Goal: Task Accomplishment & Management: Manage account settings

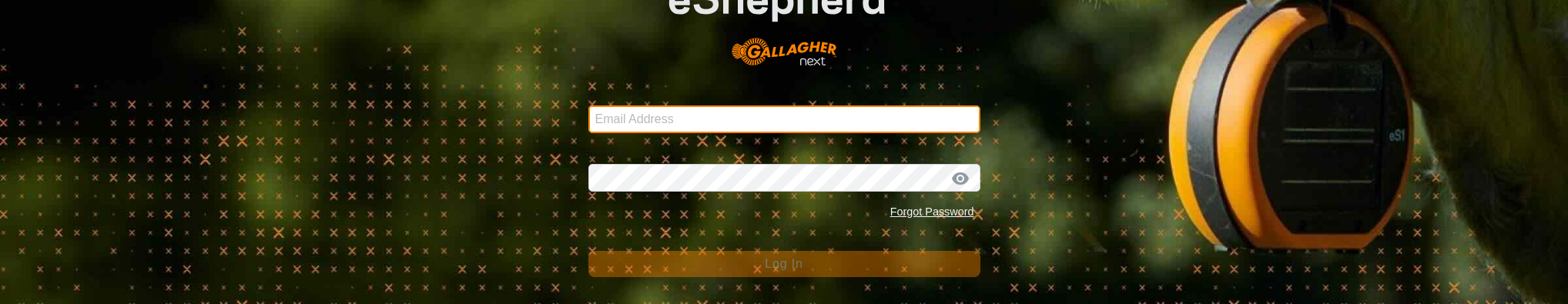
type input "[EMAIL_ADDRESS][DOMAIN_NAME]"
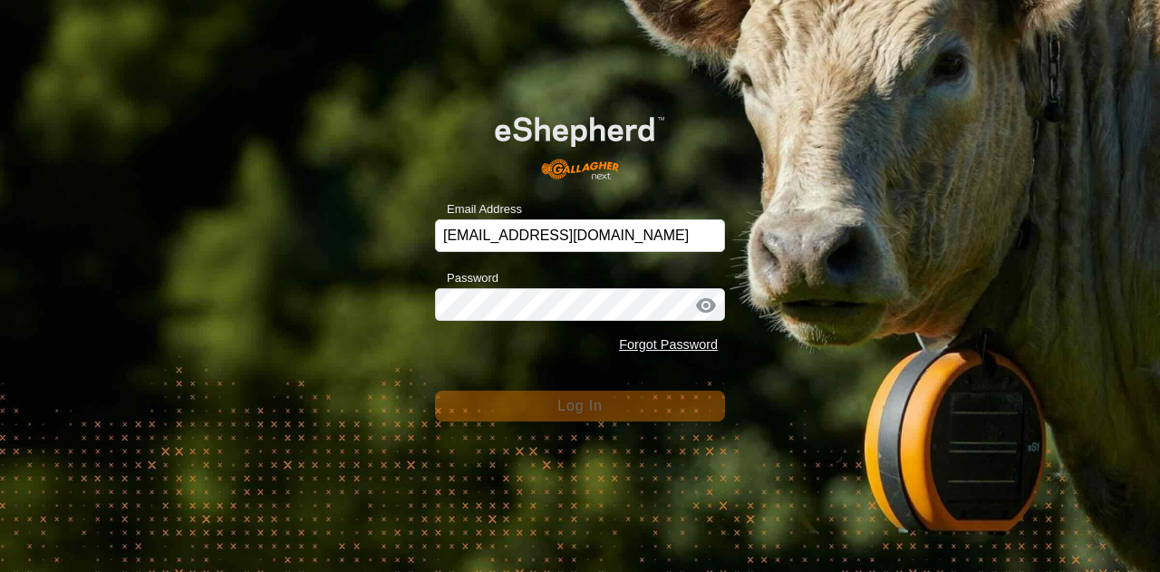
click at [538, 324] on div "Password Forgot Password" at bounding box center [580, 314] width 290 height 95
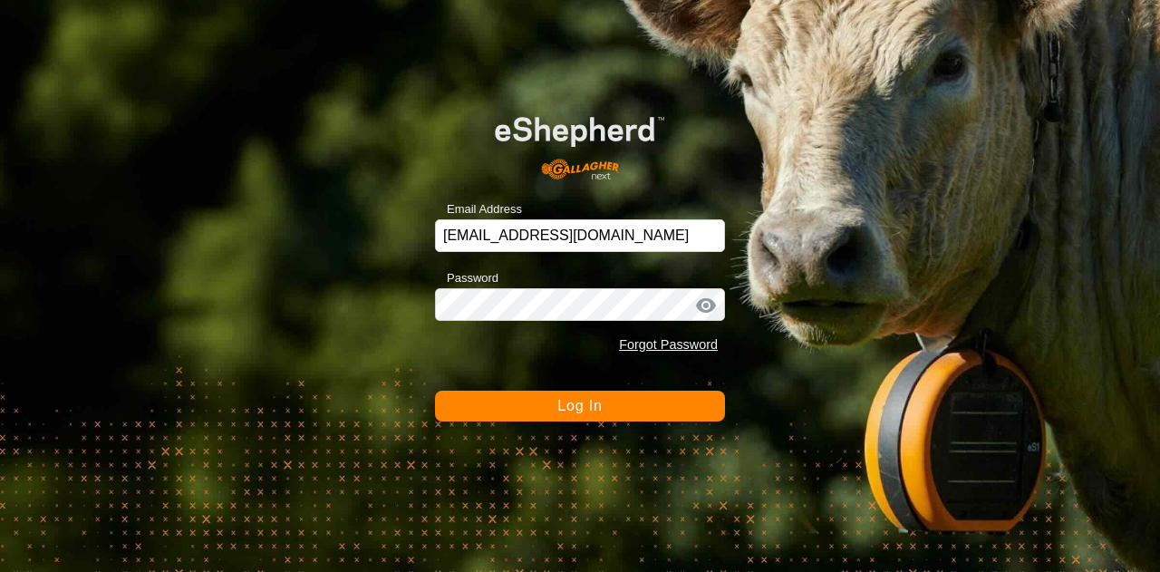
click at [570, 404] on span "Log In" at bounding box center [580, 405] width 44 height 15
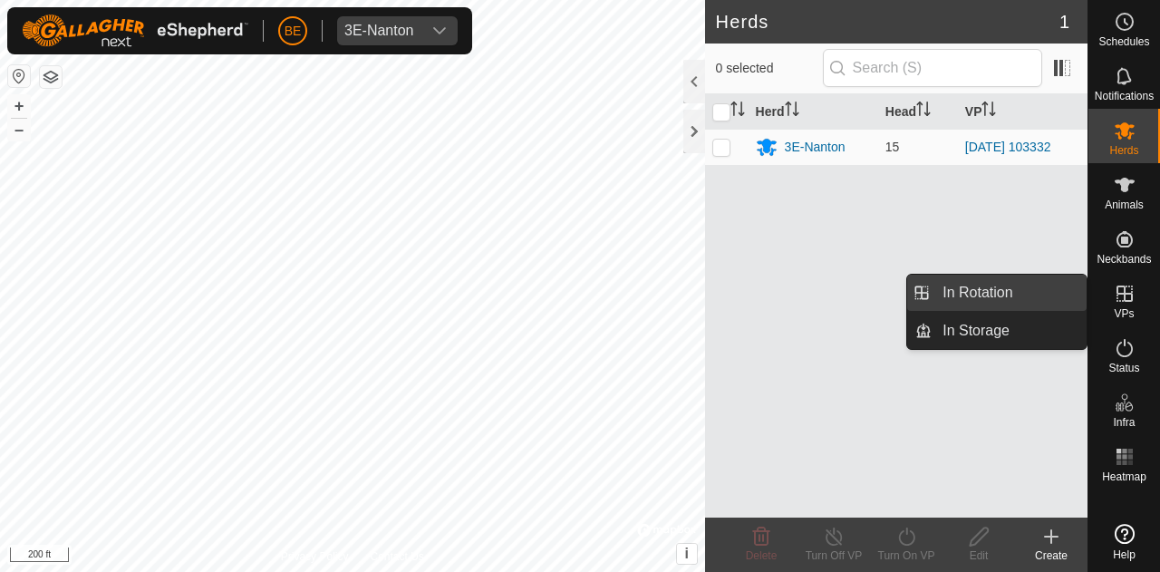
click at [975, 304] on link "In Rotation" at bounding box center [1009, 293] width 155 height 36
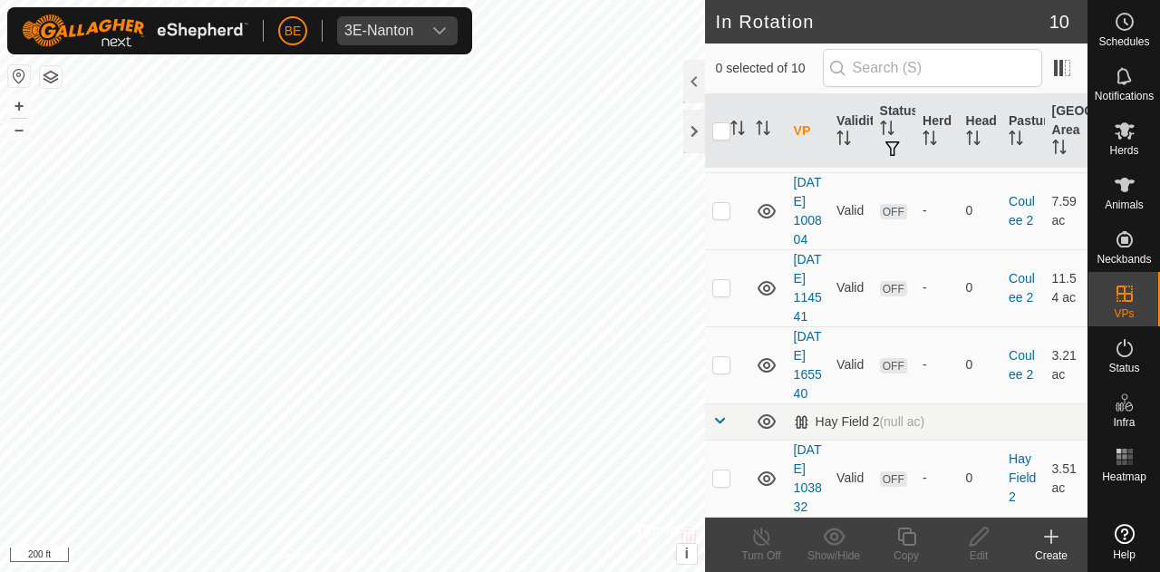
scroll to position [928, 0]
click at [730, 466] on td at bounding box center [727, 478] width 44 height 77
checkbox input "true"
click at [986, 539] on icon at bounding box center [979, 537] width 23 height 22
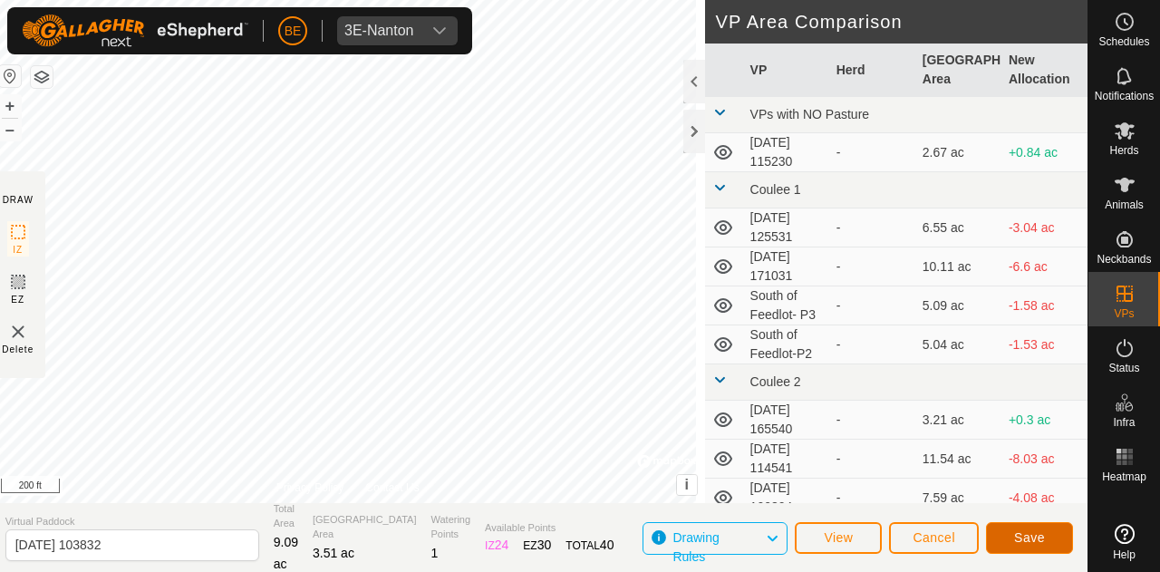
click at [1012, 530] on button "Save" at bounding box center [1029, 538] width 87 height 32
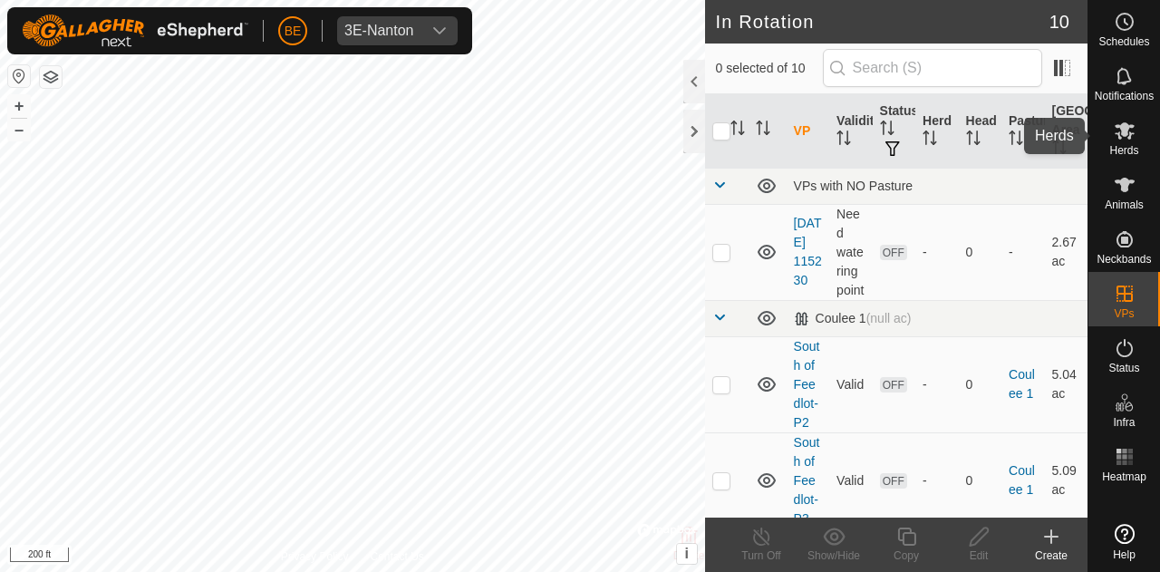
click at [1121, 139] on icon at bounding box center [1125, 130] width 20 height 17
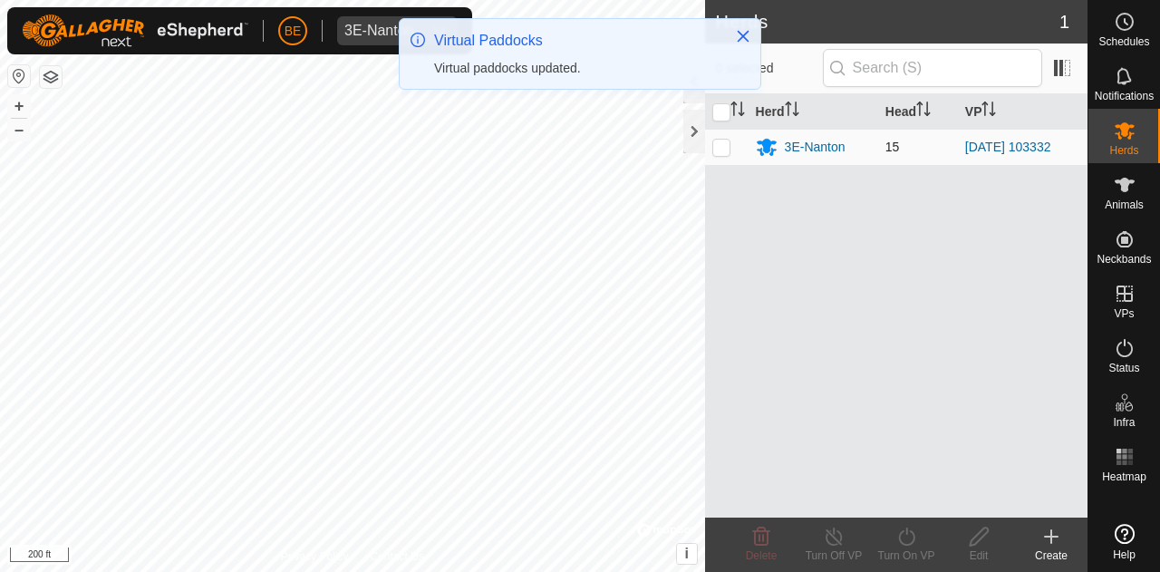
click at [715, 144] on p-checkbox at bounding box center [722, 147] width 18 height 15
checkbox input "true"
click at [910, 544] on icon at bounding box center [906, 537] width 16 height 18
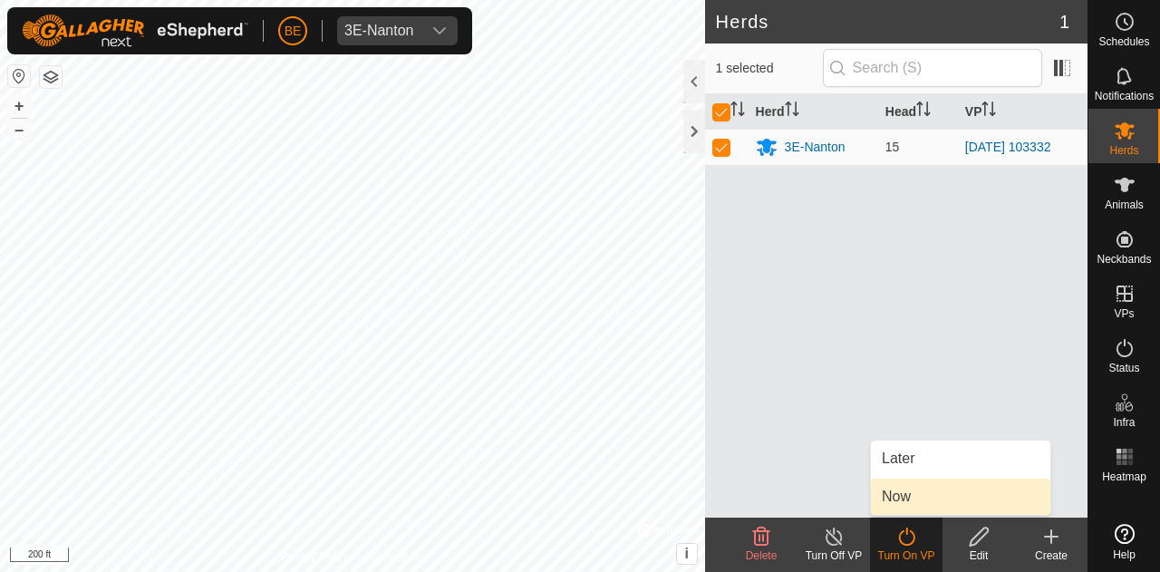
click at [921, 497] on link "Now" at bounding box center [961, 497] width 180 height 36
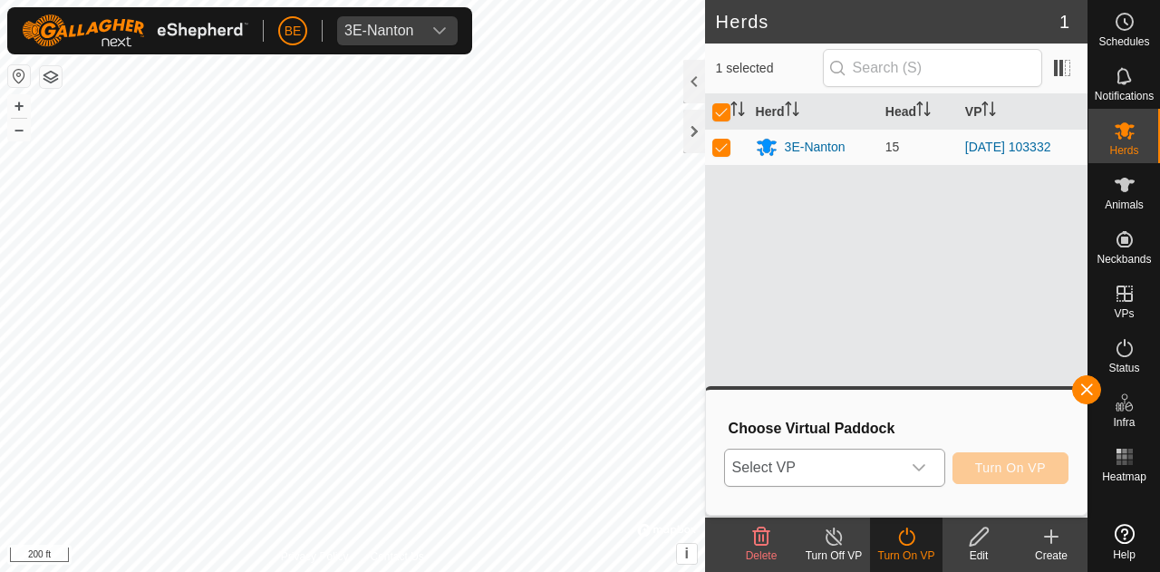
click at [874, 471] on span "Select VP" at bounding box center [813, 468] width 176 height 36
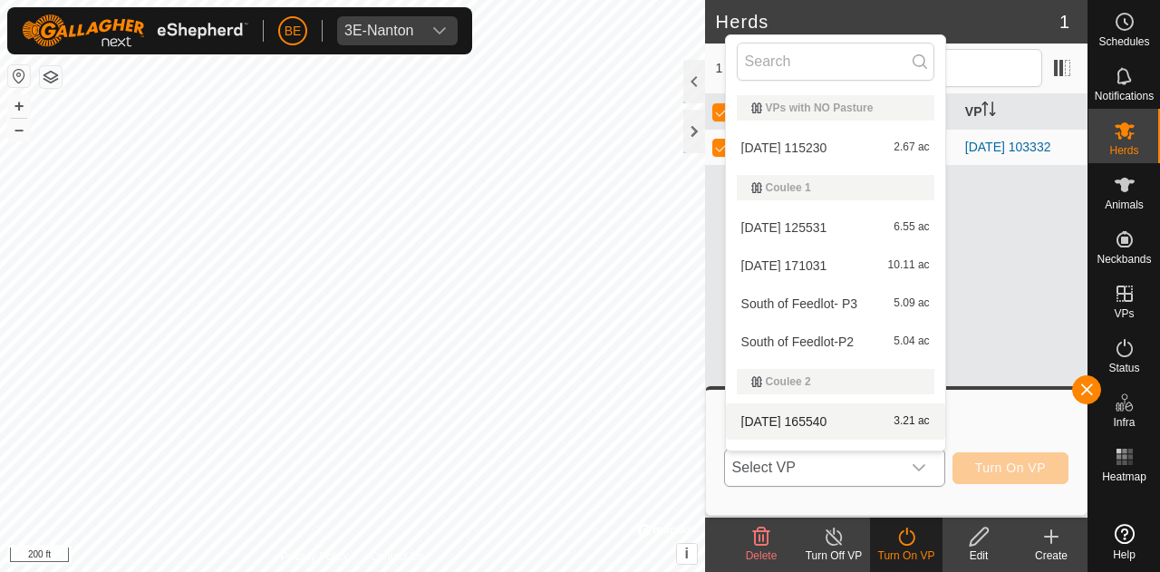
scroll to position [141, 0]
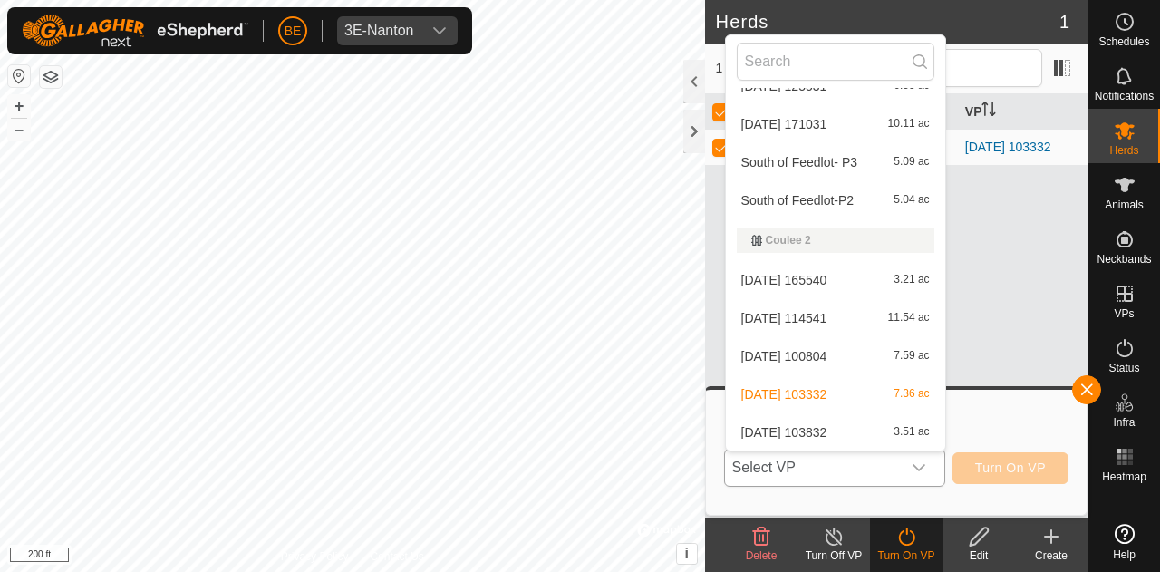
click at [829, 437] on li "[DATE] 103832 3.51 ac" at bounding box center [835, 432] width 219 height 36
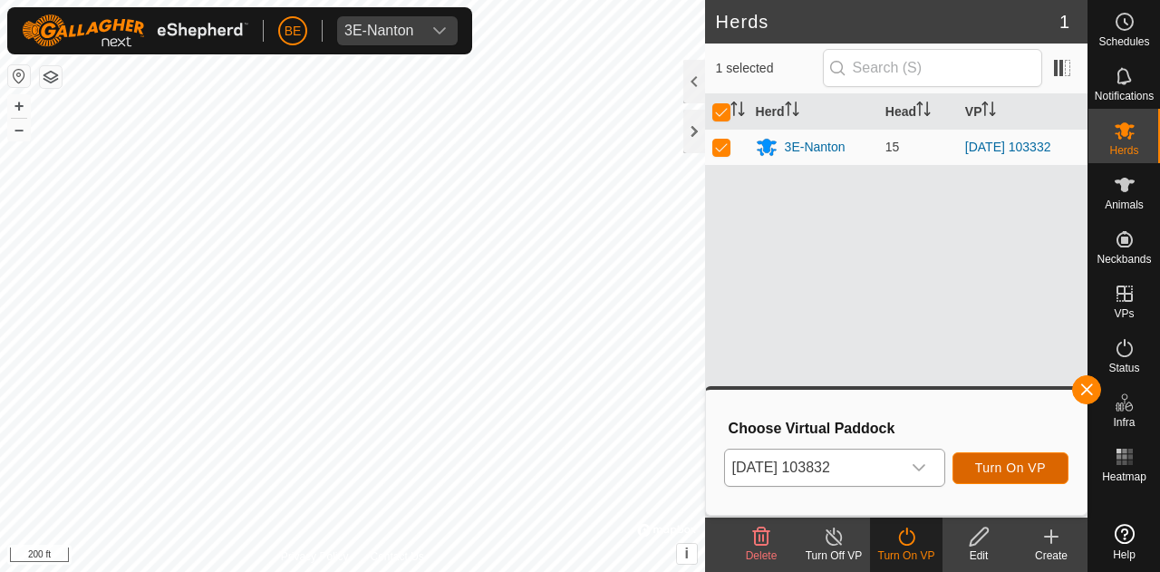
click at [1006, 464] on span "Turn On VP" at bounding box center [1010, 468] width 71 height 15
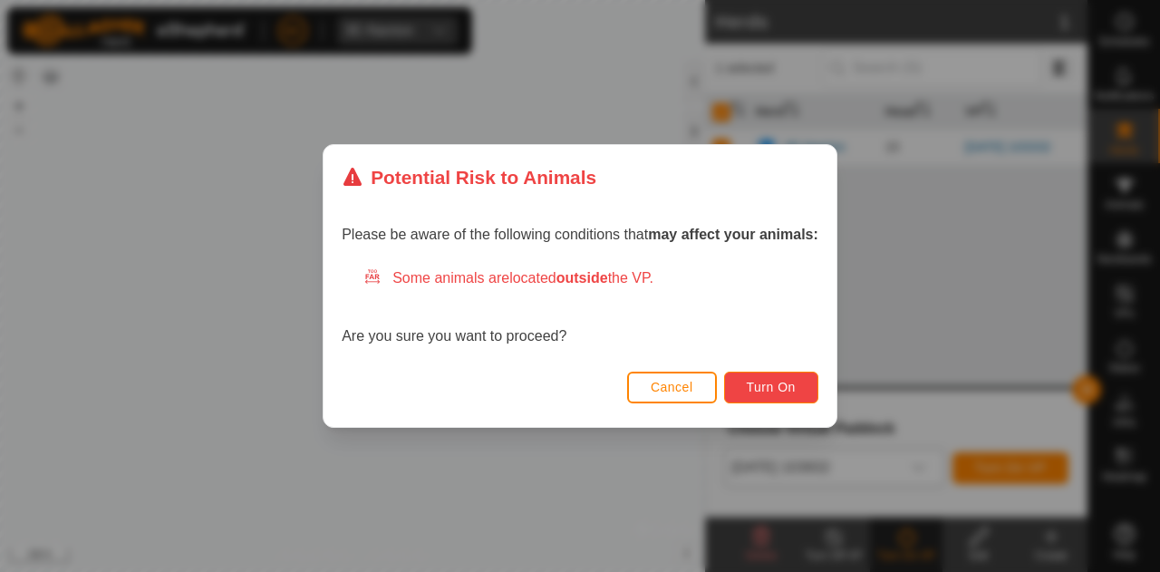
click at [796, 393] on span "Turn On" at bounding box center [771, 387] width 49 height 15
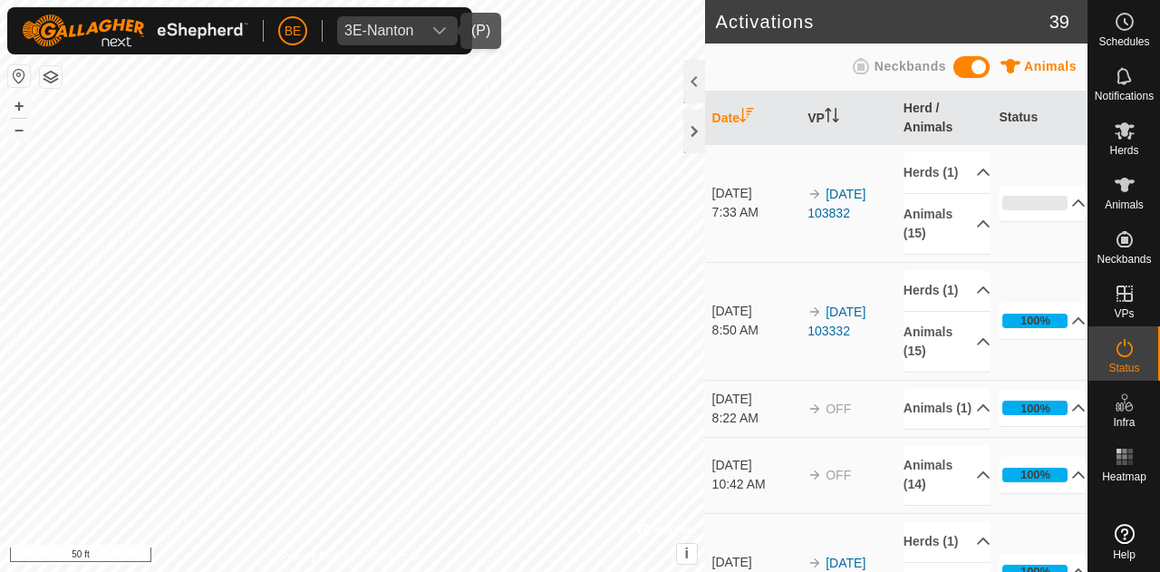
click at [435, 31] on icon "dropdown trigger" at bounding box center [439, 30] width 13 height 7
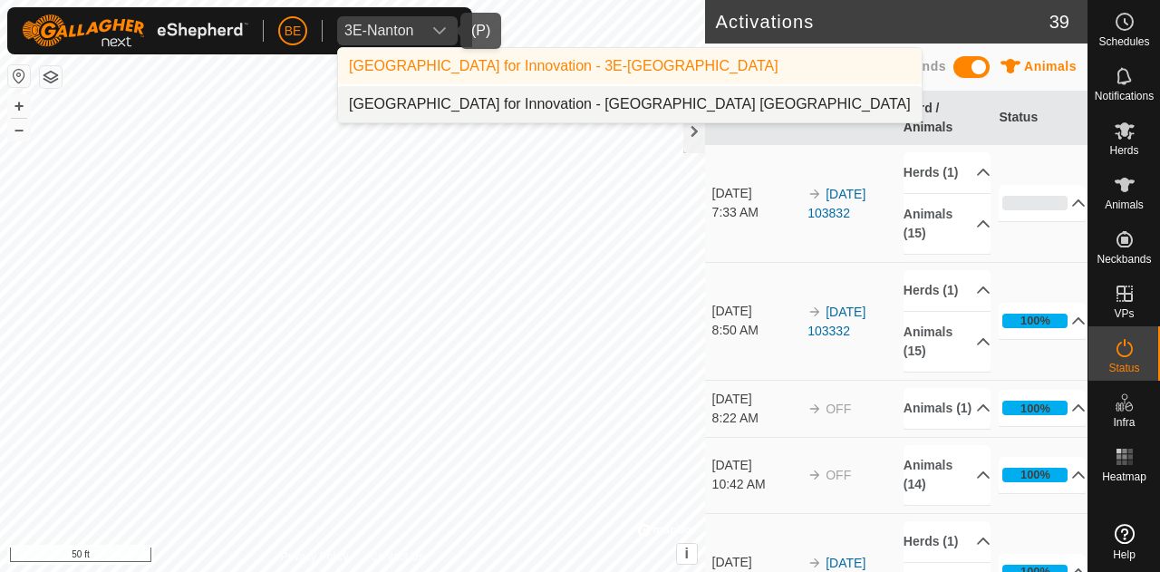
click at [435, 104] on li "[GEOGRAPHIC_DATA] for Innovation - [GEOGRAPHIC_DATA] [GEOGRAPHIC_DATA]" at bounding box center [630, 104] width 584 height 36
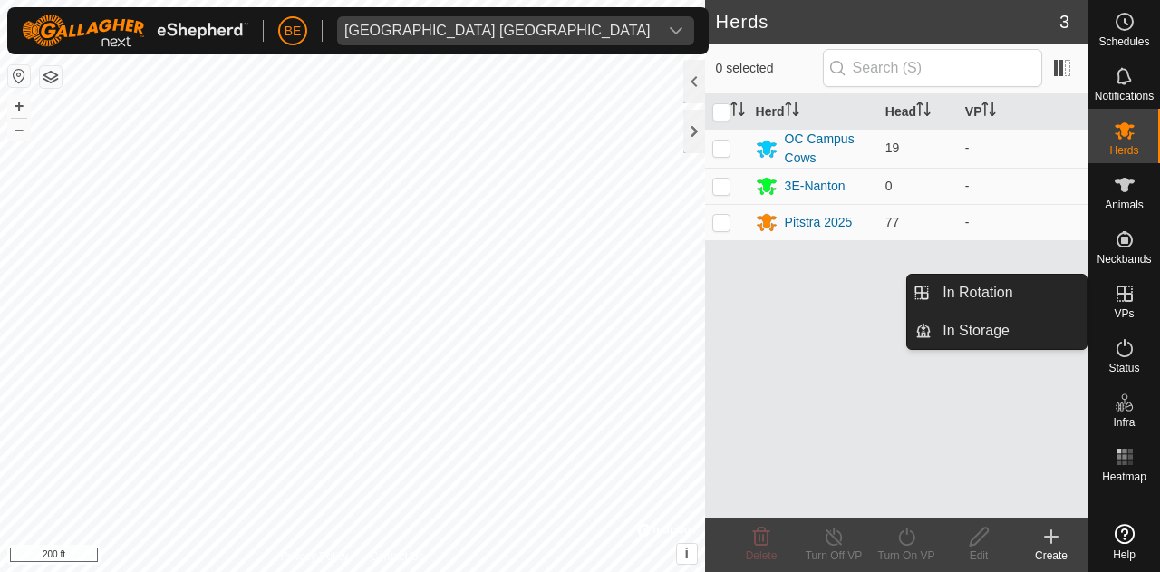
click at [1139, 300] on es-virtualpaddocks-svg-icon at bounding box center [1125, 293] width 33 height 29
click at [1126, 293] on icon at bounding box center [1125, 294] width 16 height 16
click at [1038, 292] on link "In Rotation" at bounding box center [1009, 293] width 155 height 36
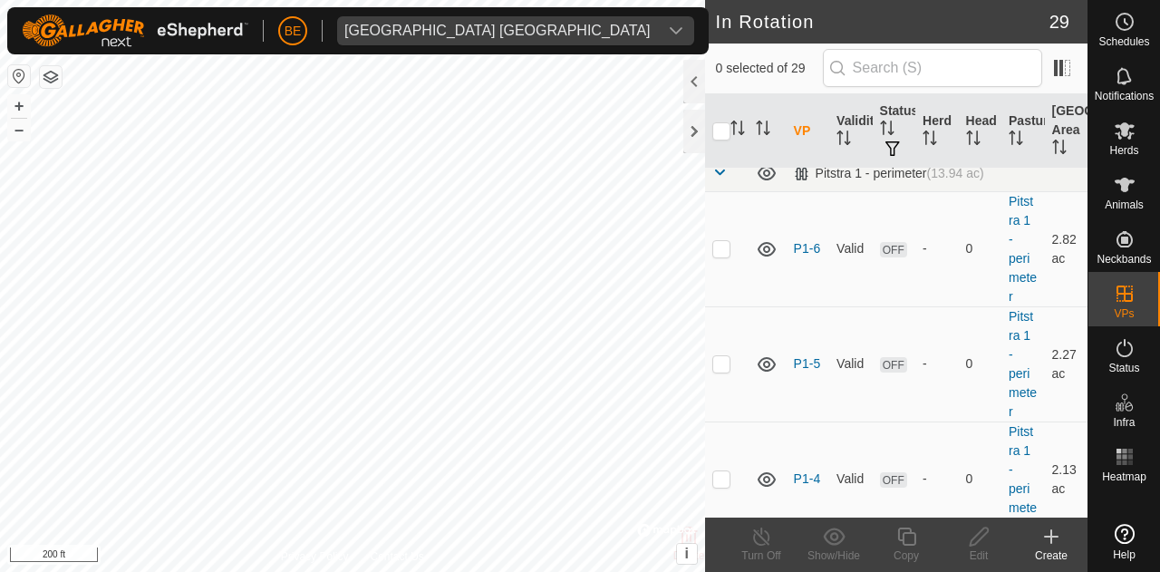
scroll to position [1179, 0]
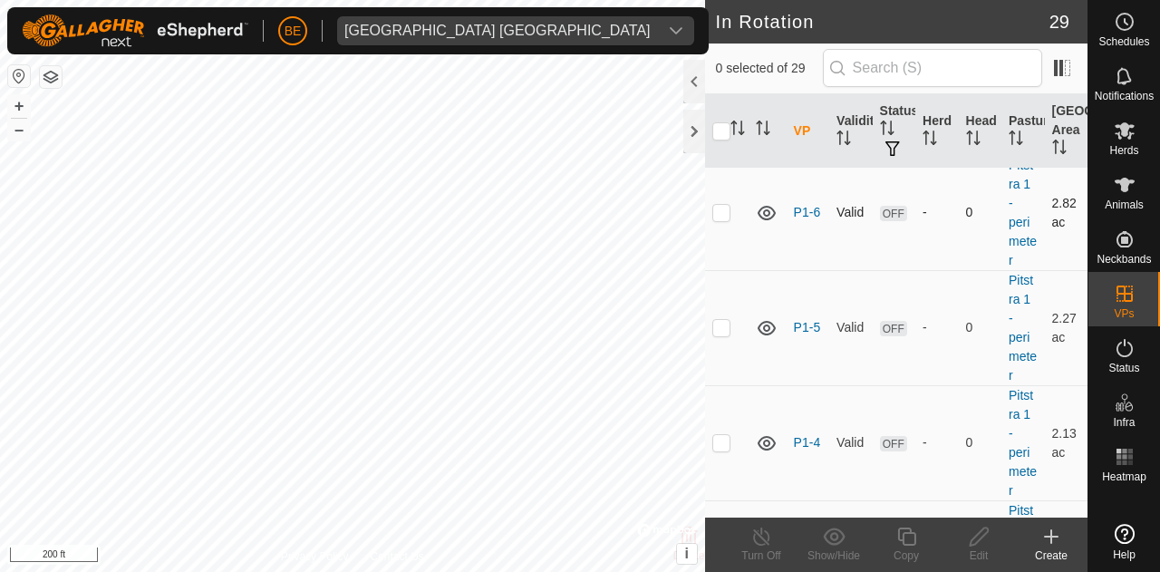
click at [719, 270] on td at bounding box center [727, 212] width 44 height 115
checkbox input "true"
click at [982, 544] on icon at bounding box center [979, 537] width 23 height 22
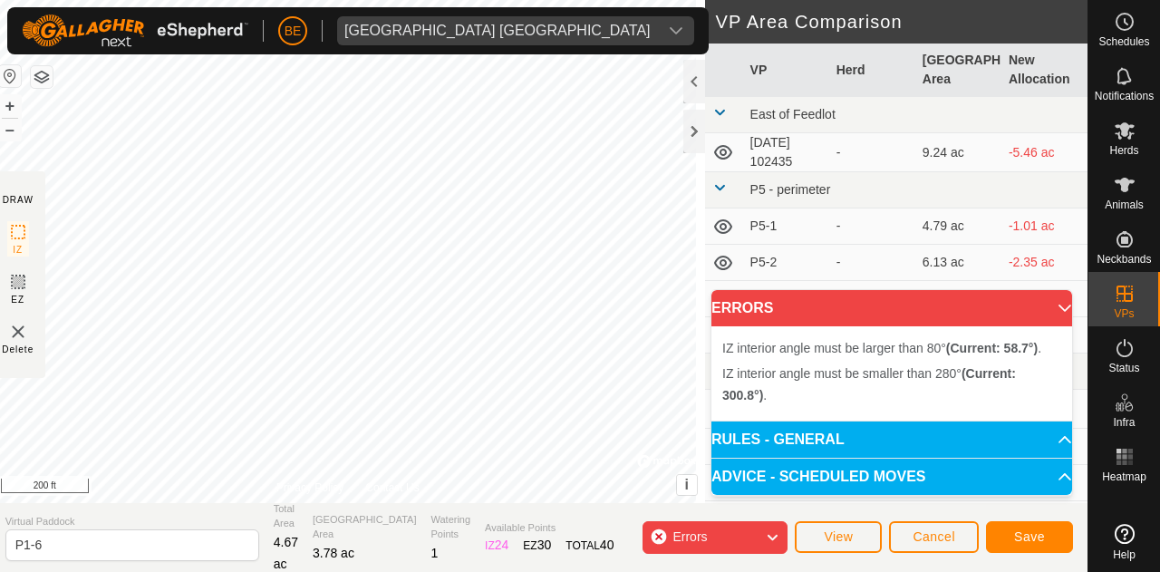
click at [239, 256] on div "IZ interior angle must be smaller than 280° (Current: 300.8°) . + – ⇧ i © Mapbo…" at bounding box center [348, 251] width 714 height 503
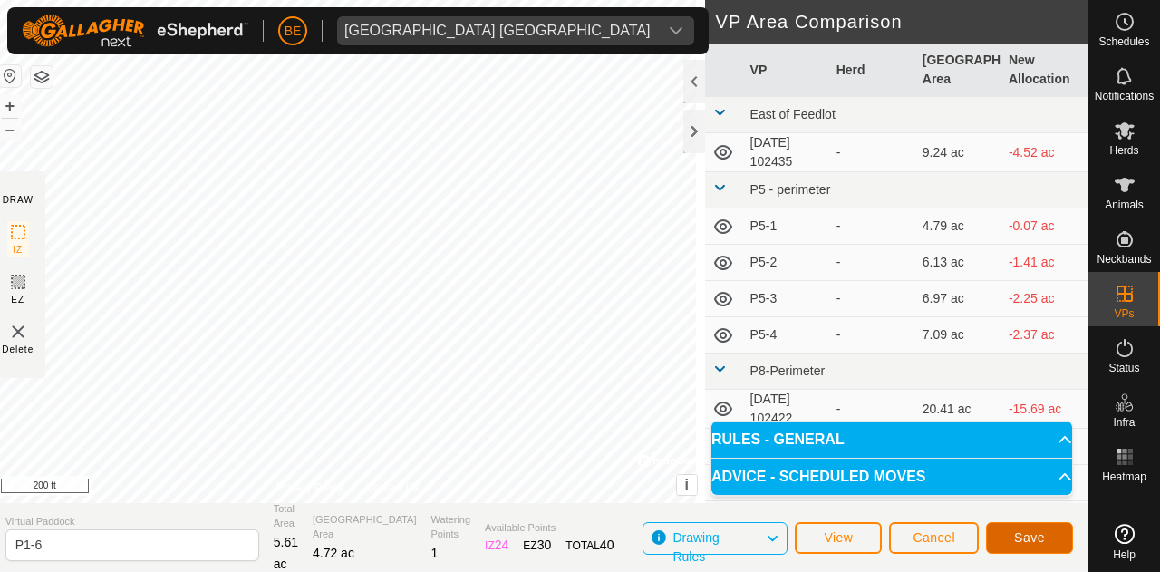
click at [1049, 543] on button "Save" at bounding box center [1029, 538] width 87 height 32
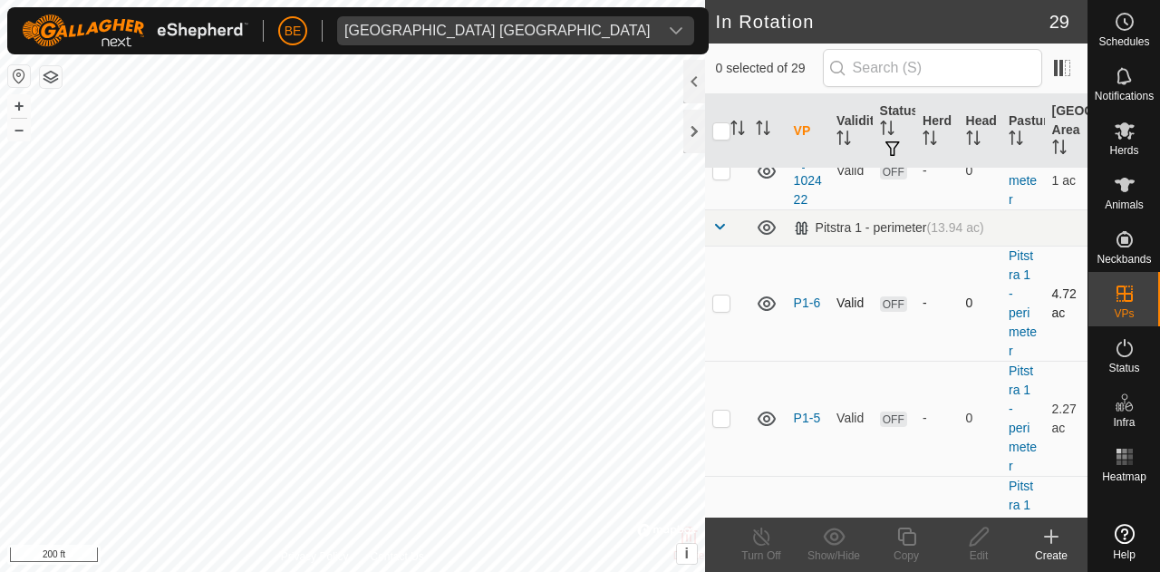
scroll to position [1179, 0]
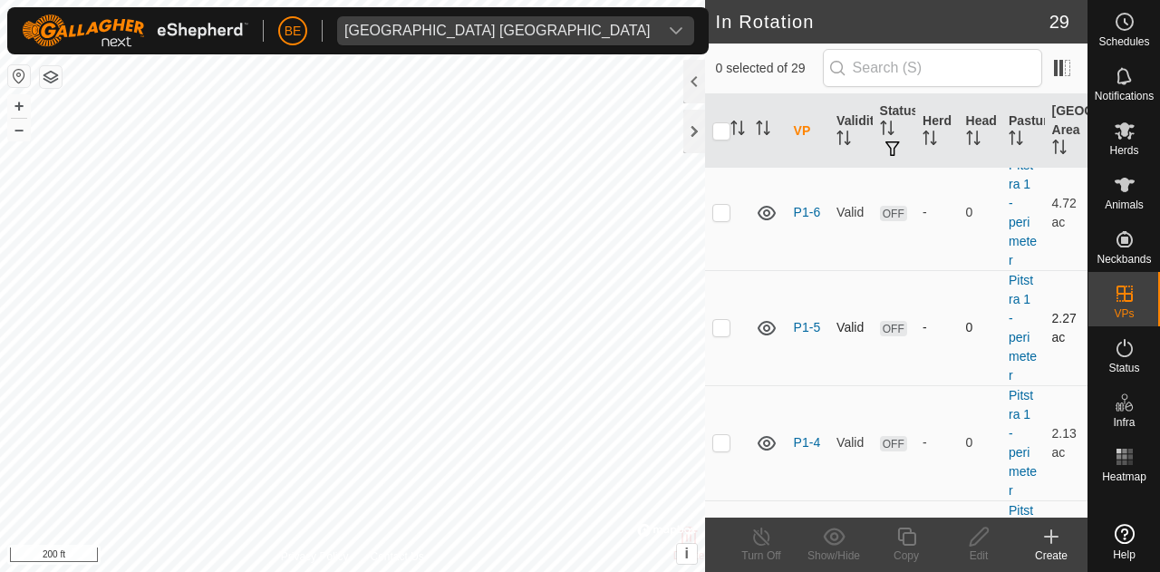
click at [721, 335] on p-checkbox at bounding box center [722, 327] width 18 height 15
checkbox input "true"
checkbox input "false"
checkbox input "true"
click at [979, 532] on icon at bounding box center [979, 537] width 18 height 18
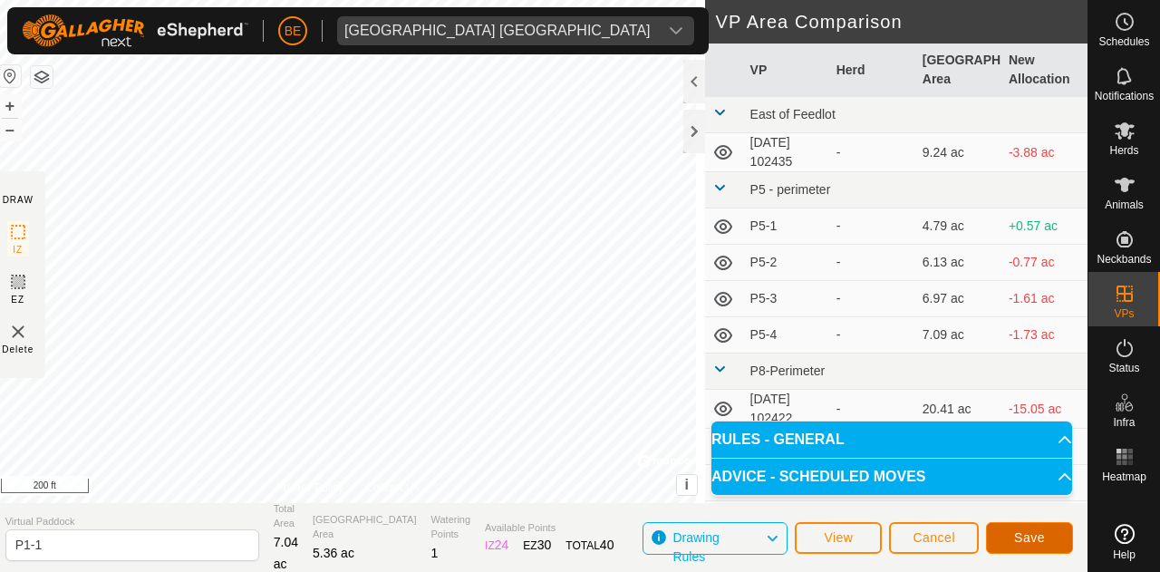
click at [1045, 533] on button "Save" at bounding box center [1029, 538] width 87 height 32
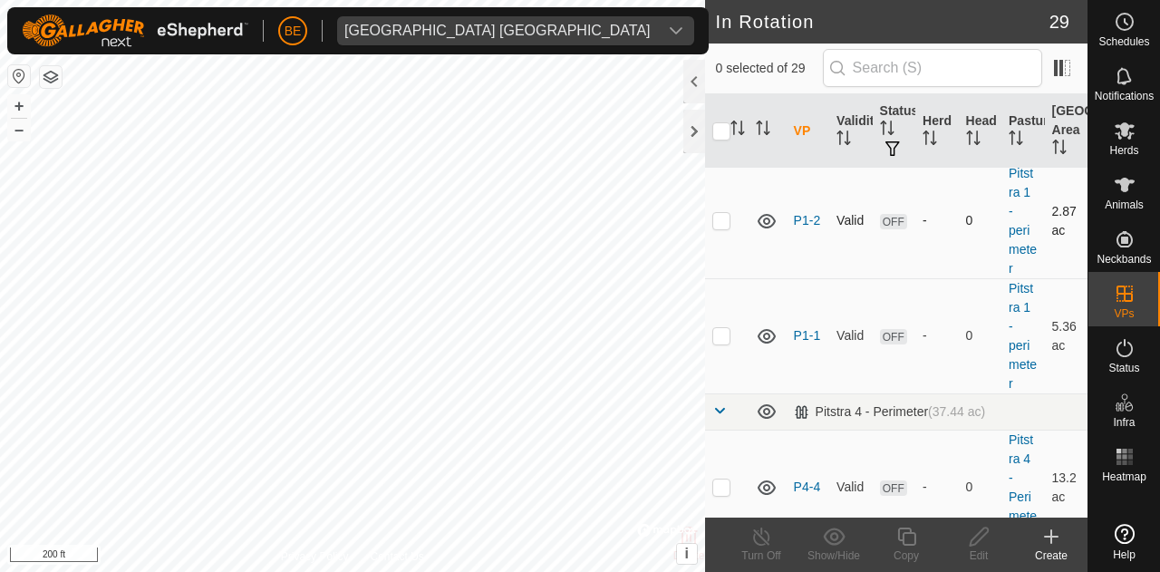
scroll to position [1632, 0]
click at [718, 227] on p-checkbox at bounding box center [722, 219] width 18 height 15
checkbox input "true"
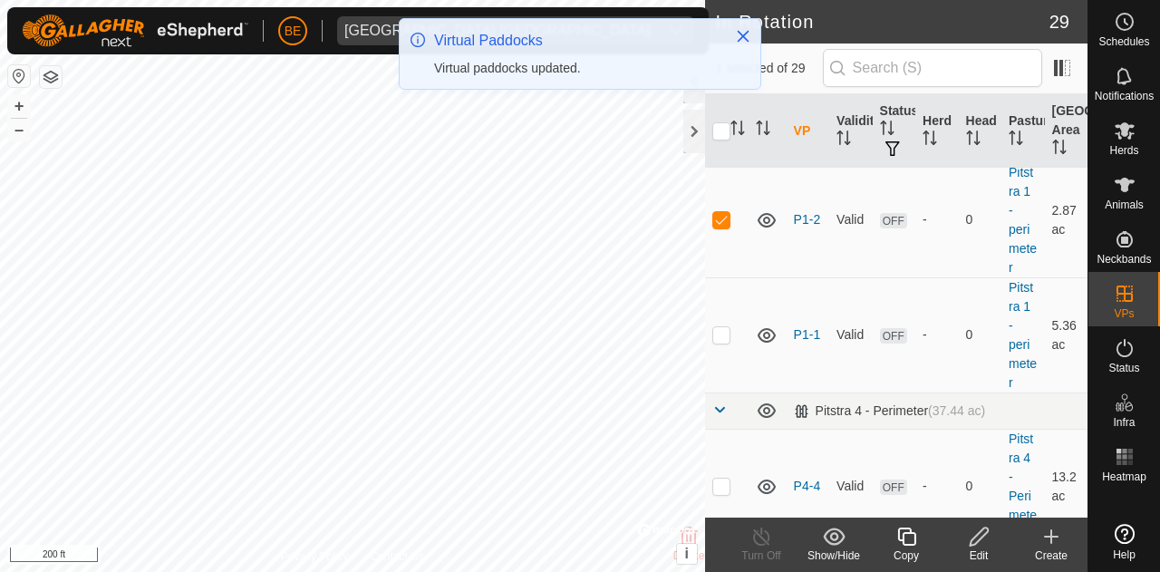
click at [984, 537] on icon at bounding box center [979, 537] width 23 height 22
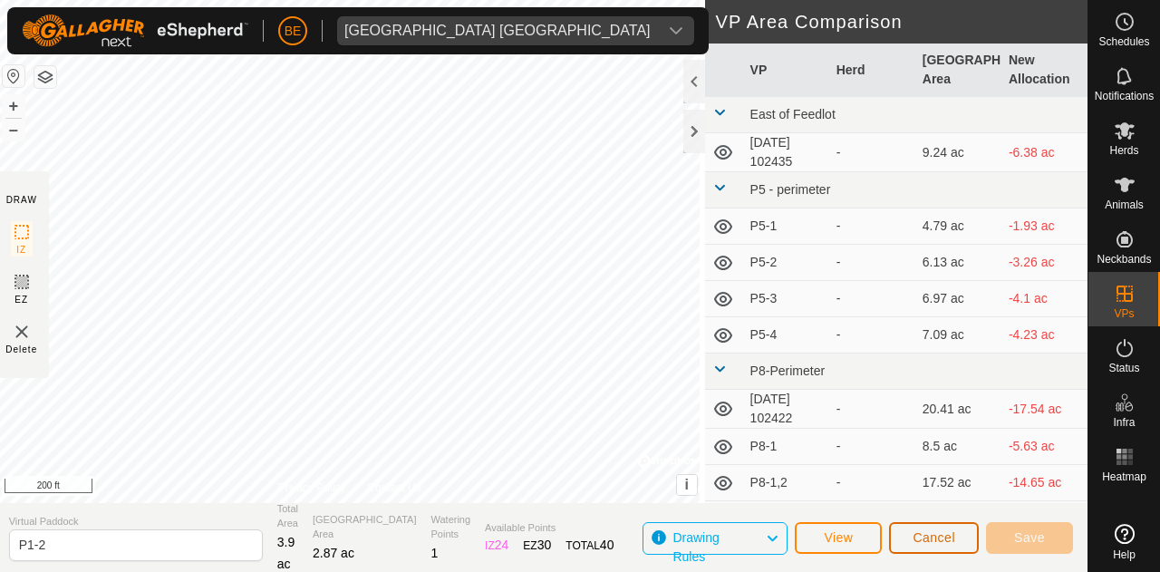
click at [960, 545] on button "Cancel" at bounding box center [934, 538] width 90 height 32
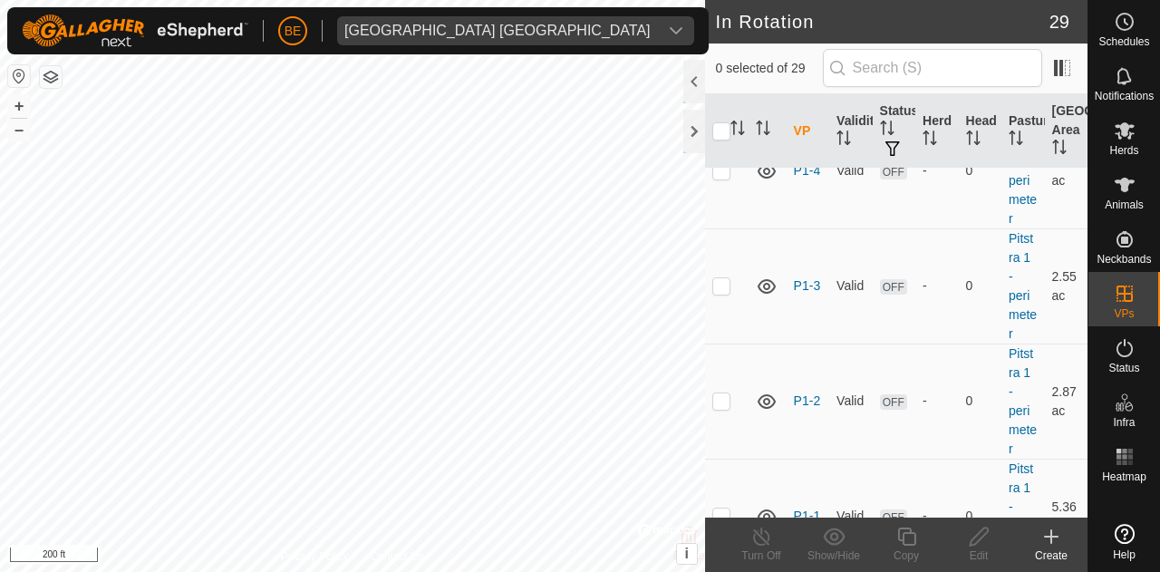
scroll to position [1541, 0]
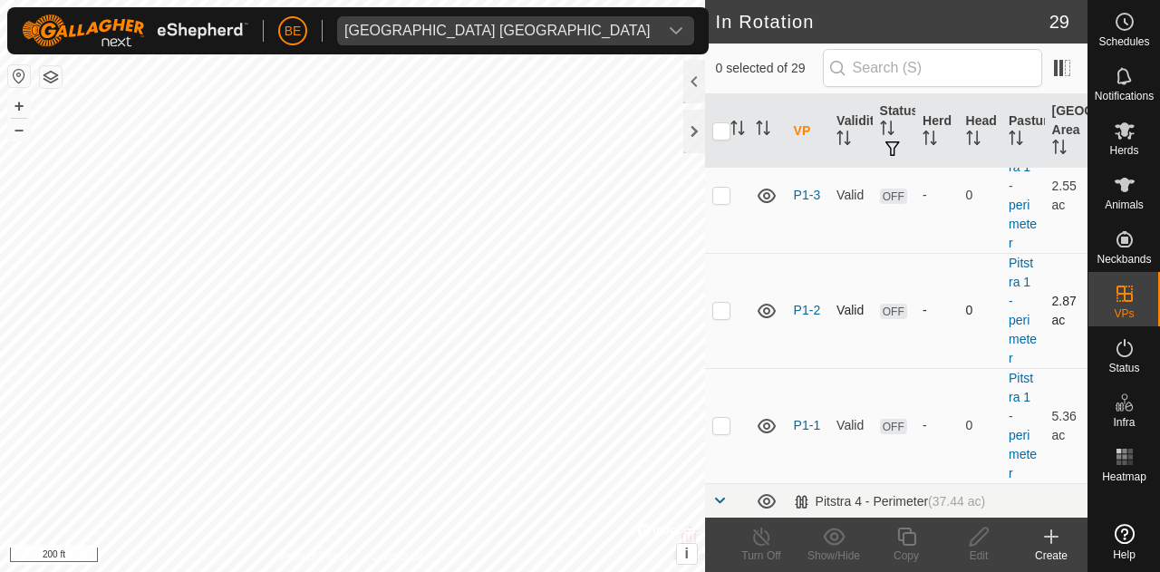
click at [721, 317] on p-checkbox at bounding box center [722, 310] width 18 height 15
checkbox input "true"
click at [982, 545] on icon at bounding box center [979, 537] width 23 height 22
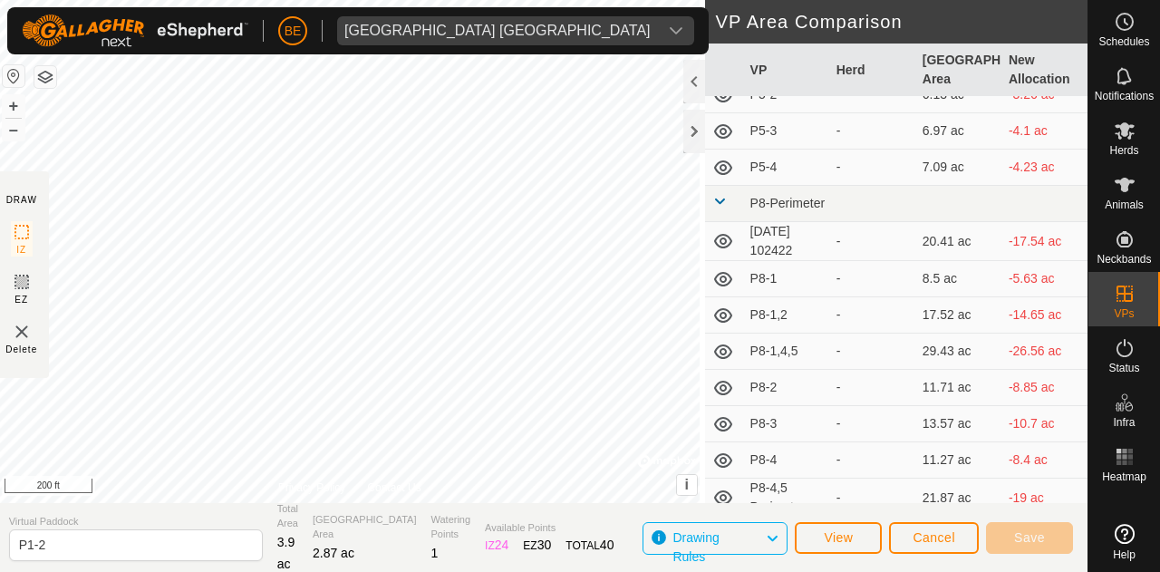
scroll to position [91, 0]
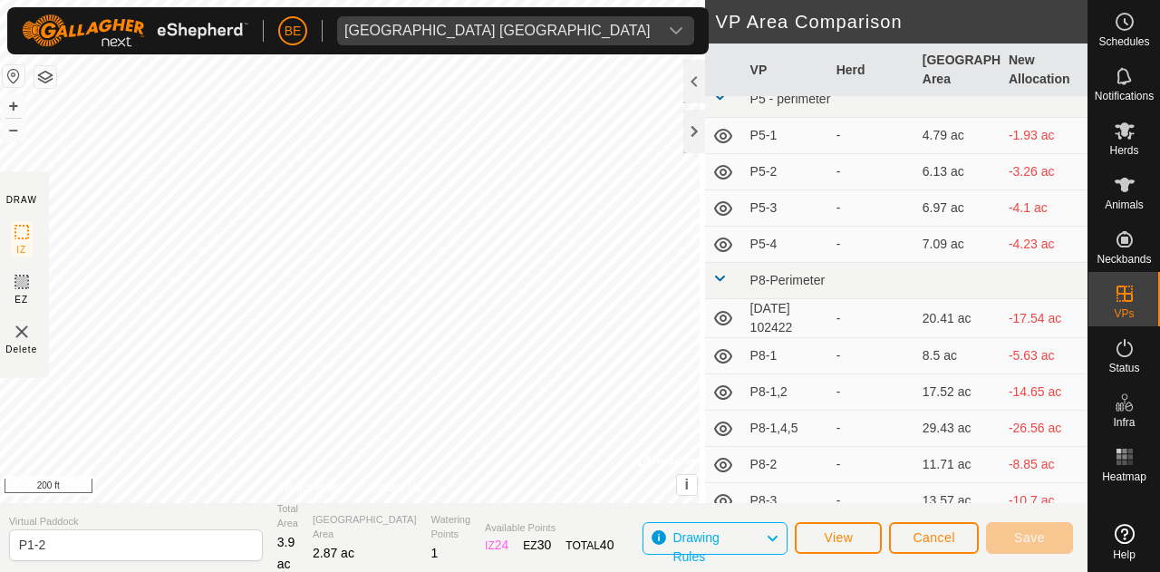
click at [718, 545] on span "Drawing Rules" at bounding box center [719, 539] width 92 height 24
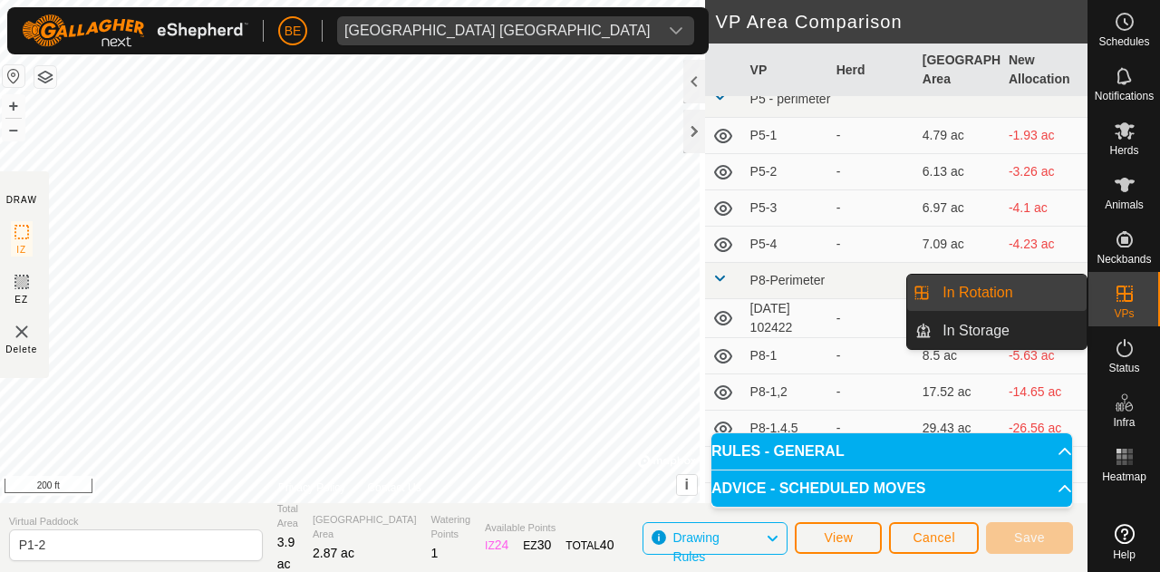
click at [1041, 293] on link "In Rotation" at bounding box center [1009, 293] width 155 height 36
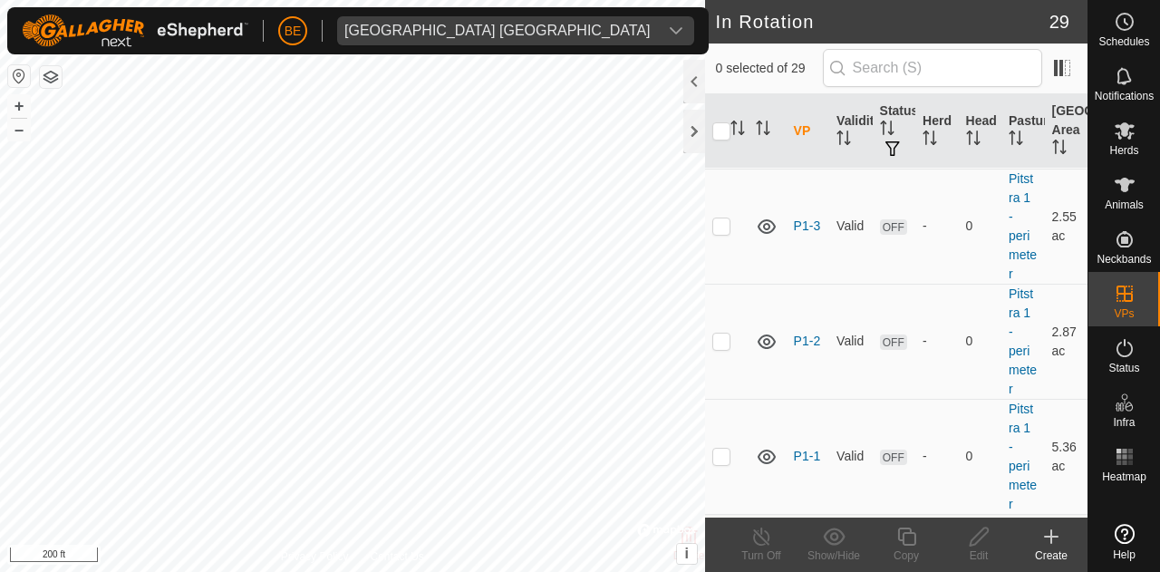
scroll to position [1541, 0]
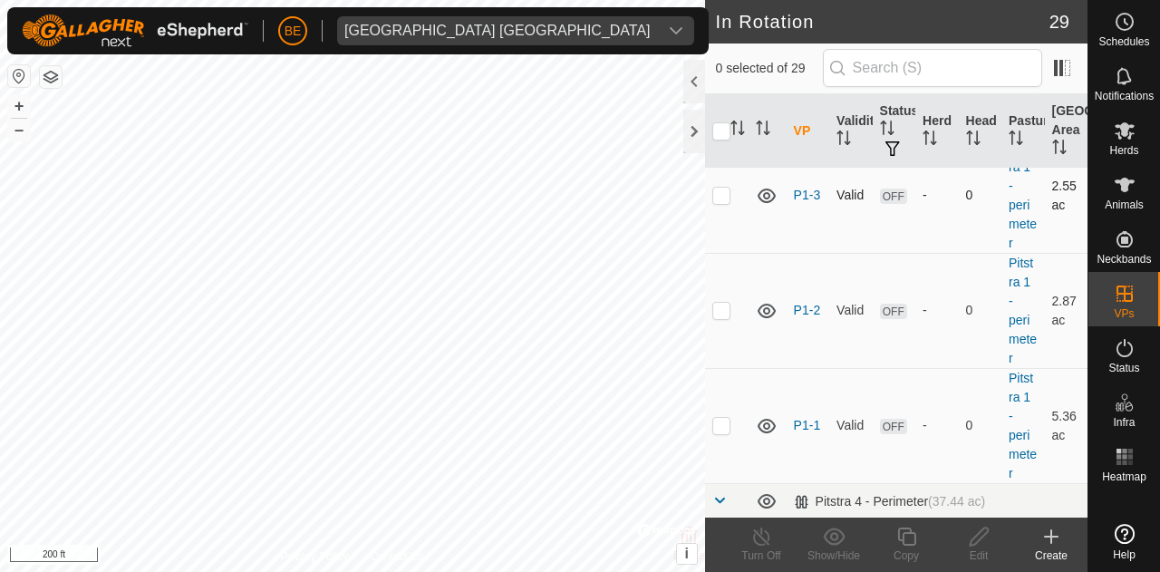
click at [720, 202] on p-checkbox at bounding box center [722, 195] width 18 height 15
checkbox input "true"
click at [978, 538] on icon at bounding box center [979, 537] width 23 height 22
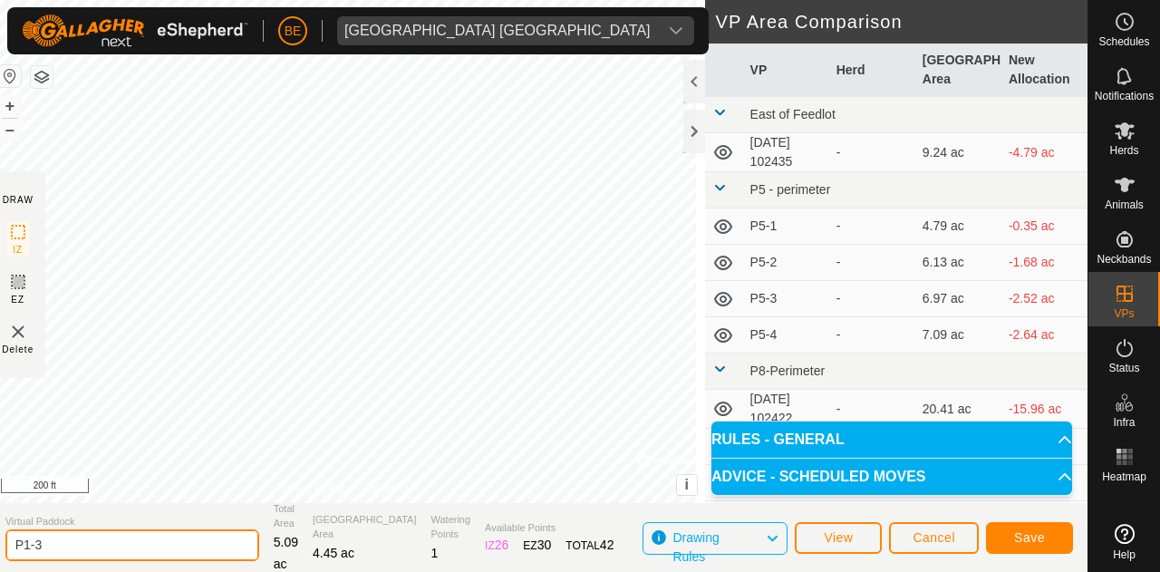
click at [77, 540] on input "P1-3" at bounding box center [132, 545] width 254 height 32
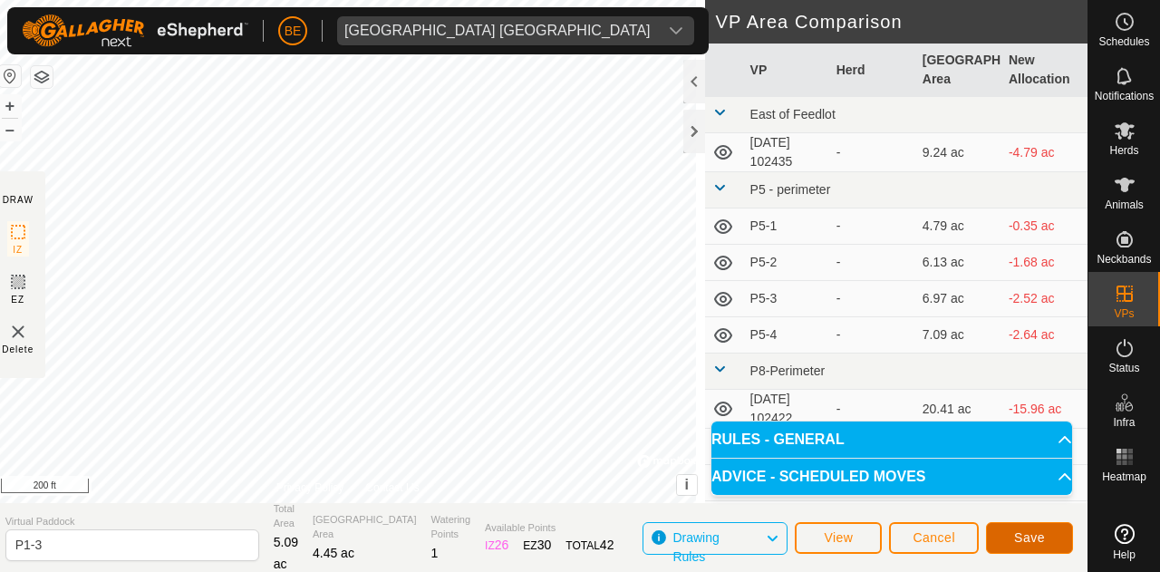
click at [1030, 539] on span "Save" at bounding box center [1029, 537] width 31 height 15
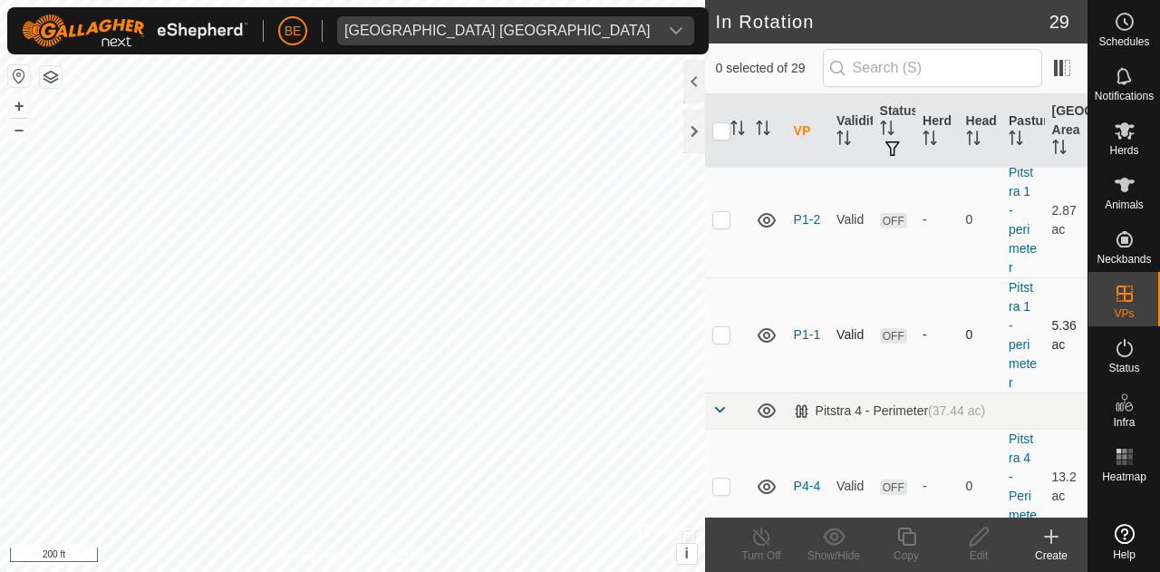
scroll to position [1723, 0]
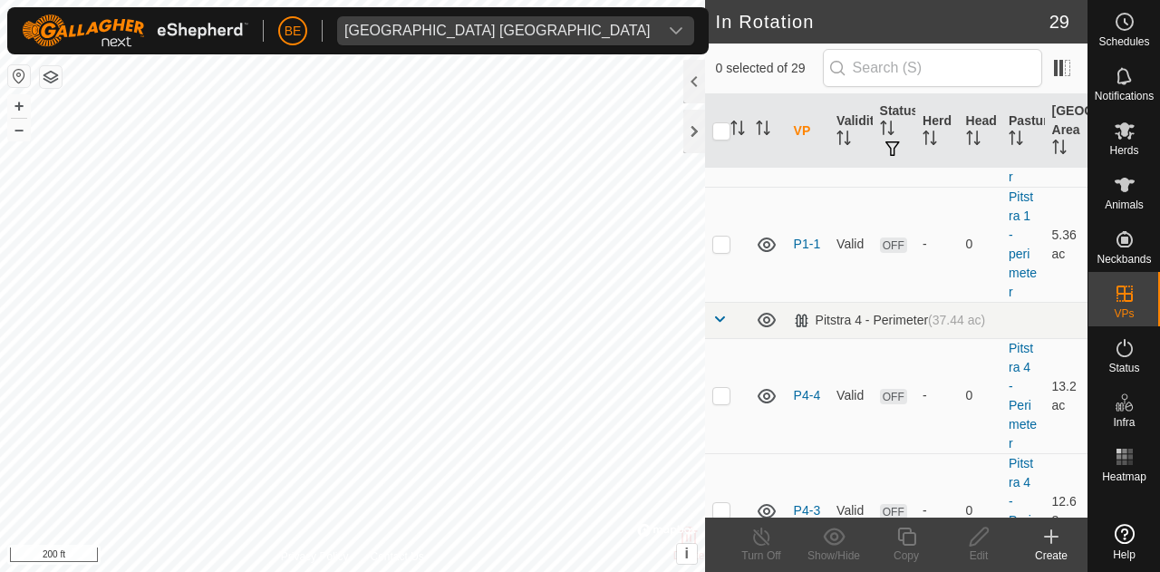
click at [716, 136] on p-checkbox at bounding box center [722, 128] width 18 height 15
checkbox input "true"
click at [979, 535] on icon at bounding box center [979, 537] width 23 height 22
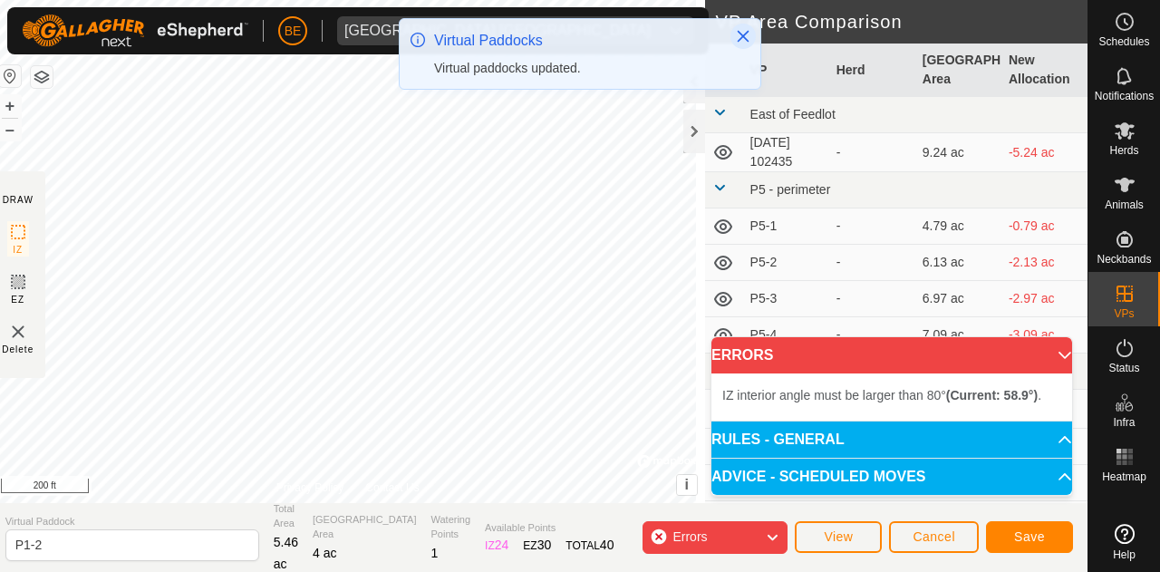
click at [750, 30] on icon "Close" at bounding box center [743, 36] width 15 height 15
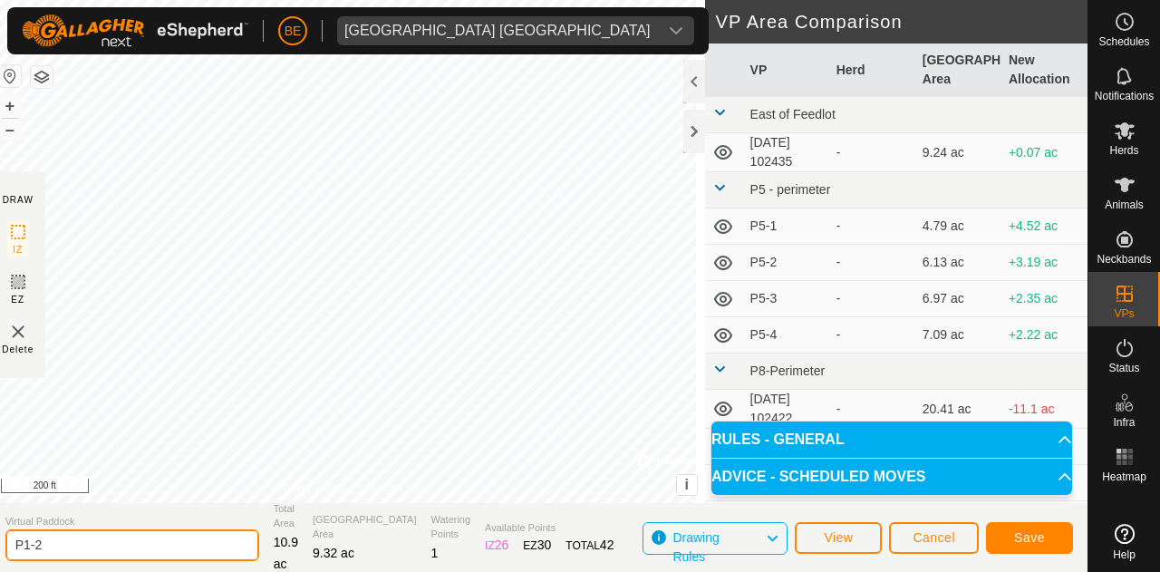
click at [138, 551] on input "P1-2" at bounding box center [132, 545] width 254 height 32
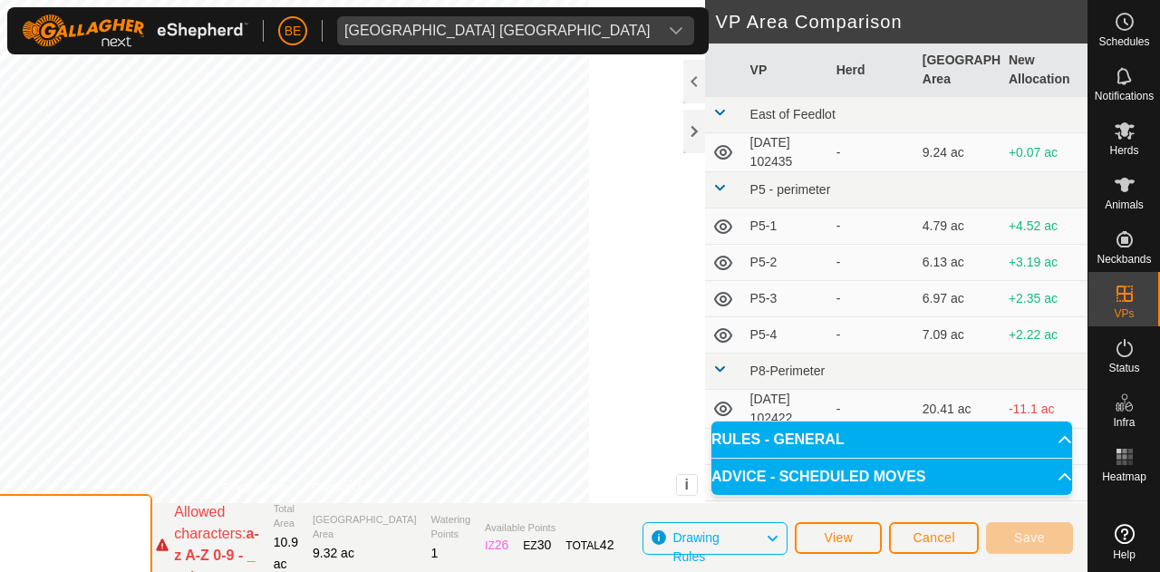
click at [61, 546] on input "P1-1&2" at bounding box center [25, 545] width 254 height 102
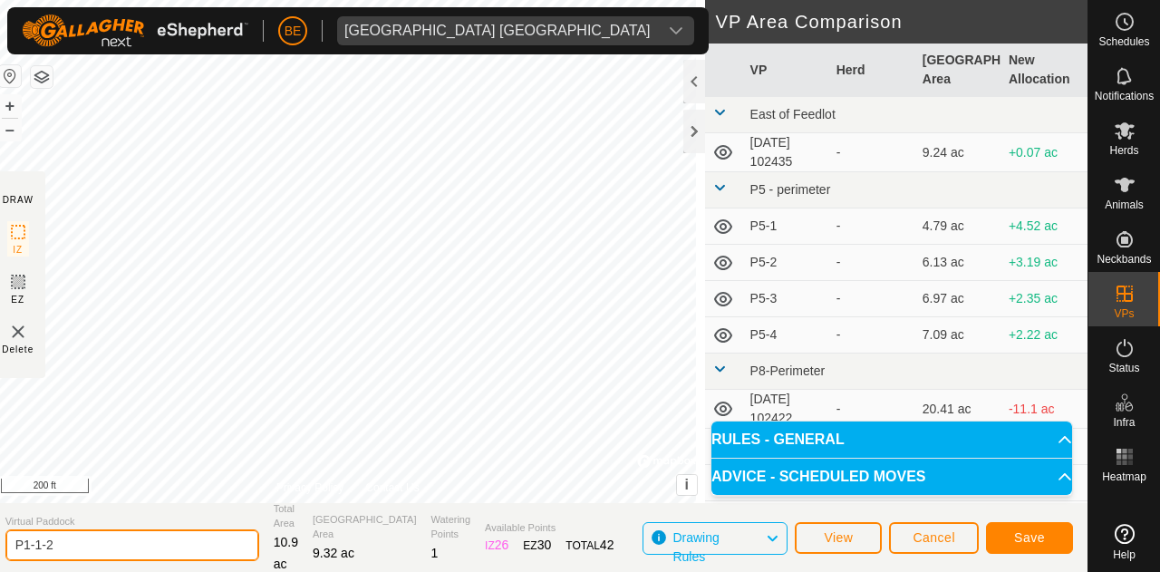
type input "P1-1-2"
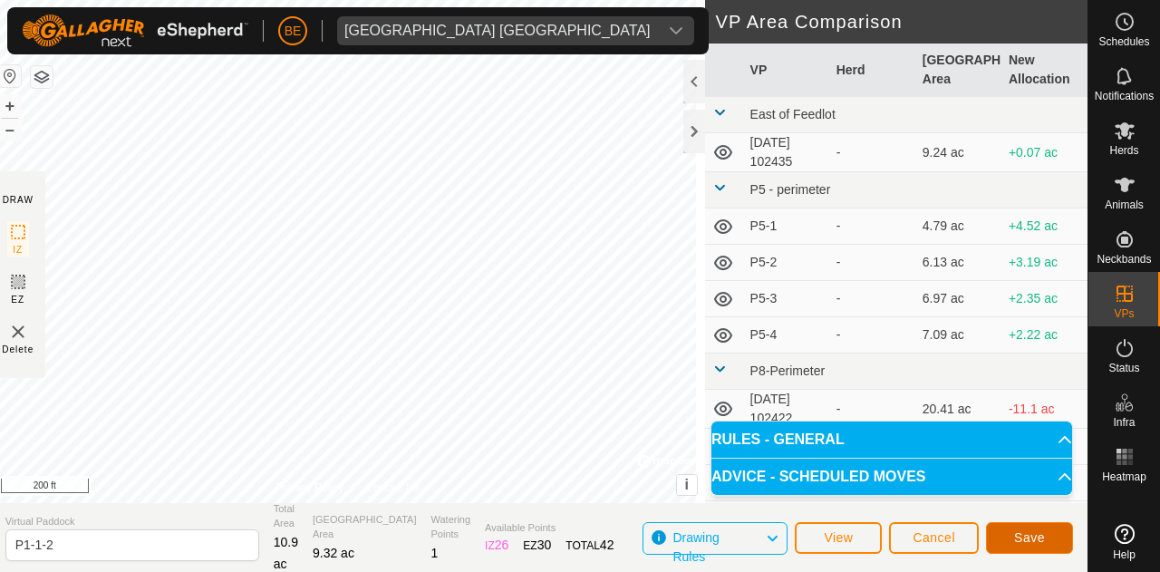
click at [1038, 538] on span "Save" at bounding box center [1029, 537] width 31 height 15
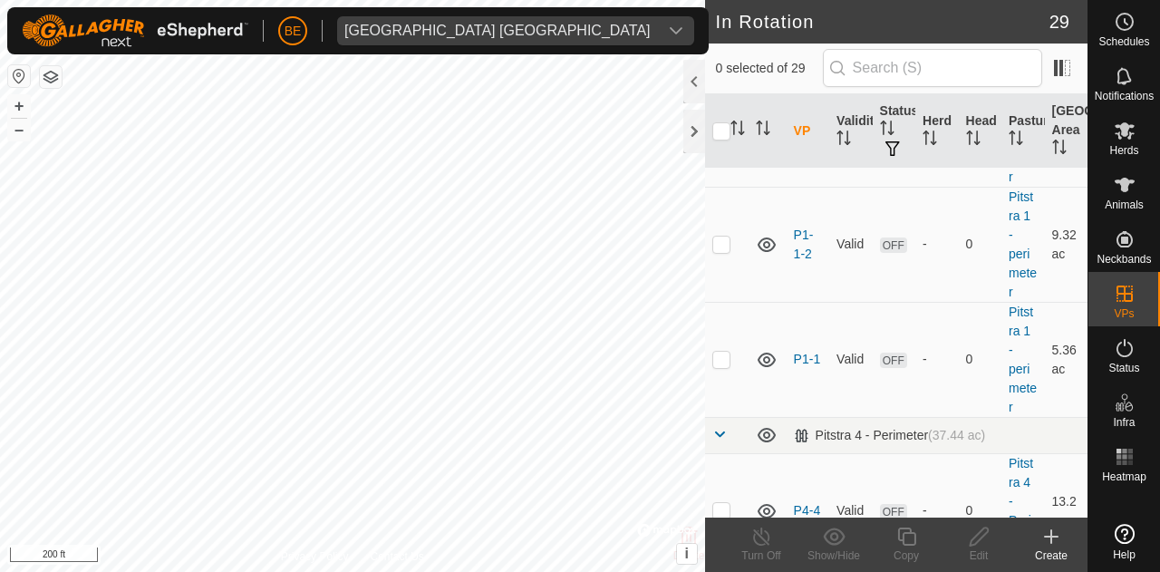
scroll to position [1632, 0]
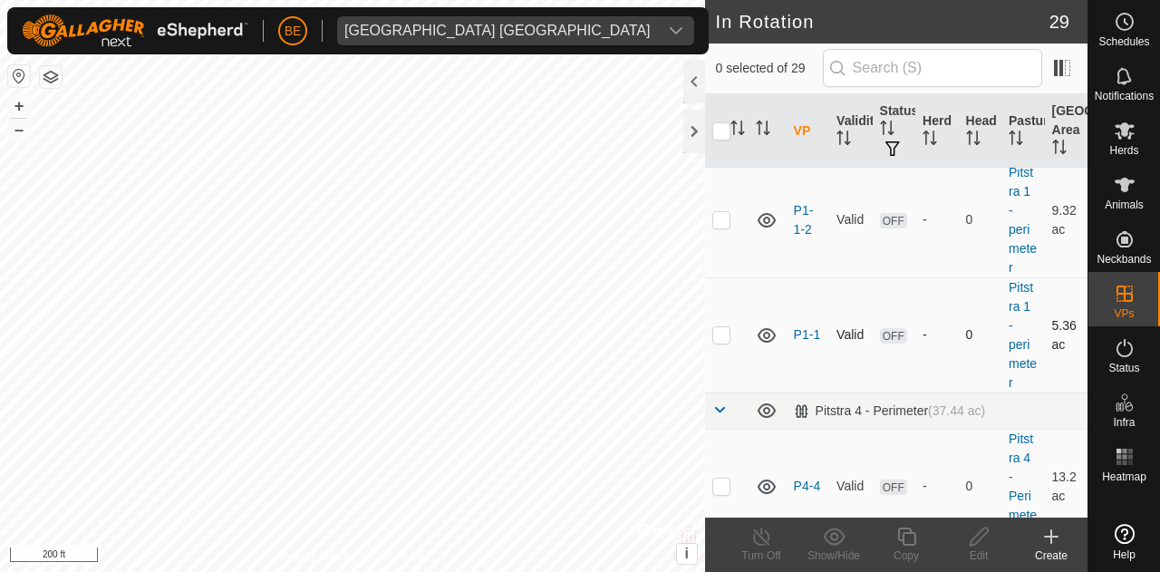
click at [729, 342] on p-checkbox at bounding box center [722, 334] width 18 height 15
click at [727, 342] on p-checkbox at bounding box center [722, 334] width 18 height 15
checkbox input "false"
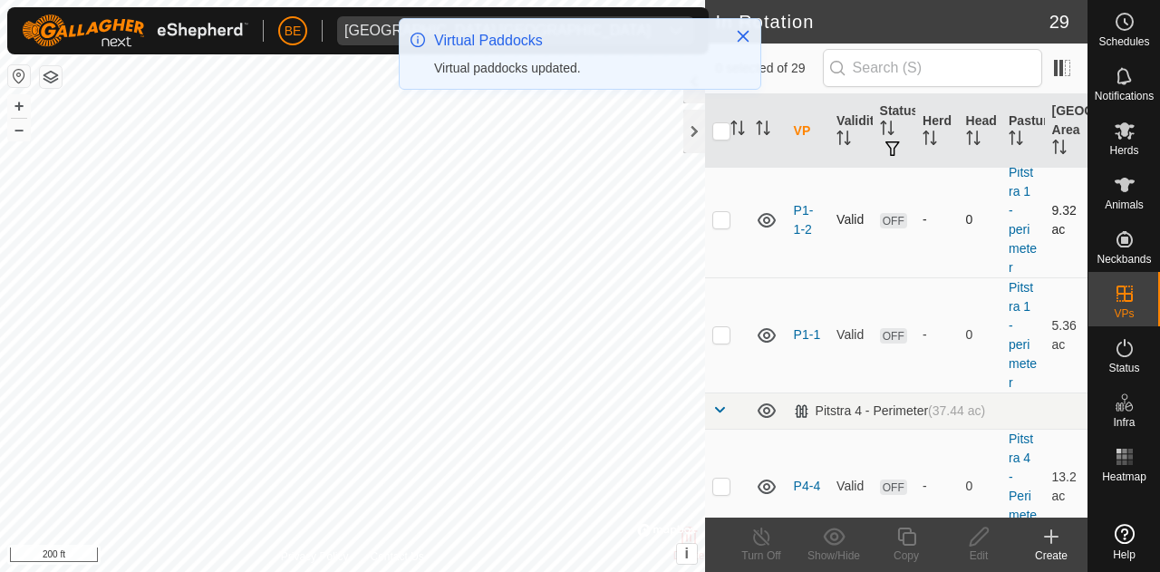
click at [732, 277] on td at bounding box center [727, 219] width 44 height 115
click at [727, 227] on p-checkbox at bounding box center [722, 219] width 18 height 15
checkbox input "false"
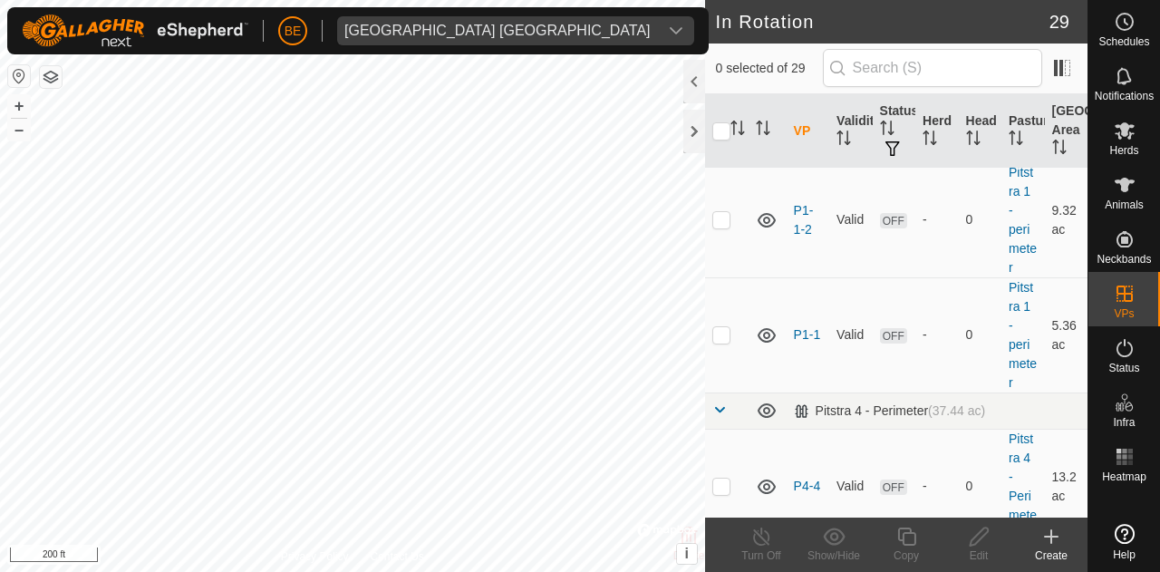
click at [722, 112] on p-checkbox at bounding box center [722, 104] width 18 height 15
checkbox input "true"
click at [978, 549] on div "Edit" at bounding box center [979, 556] width 73 height 16
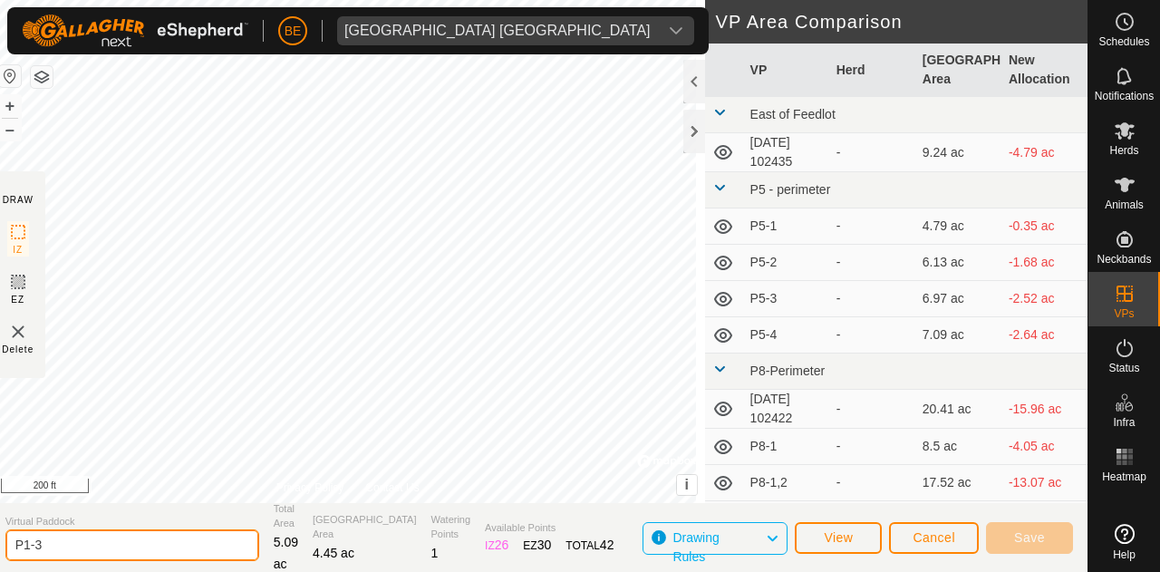
click at [134, 546] on input "P1-3" at bounding box center [132, 545] width 254 height 32
type input "P1-2"
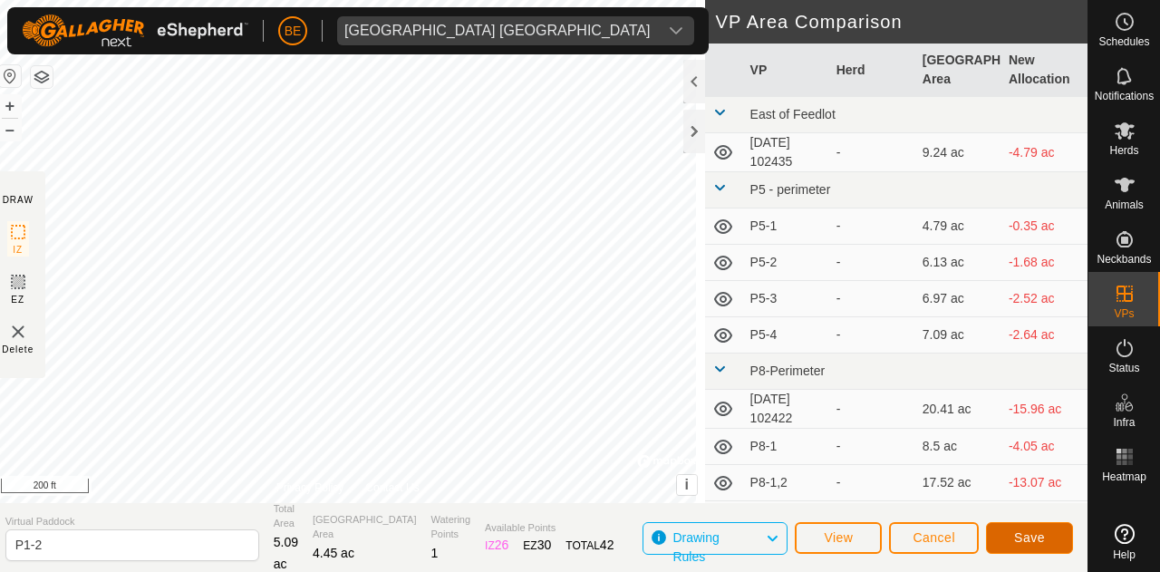
click at [1056, 544] on button "Save" at bounding box center [1029, 538] width 87 height 32
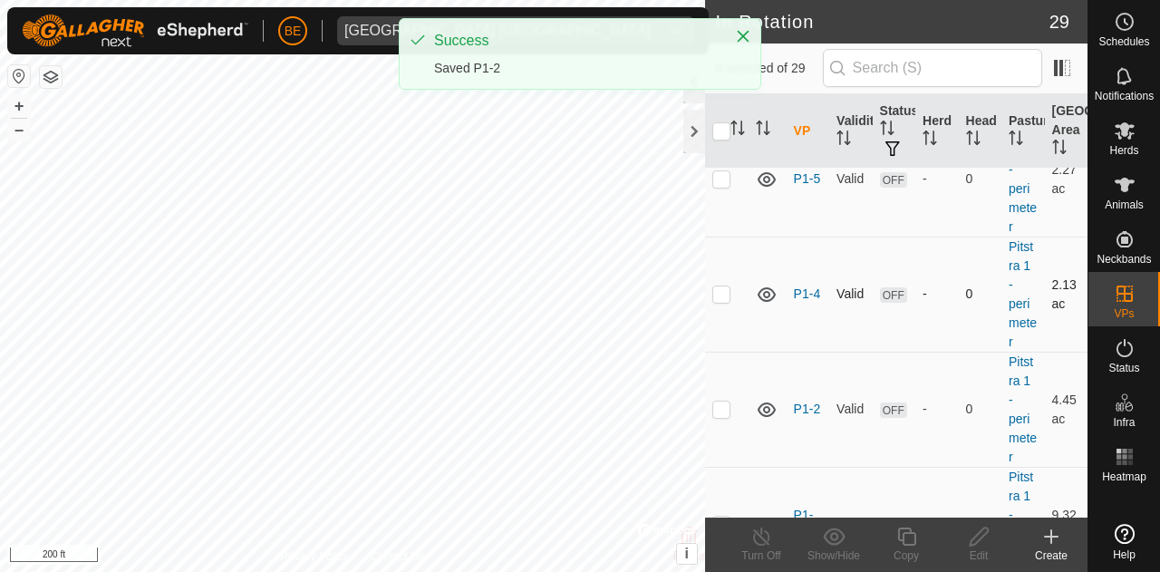
scroll to position [1360, 0]
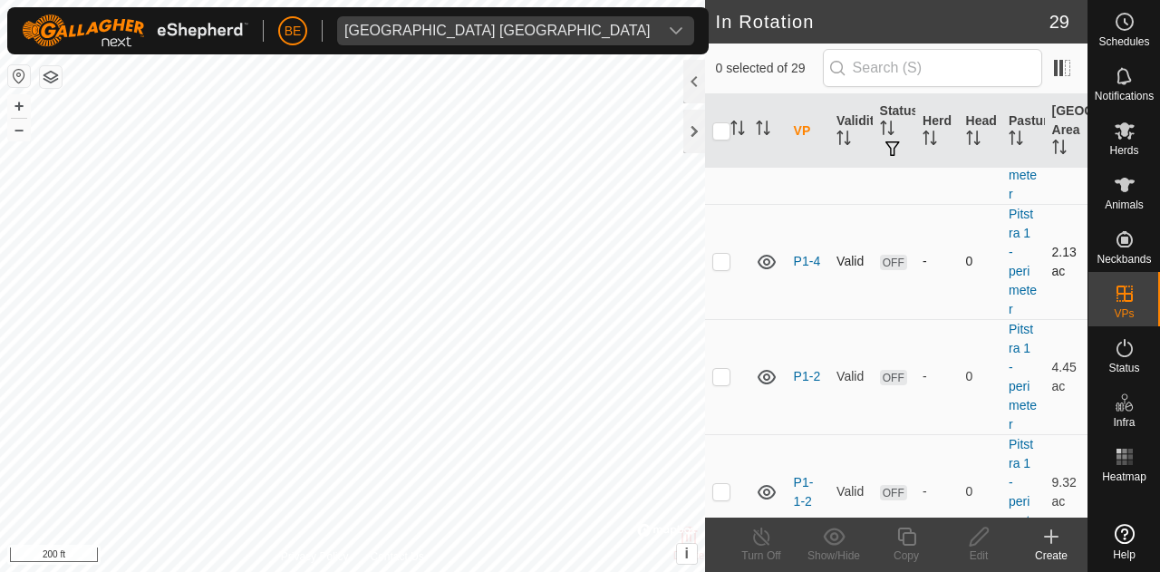
click at [715, 319] on td at bounding box center [727, 261] width 44 height 115
checkbox input "true"
click at [993, 546] on edit-svg-icon at bounding box center [979, 537] width 73 height 22
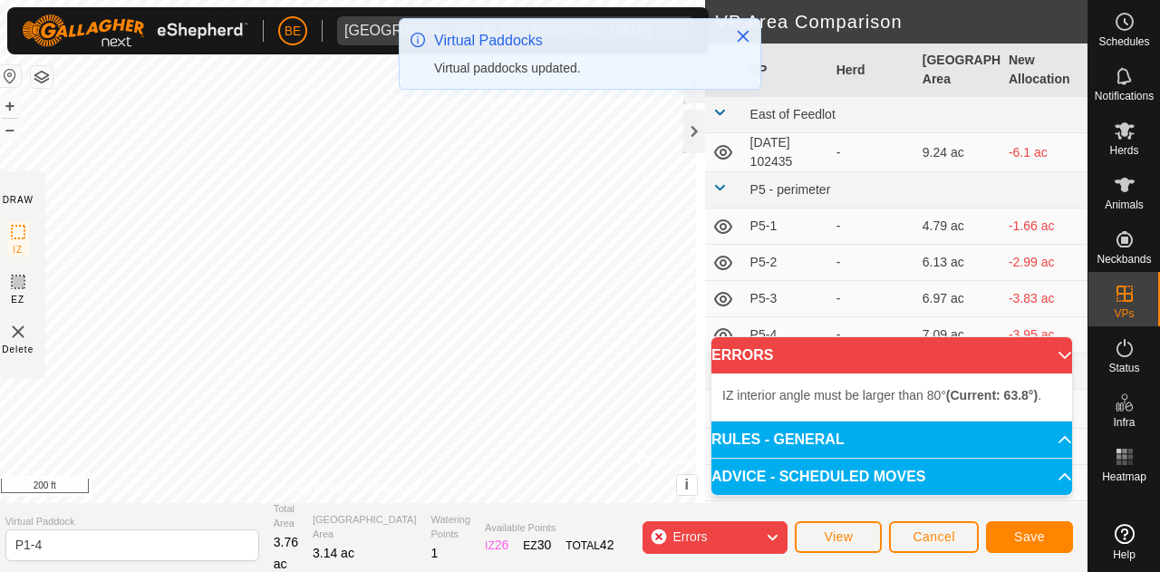
click at [444, 82] on div "BE Olds College [GEOGRAPHIC_DATA] Schedules Notifications Herds Animals Neckban…" at bounding box center [580, 286] width 1160 height 572
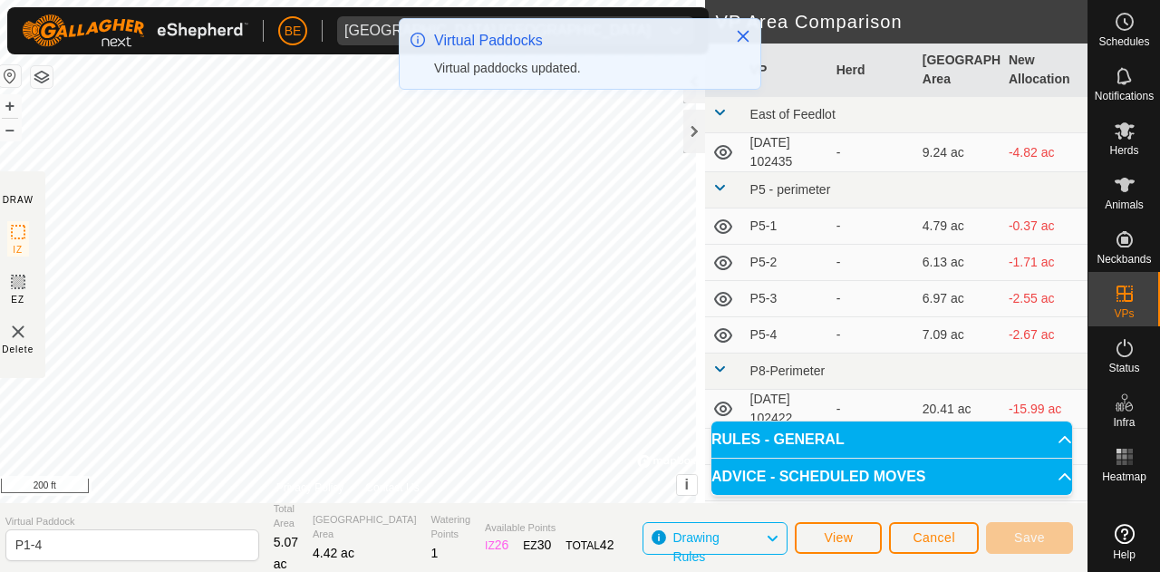
click at [26, 83] on div "Privacy Policy Contact Us + – ⇧ i © Mapbox , © OpenStreetMap , Improve this map…" at bounding box center [348, 251] width 714 height 503
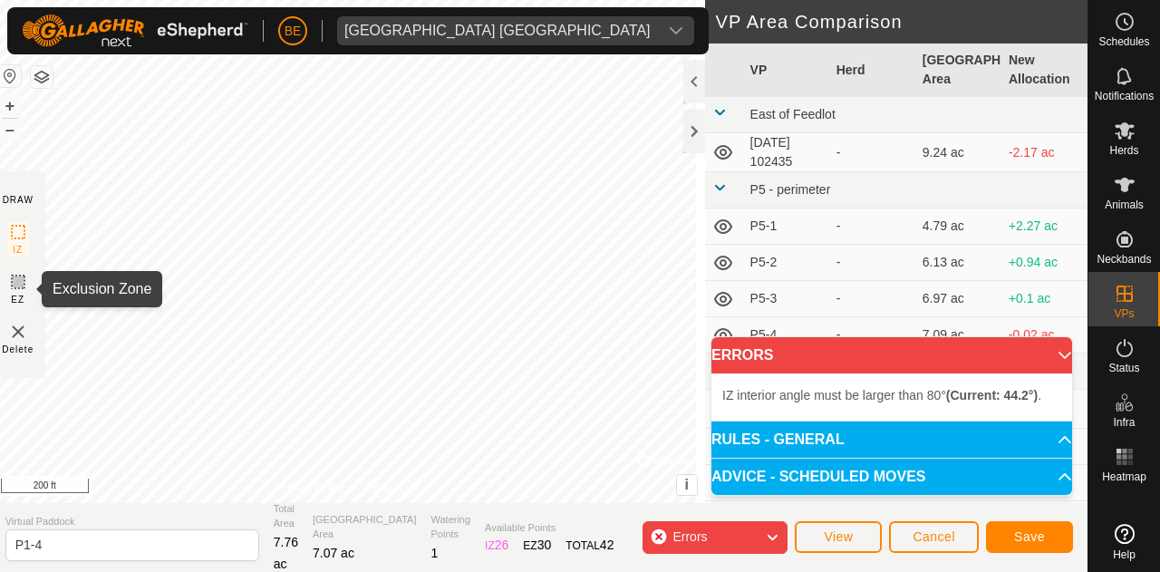
click at [34, 286] on div "DRAW IZ EZ Delete Privacy Policy Contact Us + – ⇧ i © Mapbox , © OpenStreetMap …" at bounding box center [539, 251] width 1097 height 503
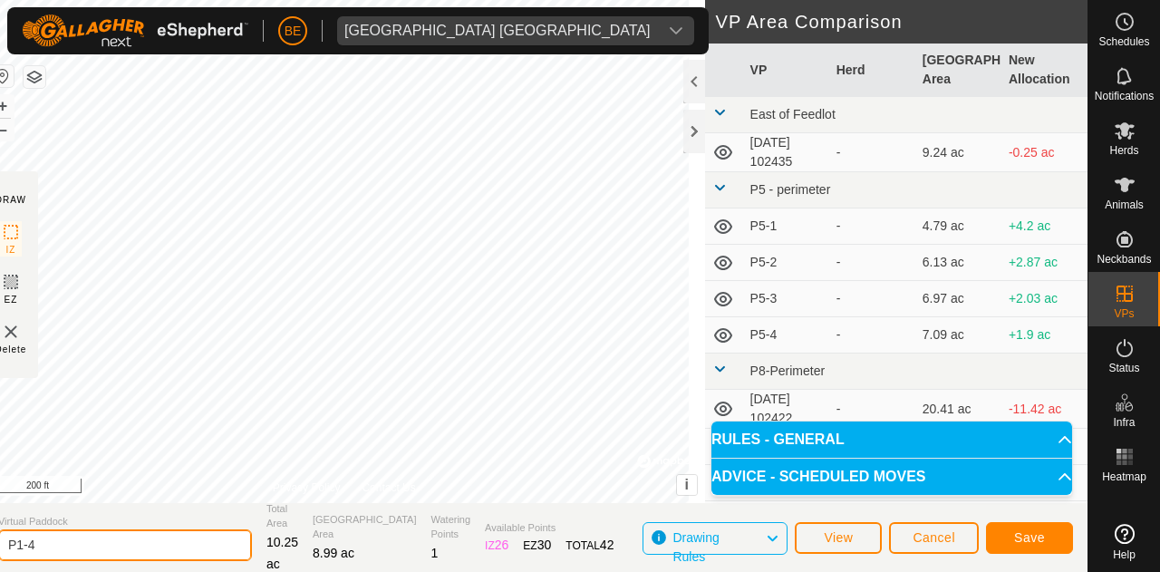
click at [110, 558] on input "P1-4" at bounding box center [125, 545] width 254 height 32
type input "P1-2-3"
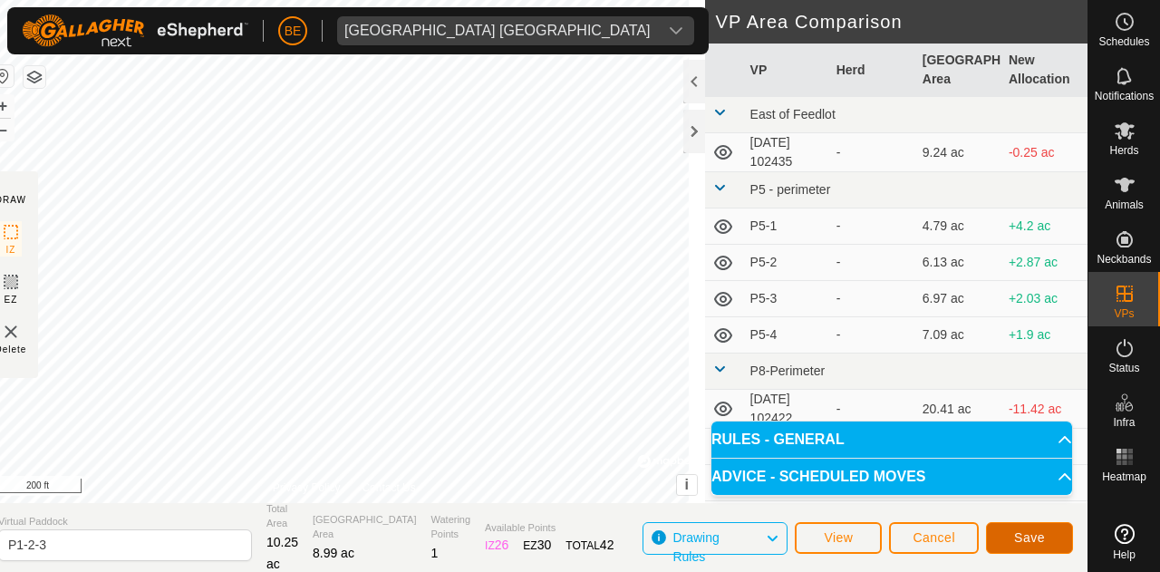
click at [1034, 537] on span "Save" at bounding box center [1029, 537] width 31 height 15
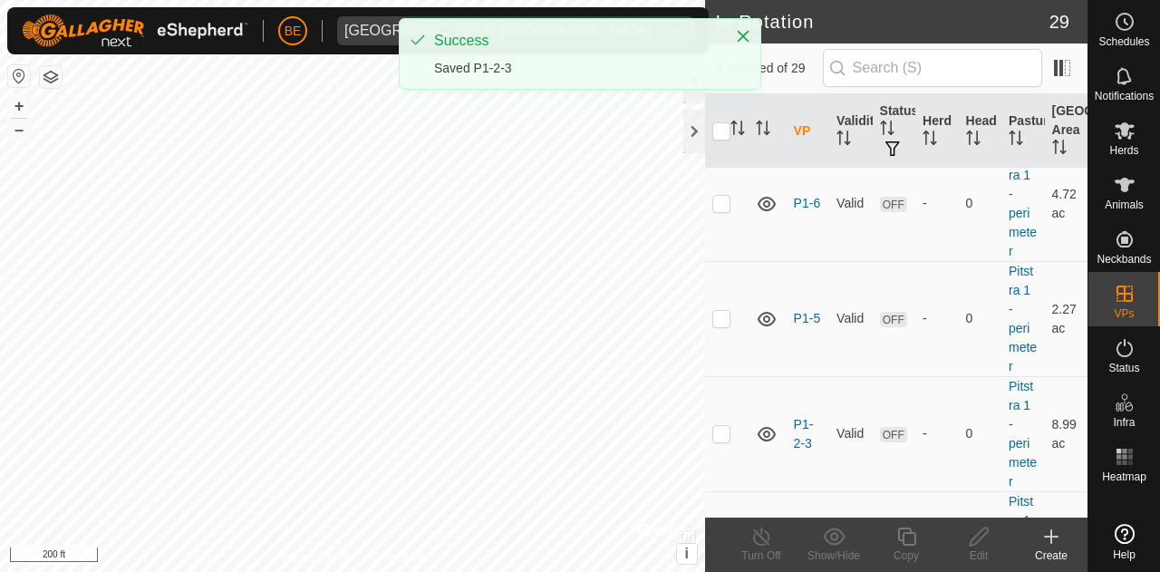
scroll to position [1269, 0]
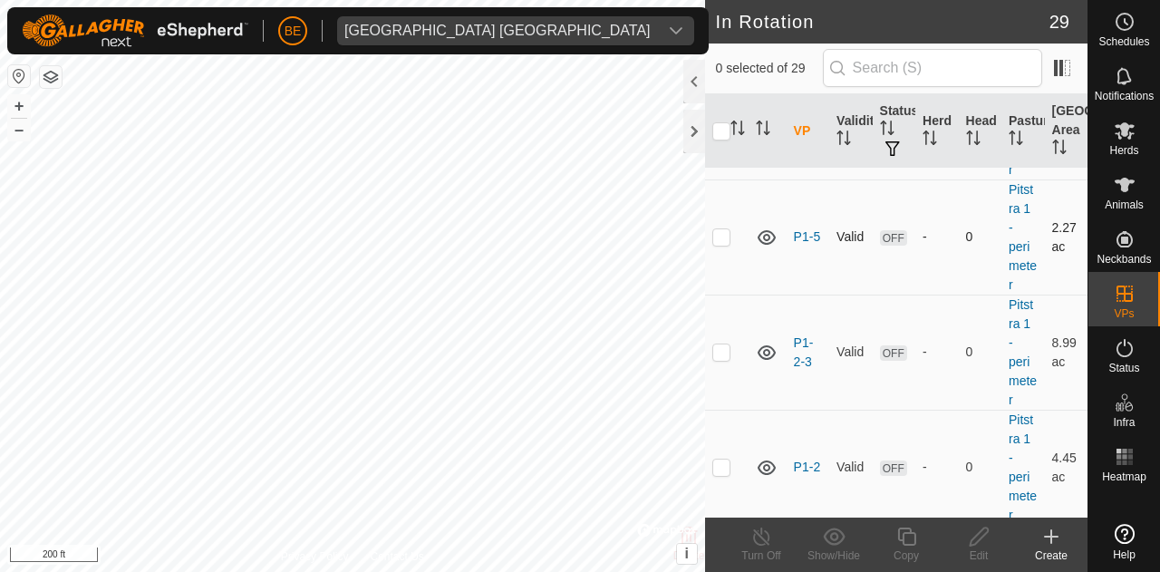
click at [729, 244] on p-checkbox at bounding box center [722, 236] width 18 height 15
checkbox input "true"
click at [723, 359] on p-checkbox at bounding box center [722, 352] width 18 height 15
checkbox input "true"
click at [726, 244] on p-tablecheckbox at bounding box center [722, 236] width 18 height 15
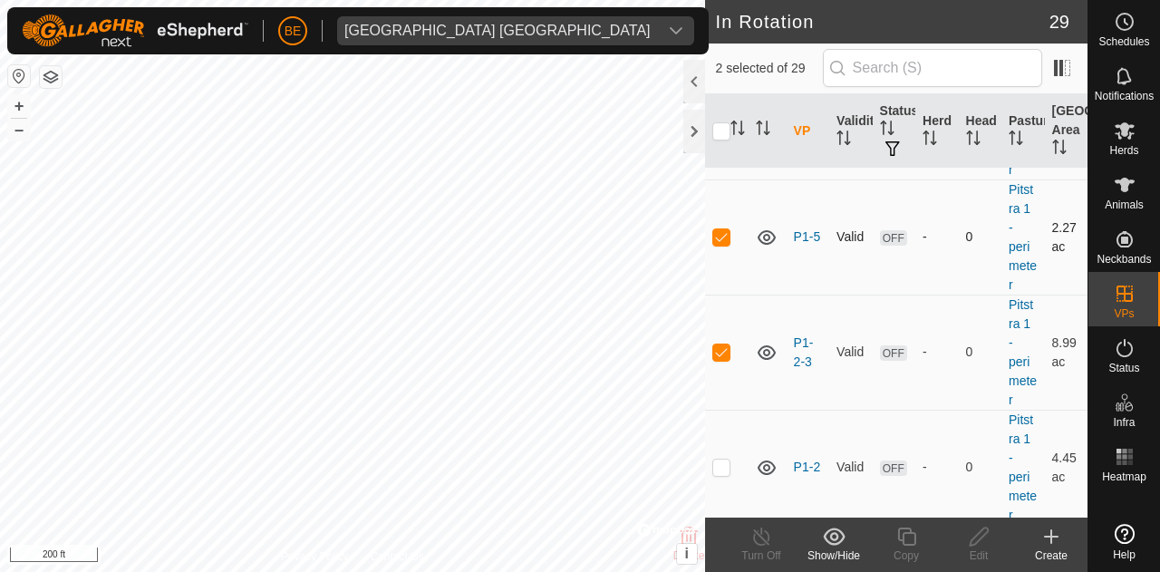
checkbox input "false"
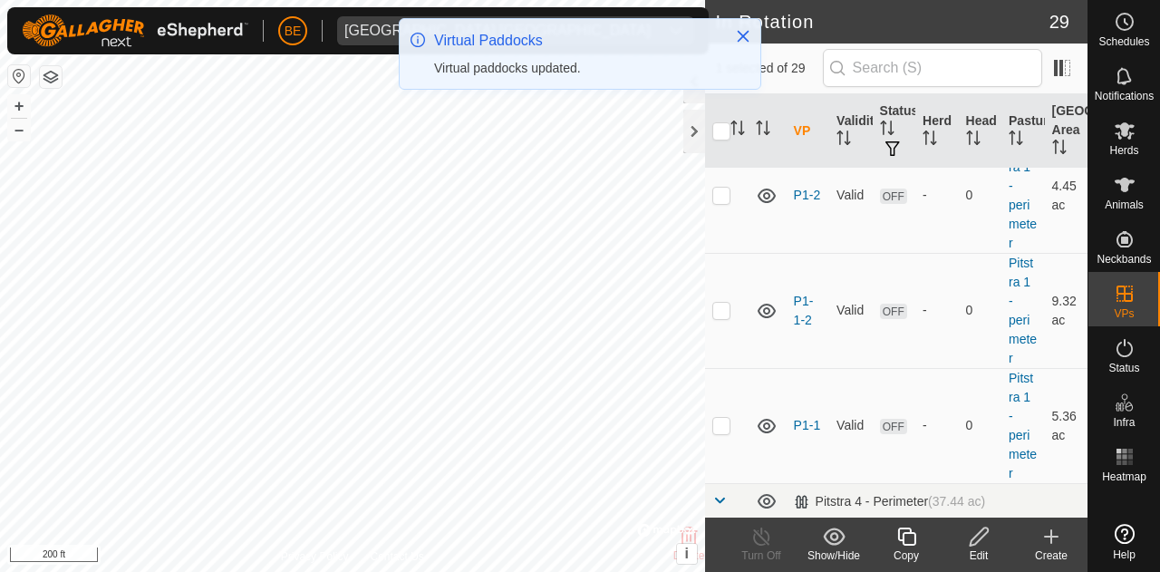
scroll to position [1360, 0]
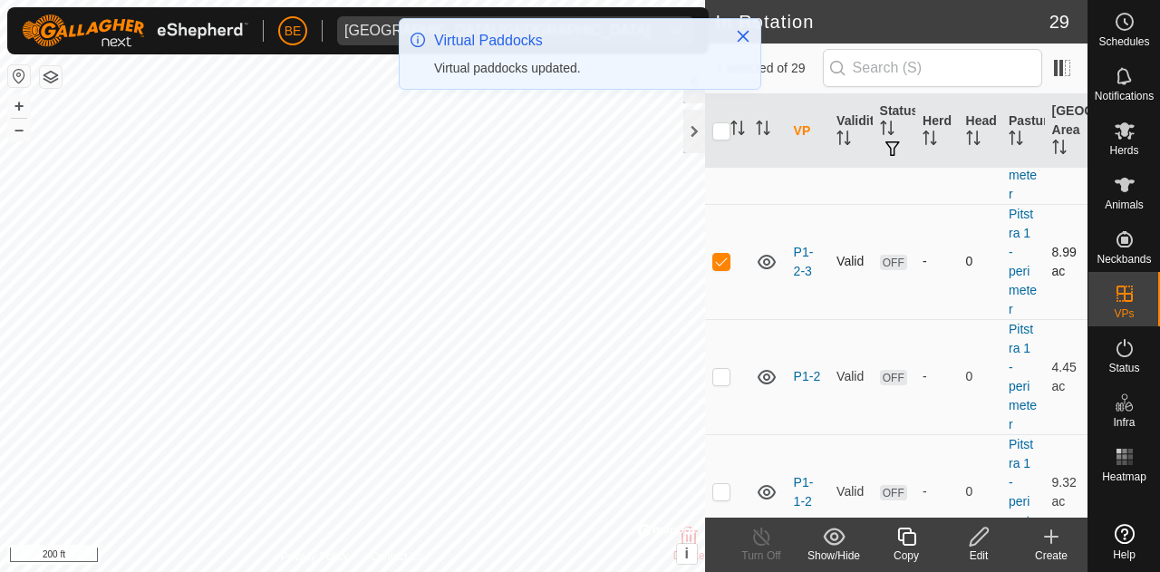
click at [720, 268] on p-checkbox at bounding box center [722, 261] width 18 height 15
checkbox input "false"
click at [728, 383] on p-checkbox at bounding box center [722, 376] width 18 height 15
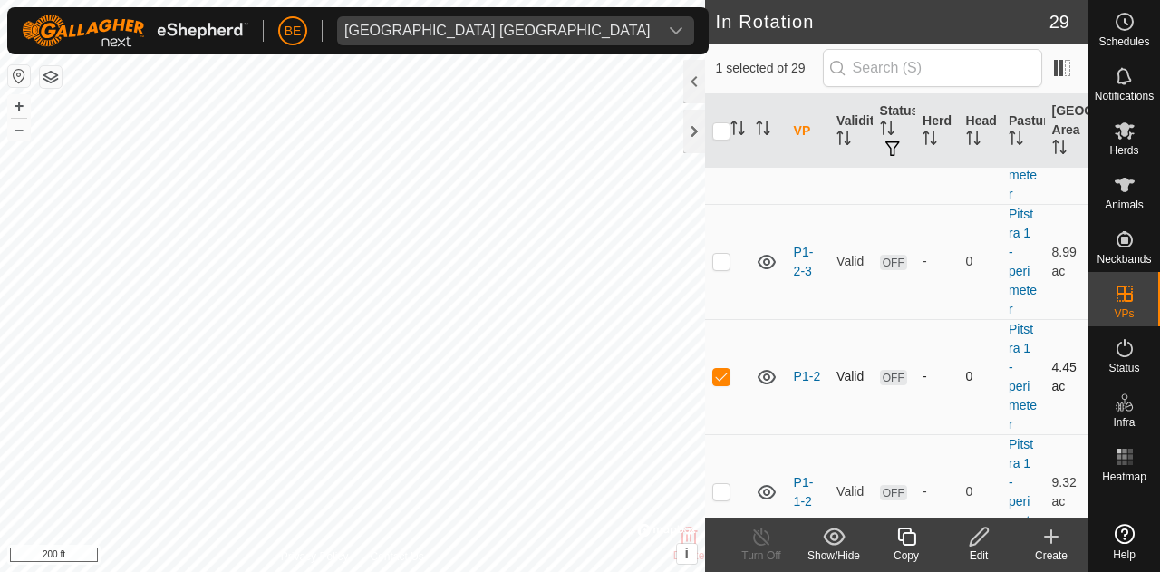
click at [723, 383] on p-checkbox at bounding box center [722, 376] width 18 height 15
checkbox input "false"
click at [725, 268] on p-checkbox at bounding box center [722, 261] width 18 height 15
checkbox input "false"
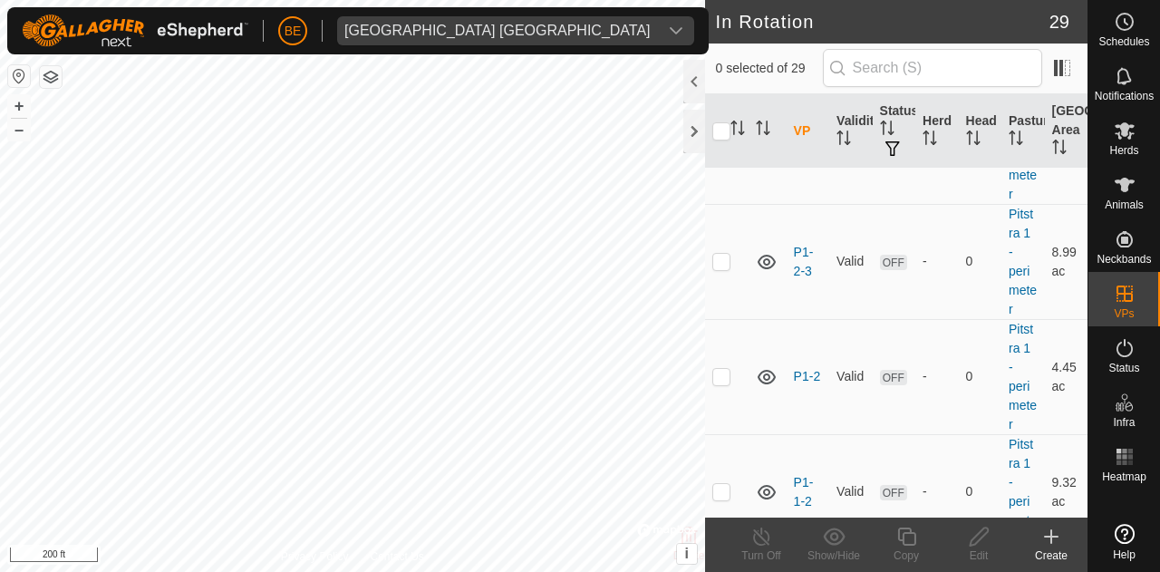
click at [717, 153] on p-checkbox at bounding box center [722, 146] width 18 height 15
checkbox input "true"
click at [971, 540] on icon at bounding box center [979, 537] width 18 height 18
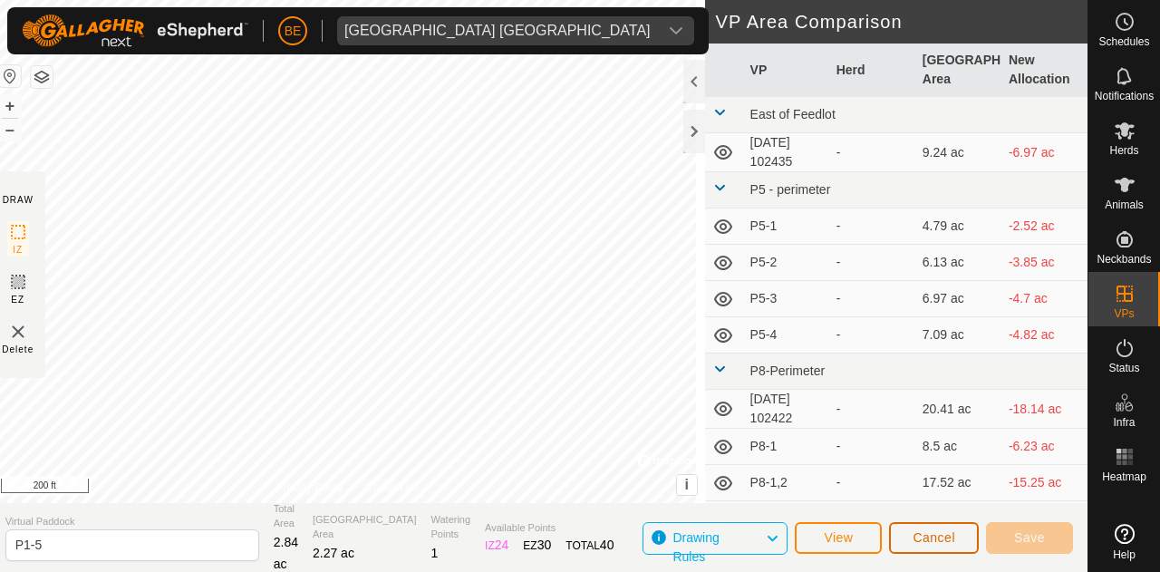
click at [946, 537] on span "Cancel" at bounding box center [934, 537] width 43 height 15
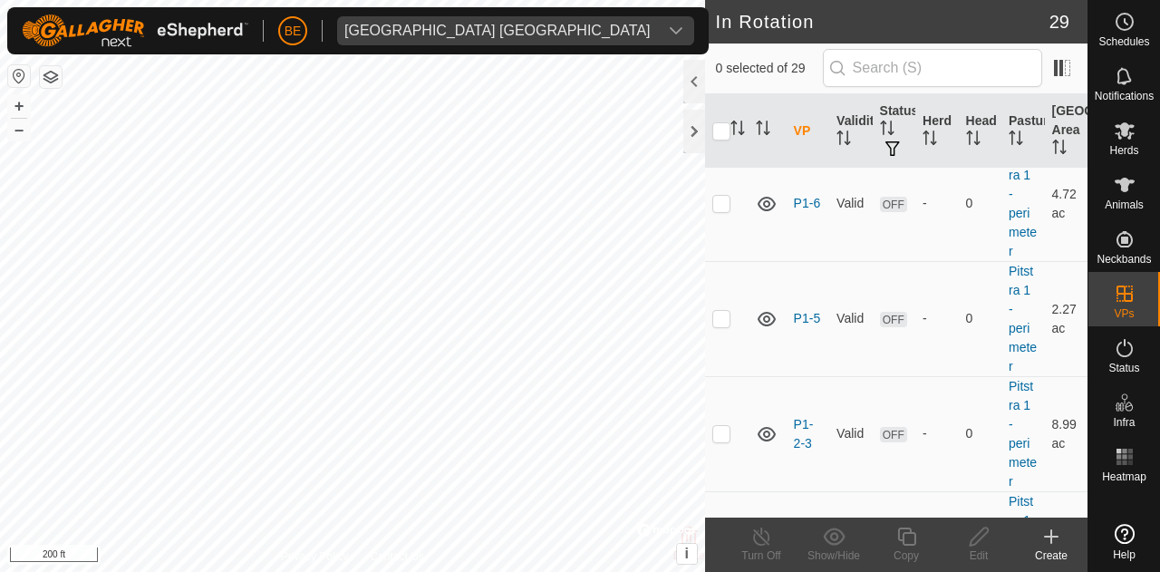
scroll to position [1269, 0]
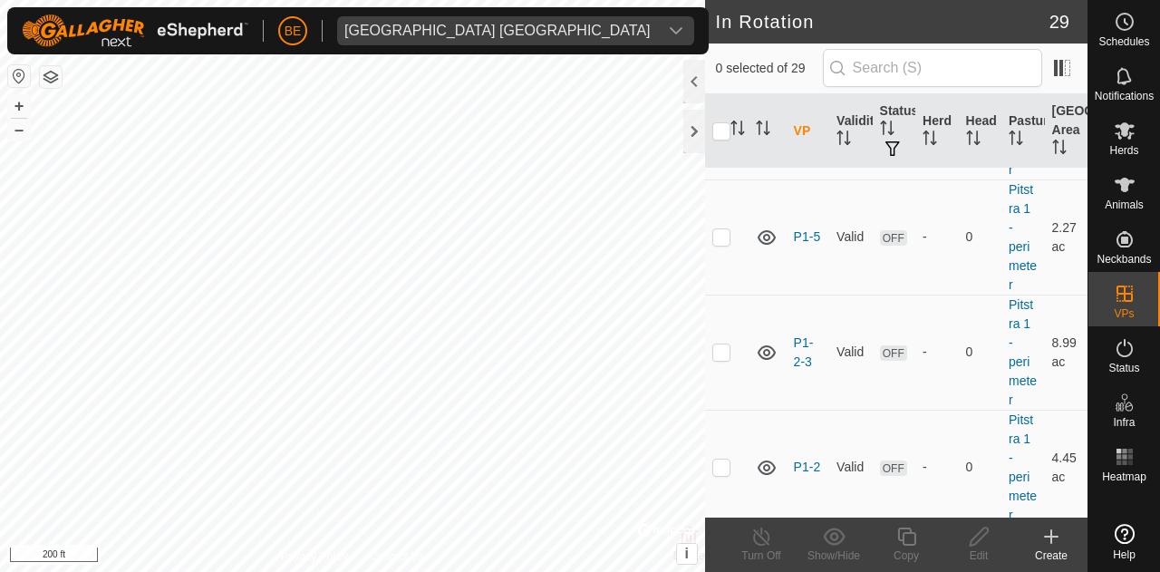
click at [722, 129] on p-checkbox at bounding box center [722, 121] width 18 height 15
checkbox input "true"
click at [968, 544] on icon at bounding box center [979, 537] width 23 height 22
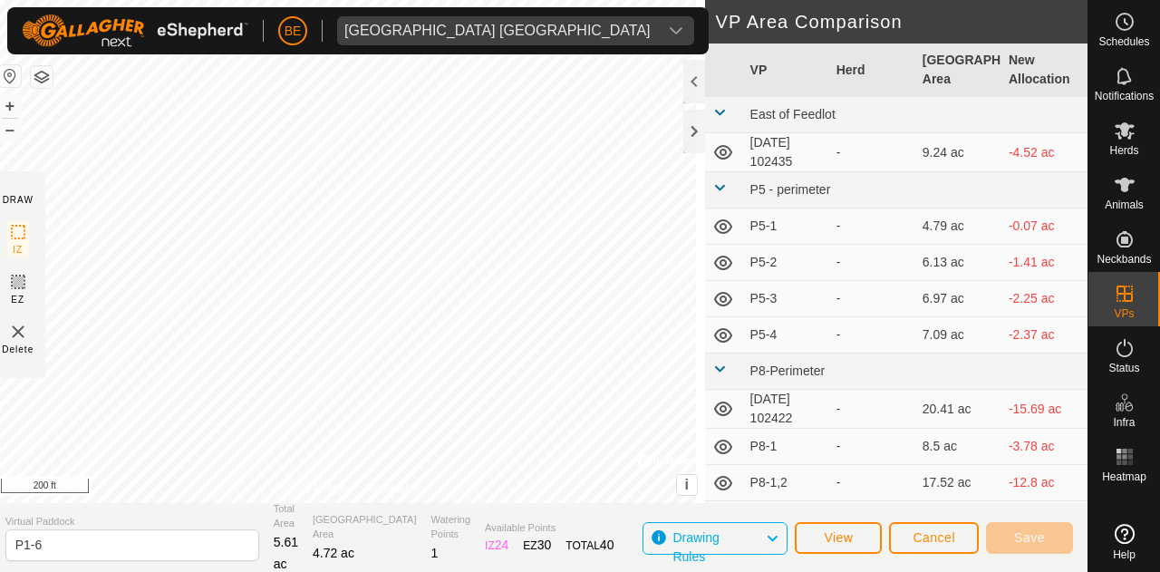
click at [186, 561] on section "Virtual Paddock P1-6 Total Area 5.61 ac Grazing Area 4.72 ac Watering Points 1 …" at bounding box center [539, 537] width 1097 height 69
click at [189, 537] on input "P1-6" at bounding box center [132, 545] width 254 height 32
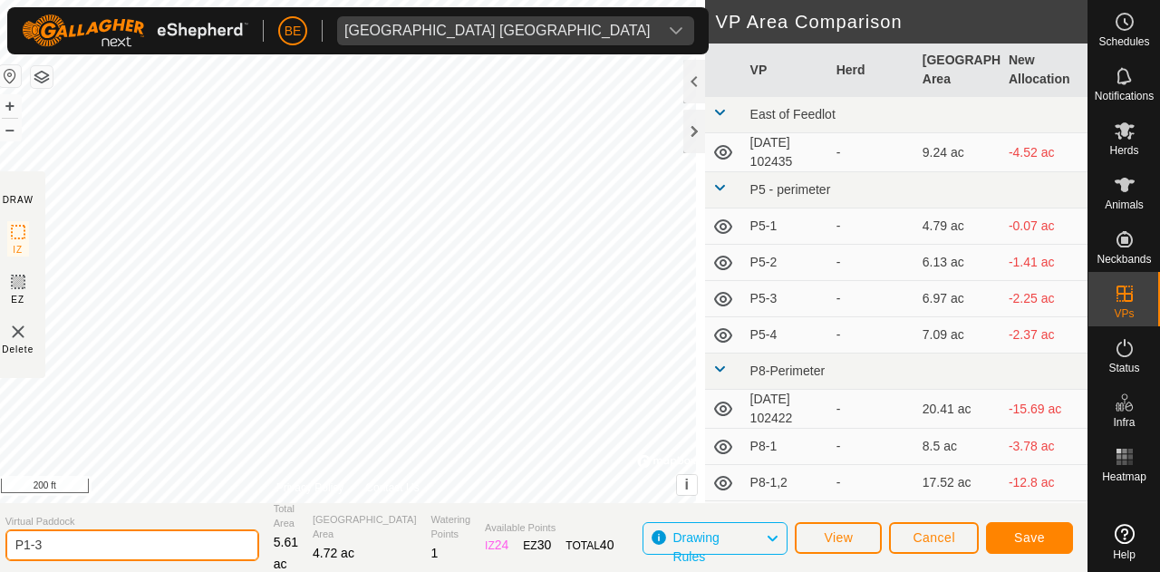
type input "P1-3"
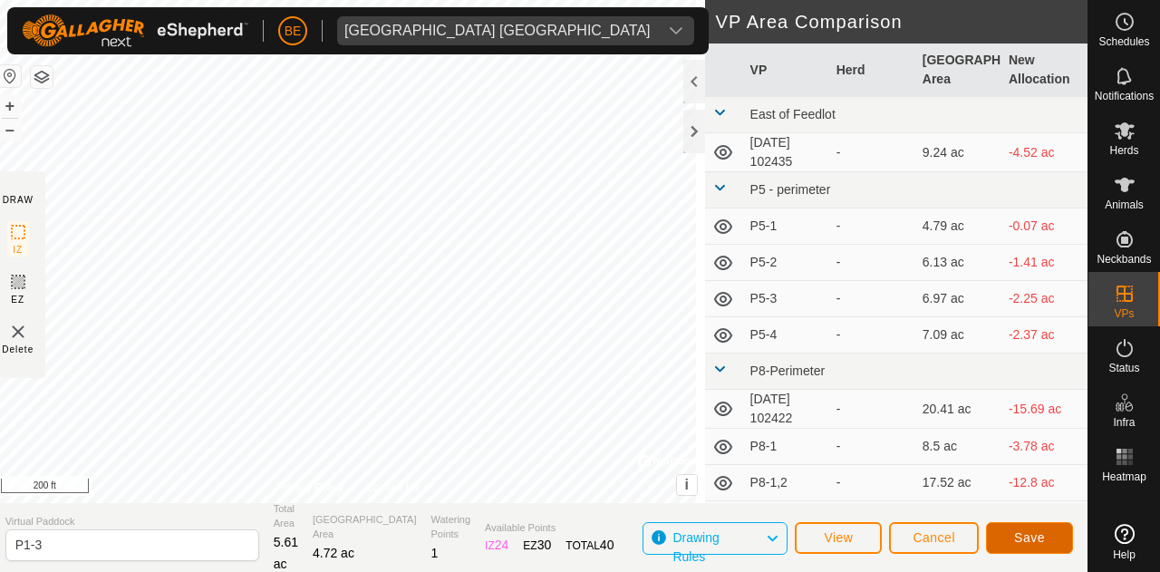
click at [1025, 531] on span "Save" at bounding box center [1029, 537] width 31 height 15
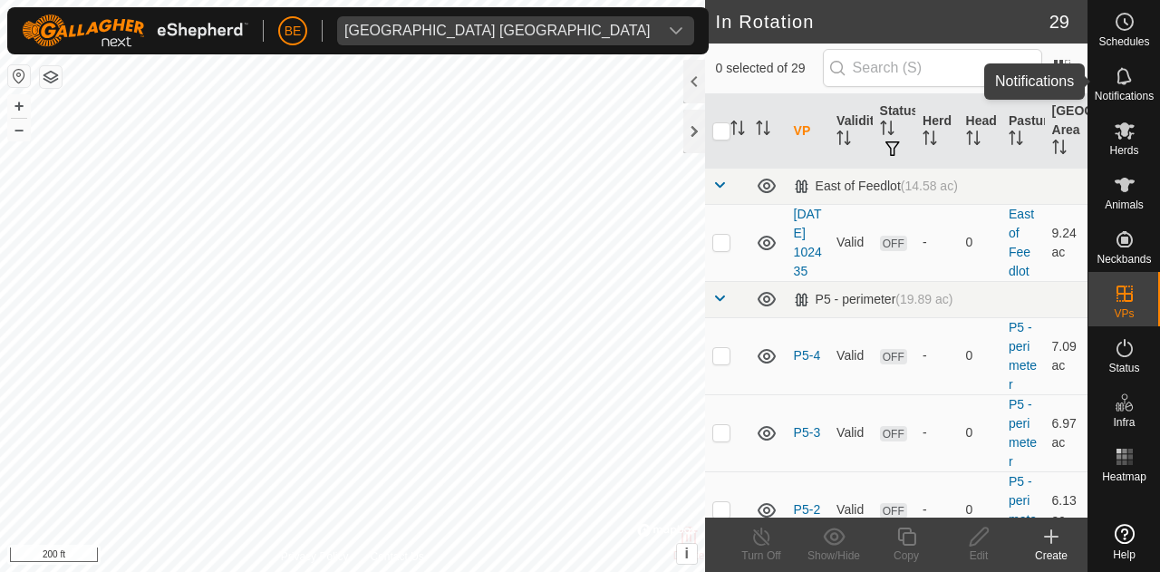
click at [1110, 83] on es-notification-svg-icon at bounding box center [1125, 76] width 33 height 29
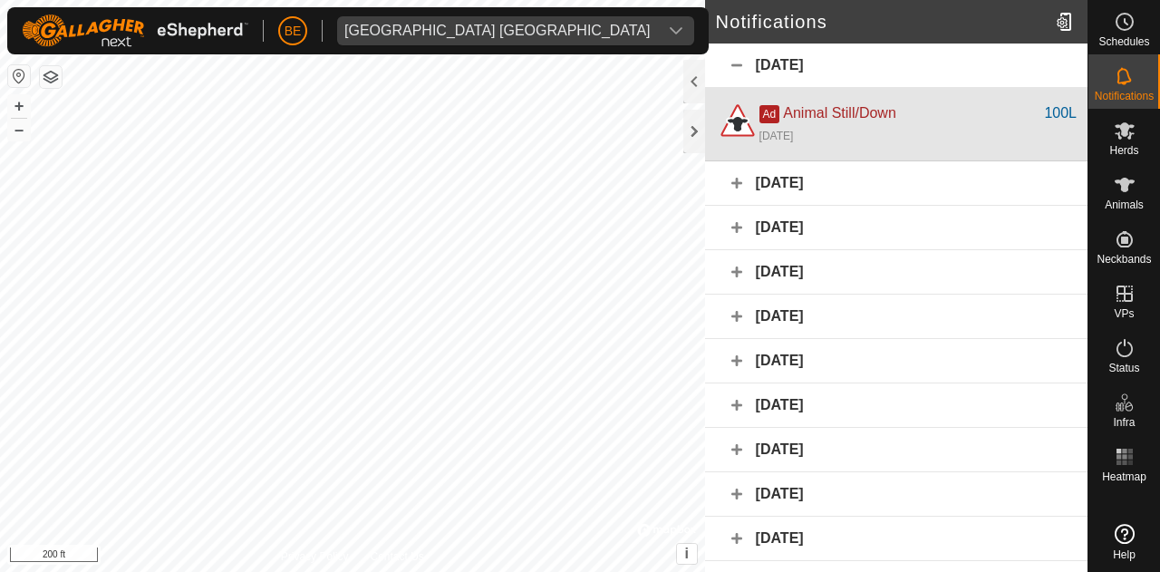
click at [896, 125] on div "[DATE]" at bounding box center [918, 135] width 317 height 22
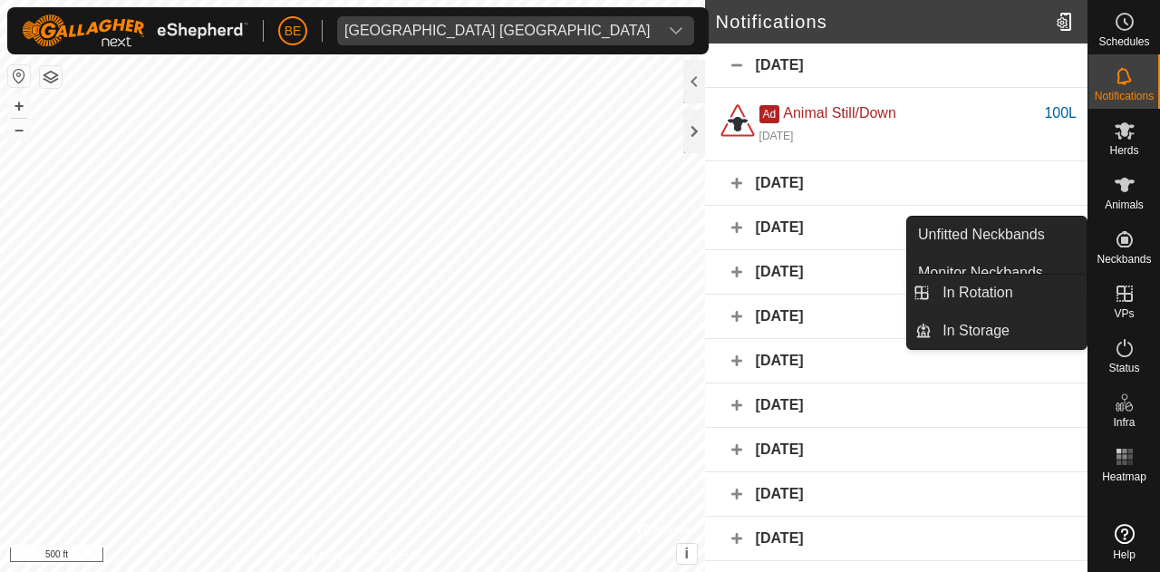
click at [1134, 300] on icon at bounding box center [1125, 294] width 22 height 22
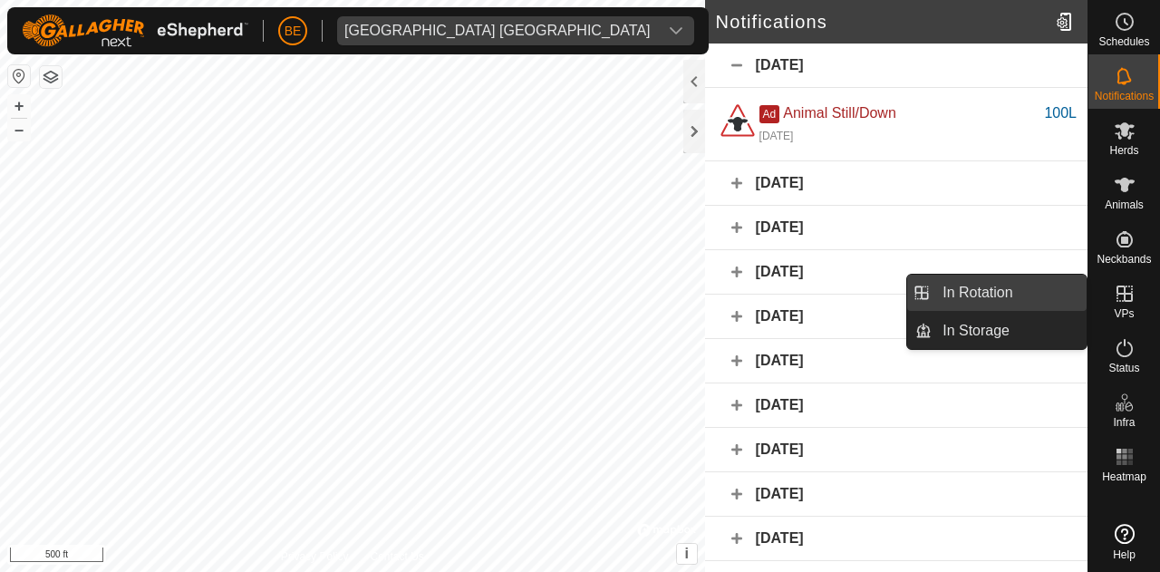
click at [937, 284] on link "In Rotation" at bounding box center [1009, 293] width 155 height 36
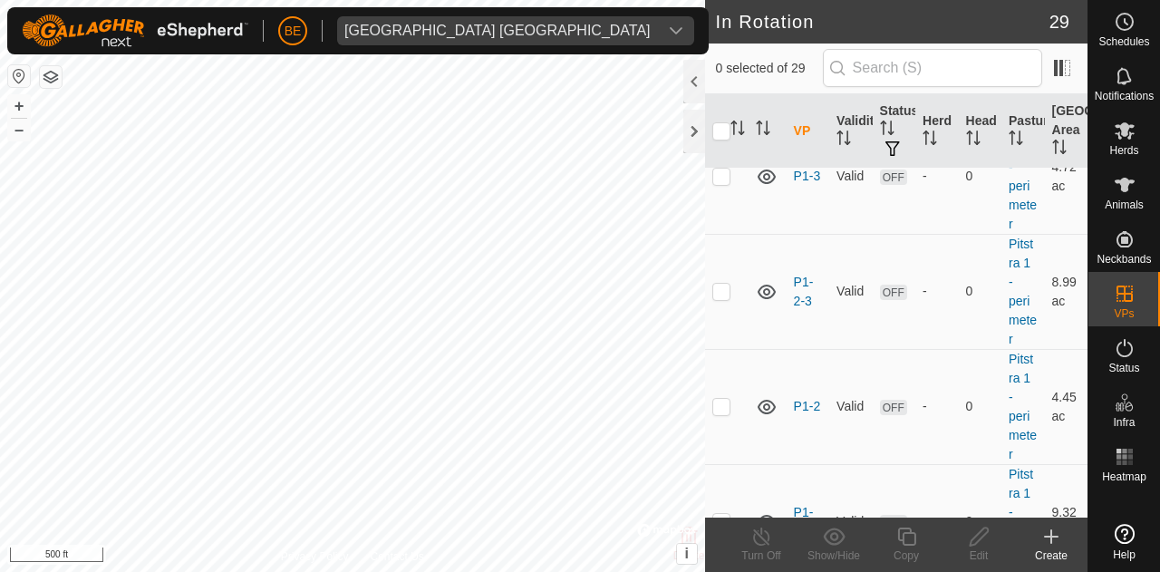
scroll to position [1269, 0]
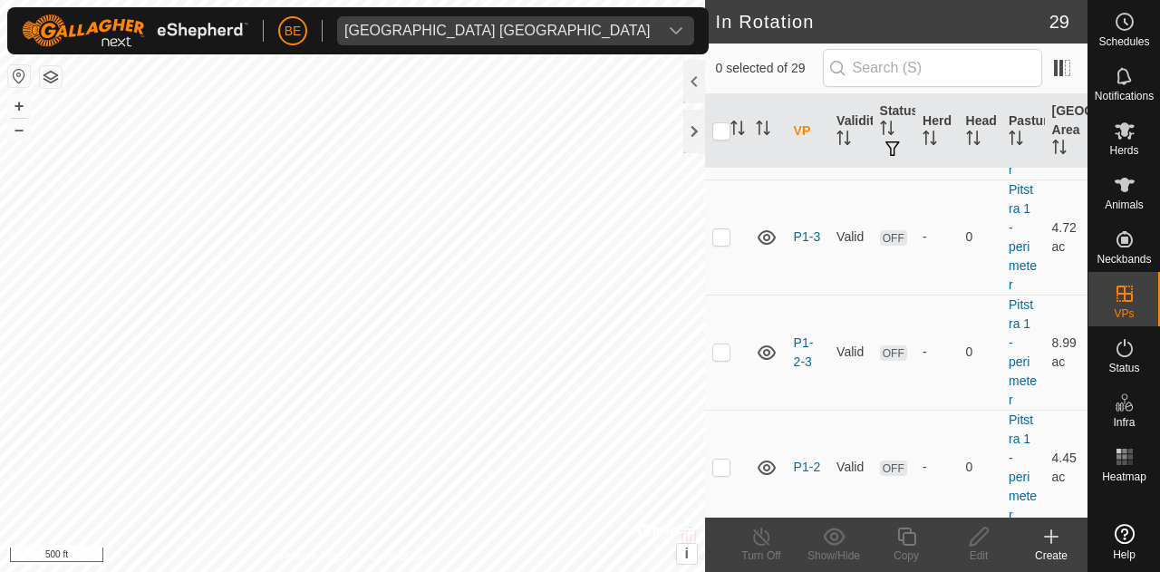
click at [721, 129] on p-checkbox at bounding box center [722, 121] width 18 height 15
click at [833, 539] on icon at bounding box center [834, 536] width 22 height 17
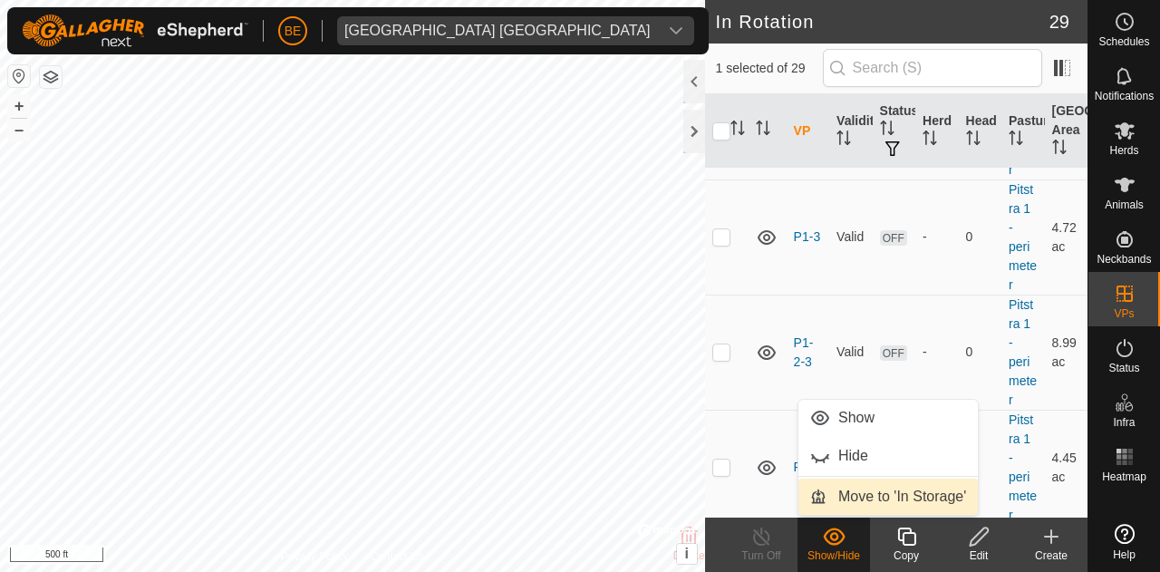
click at [846, 497] on link "Move to 'In Storage'" at bounding box center [889, 497] width 180 height 36
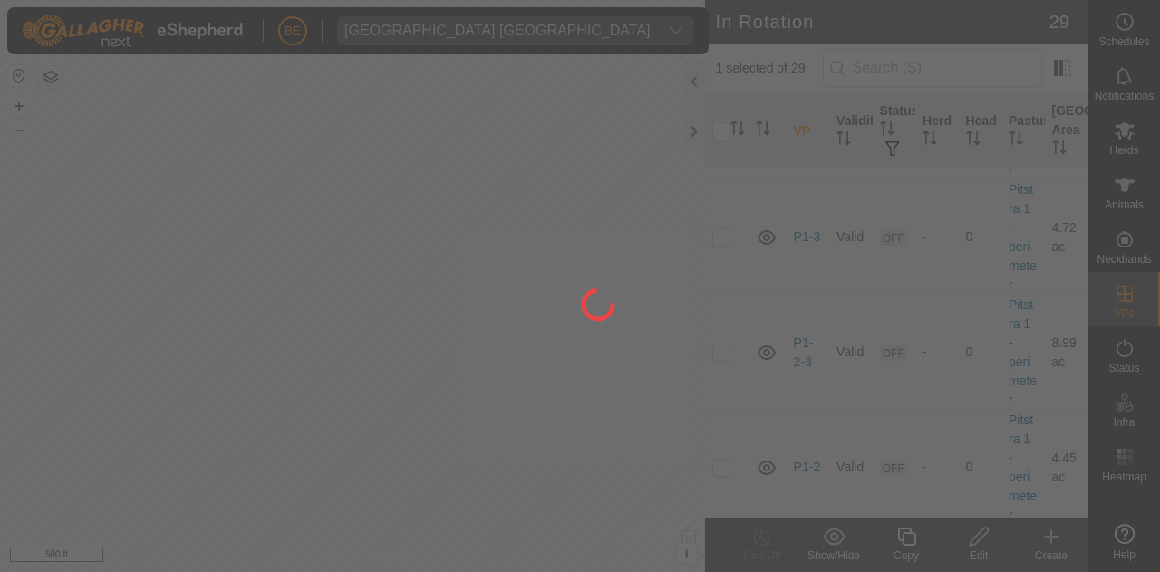
checkbox input "false"
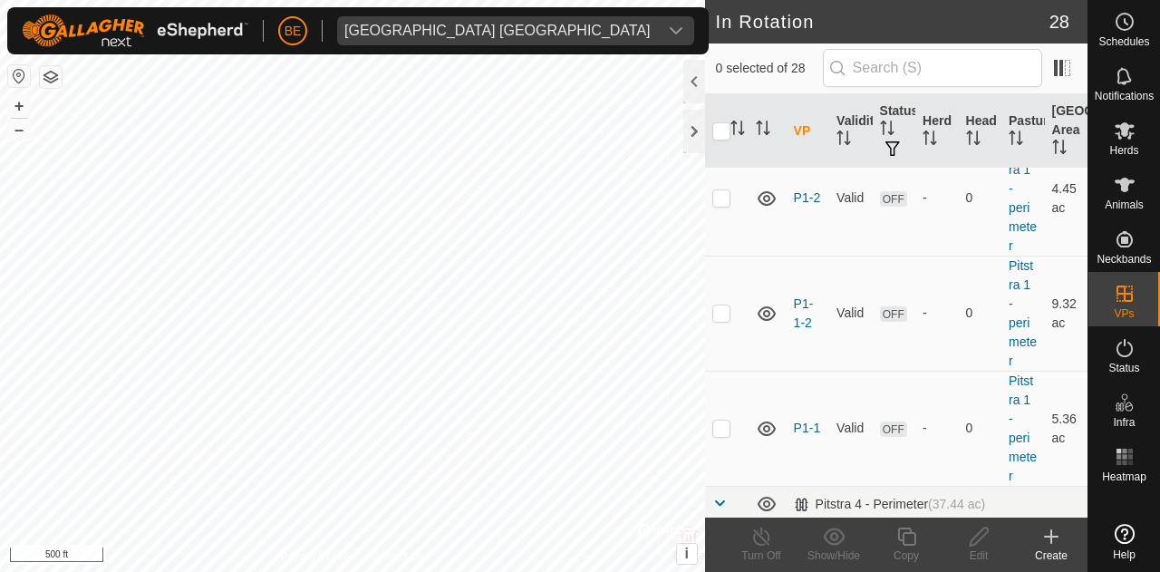
scroll to position [1451, 0]
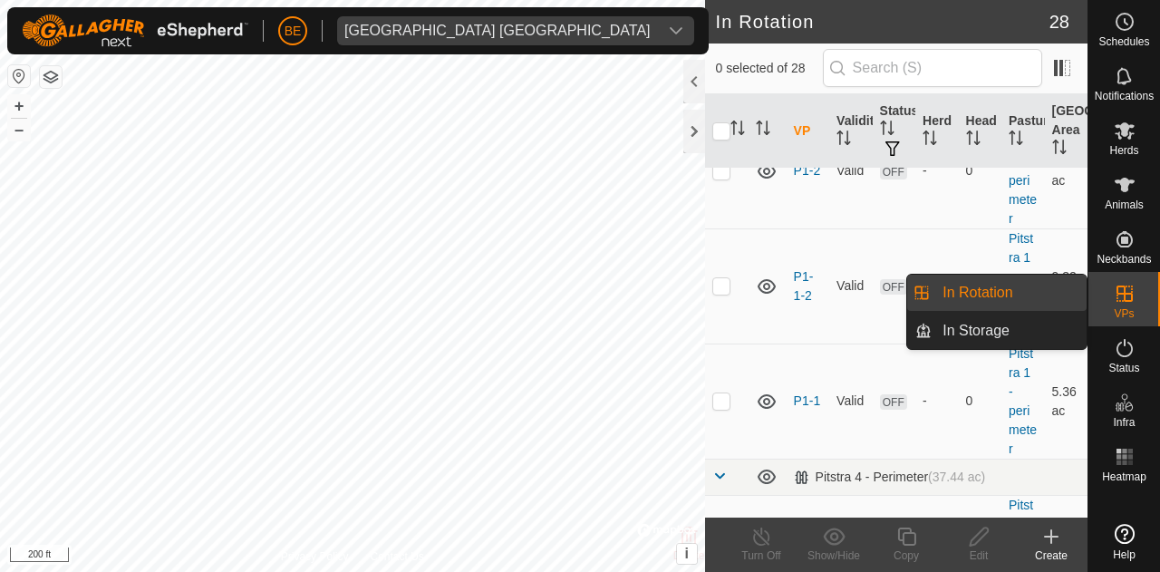
click at [1005, 293] on link "In Rotation" at bounding box center [1009, 293] width 155 height 36
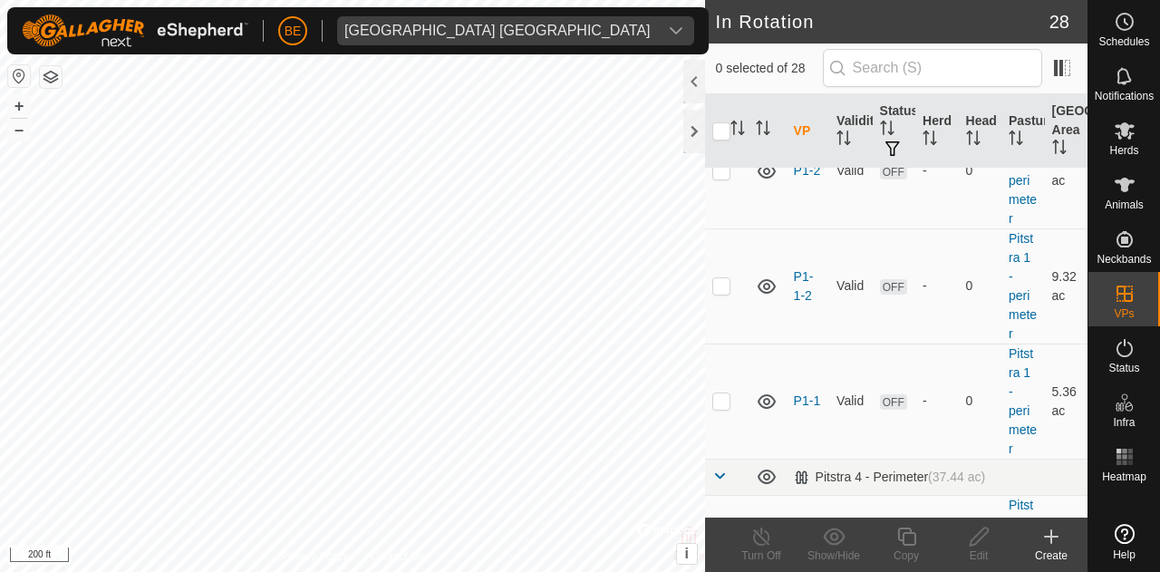
click at [1053, 532] on icon at bounding box center [1052, 537] width 22 height 22
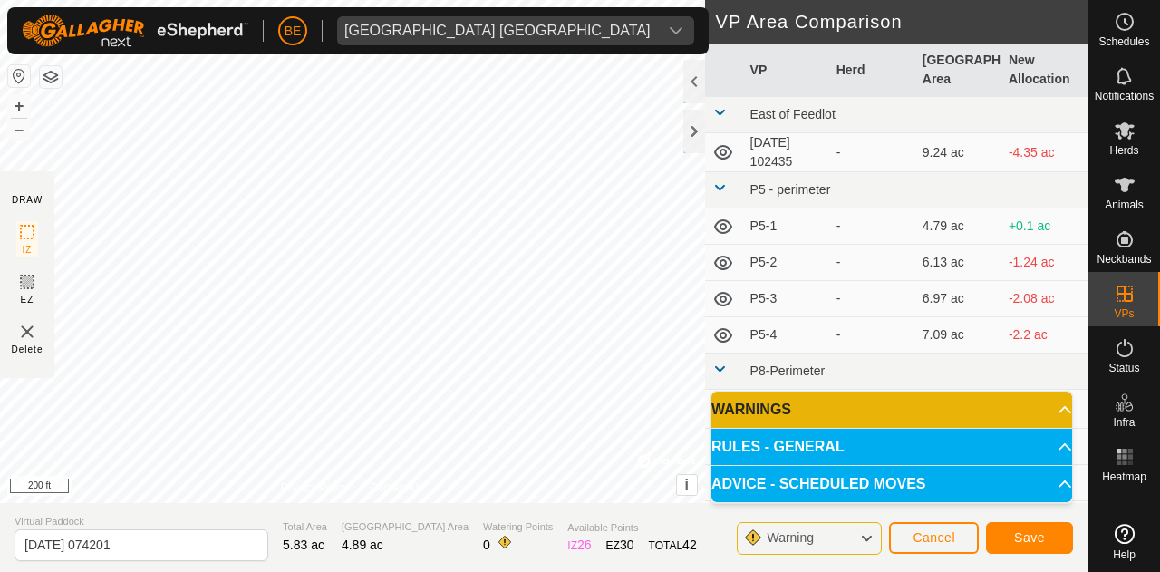
click at [644, 519] on section "Virtual Paddock [DATE] 074201 Total Area 5.83 ac Grazing Area 4.89 ac Watering …" at bounding box center [544, 537] width 1088 height 69
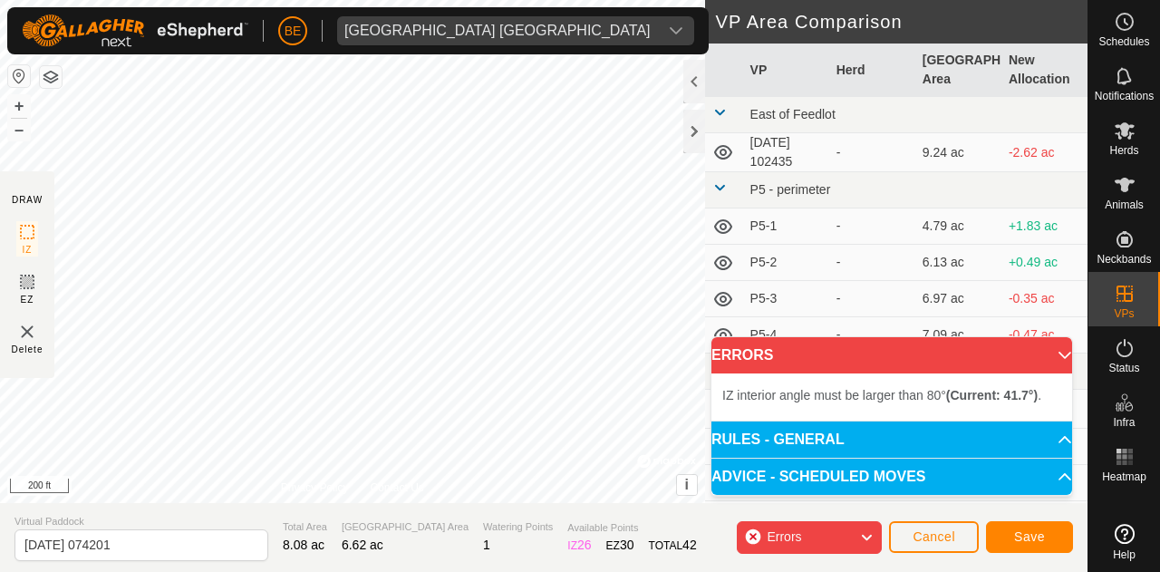
click at [432, 255] on div "IZ interior angle must be larger than 80° (Current: 41.7°) . + – ⇧ i © Mapbox ,…" at bounding box center [352, 251] width 705 height 503
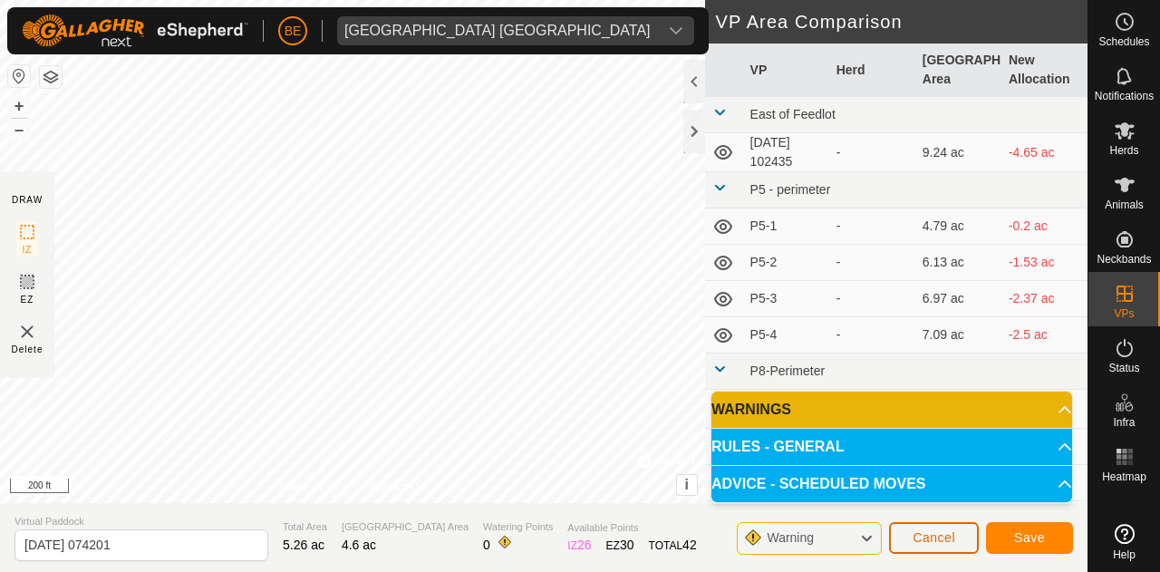
click at [944, 543] on span "Cancel" at bounding box center [934, 537] width 43 height 15
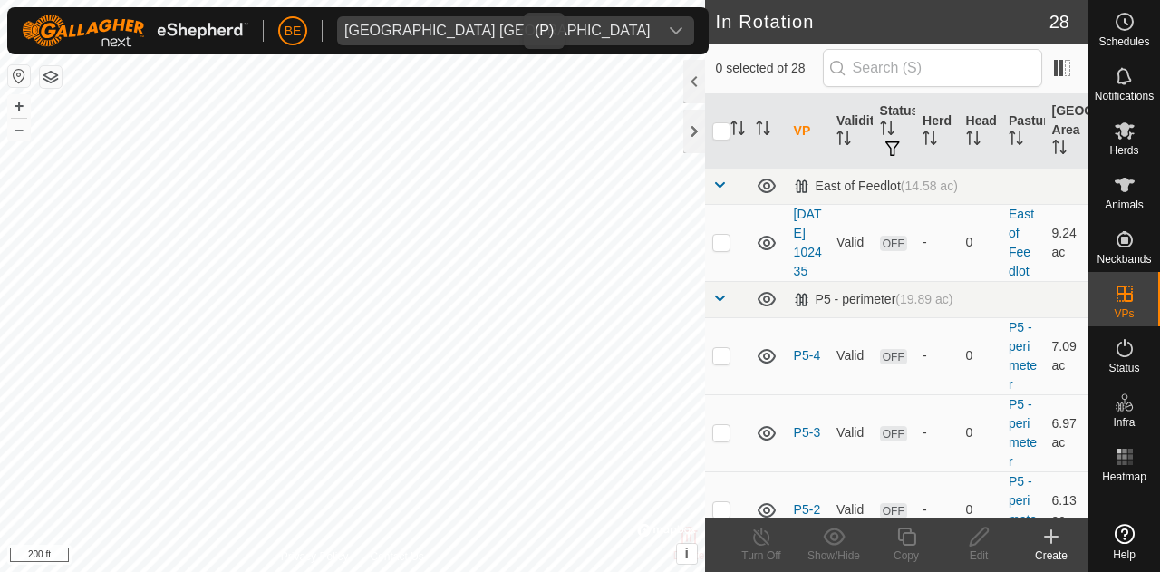
click at [439, 32] on div "[GEOGRAPHIC_DATA] [GEOGRAPHIC_DATA]" at bounding box center [498, 31] width 306 height 15
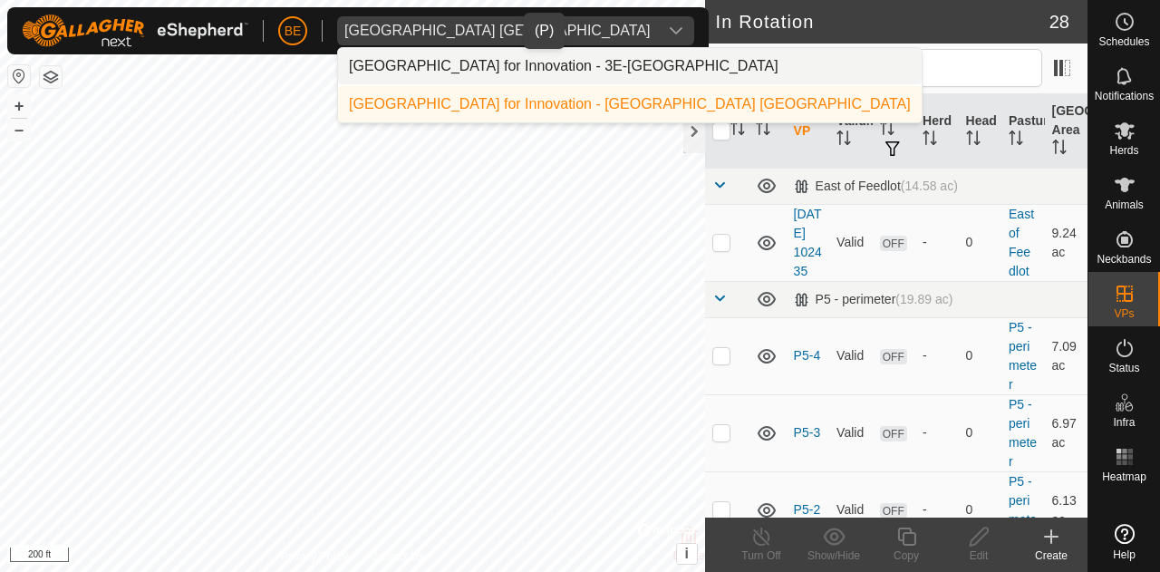
click at [488, 72] on li "[GEOGRAPHIC_DATA] for Innovation - 3E-[GEOGRAPHIC_DATA]" at bounding box center [630, 66] width 584 height 36
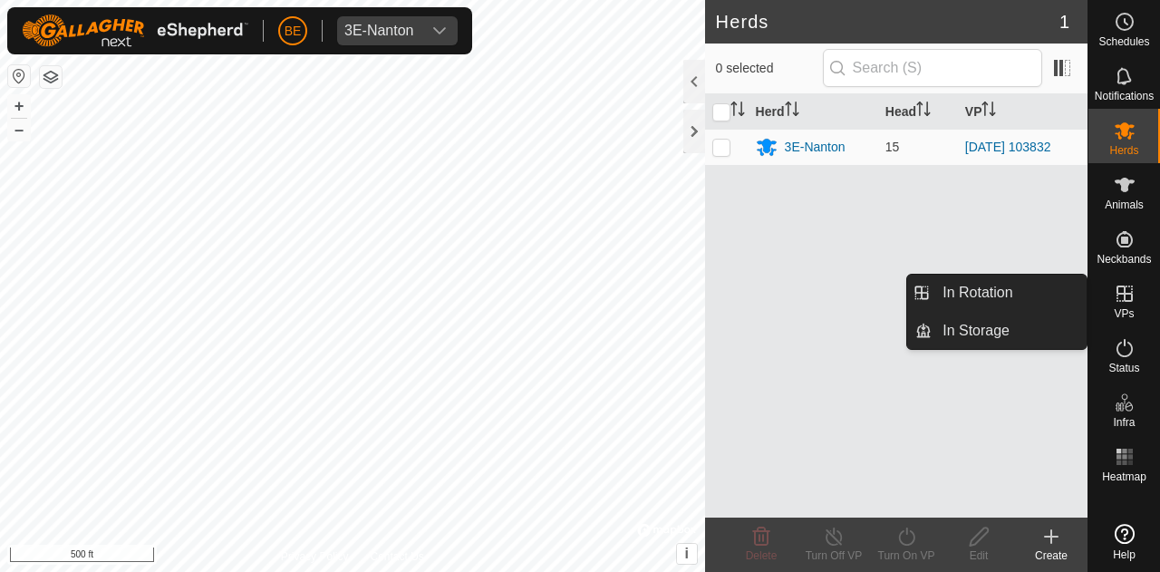
click at [1120, 300] on icon at bounding box center [1125, 294] width 16 height 16
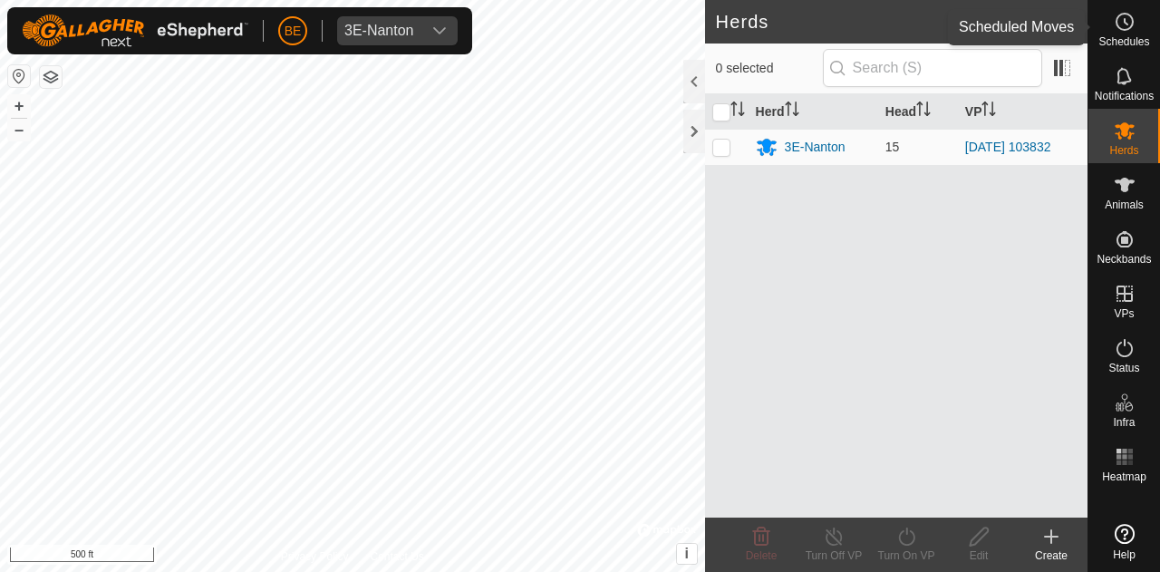
click at [1121, 11] on icon at bounding box center [1125, 22] width 22 height 22
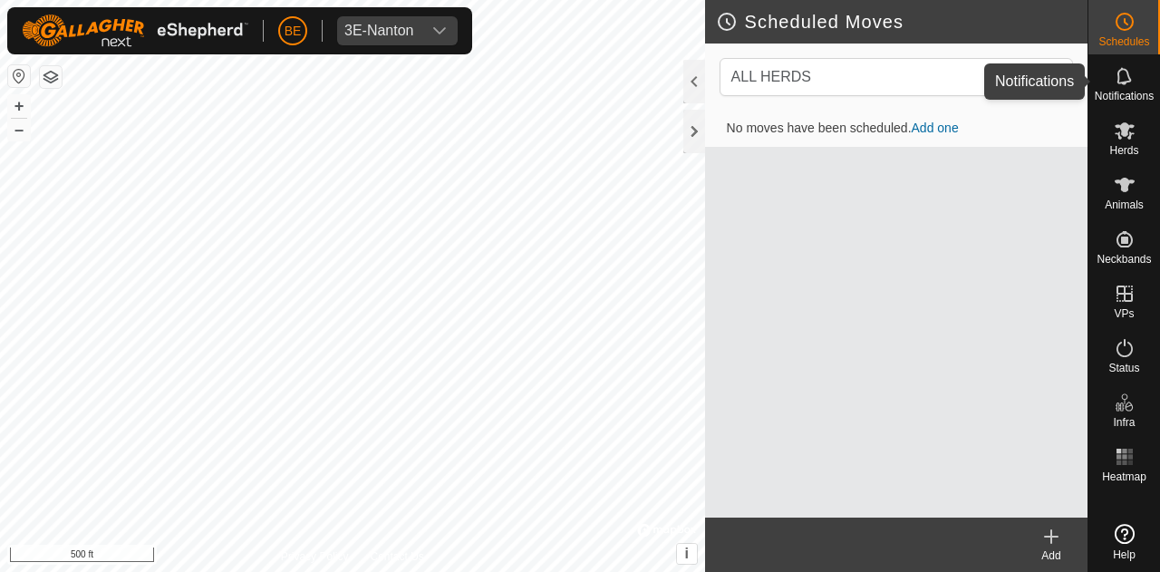
click at [1121, 83] on icon at bounding box center [1124, 75] width 15 height 17
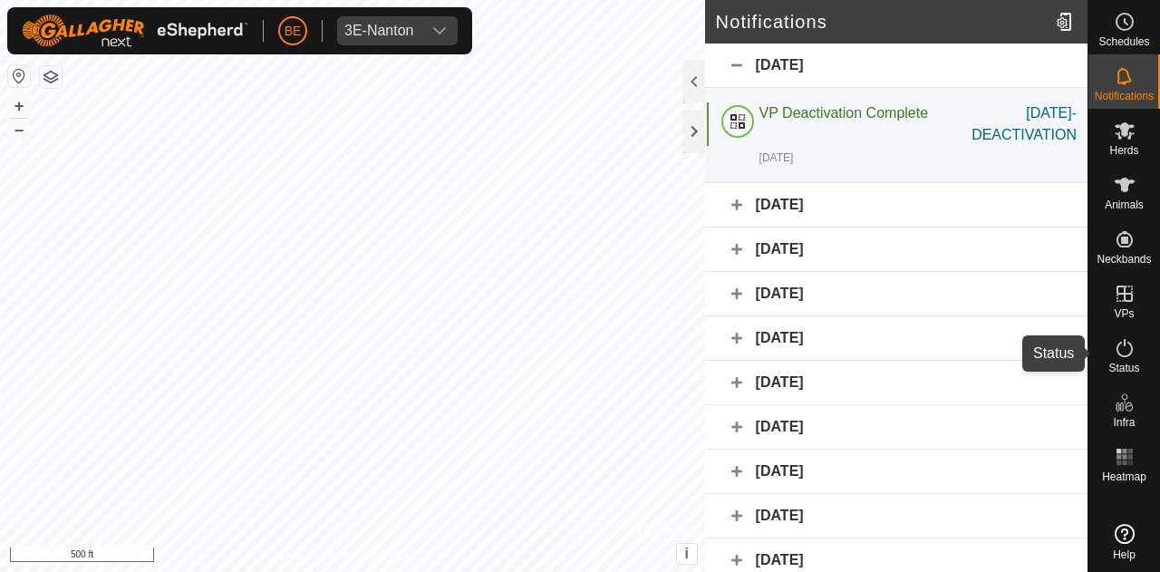
click at [1130, 363] on span "Status" at bounding box center [1124, 368] width 31 height 11
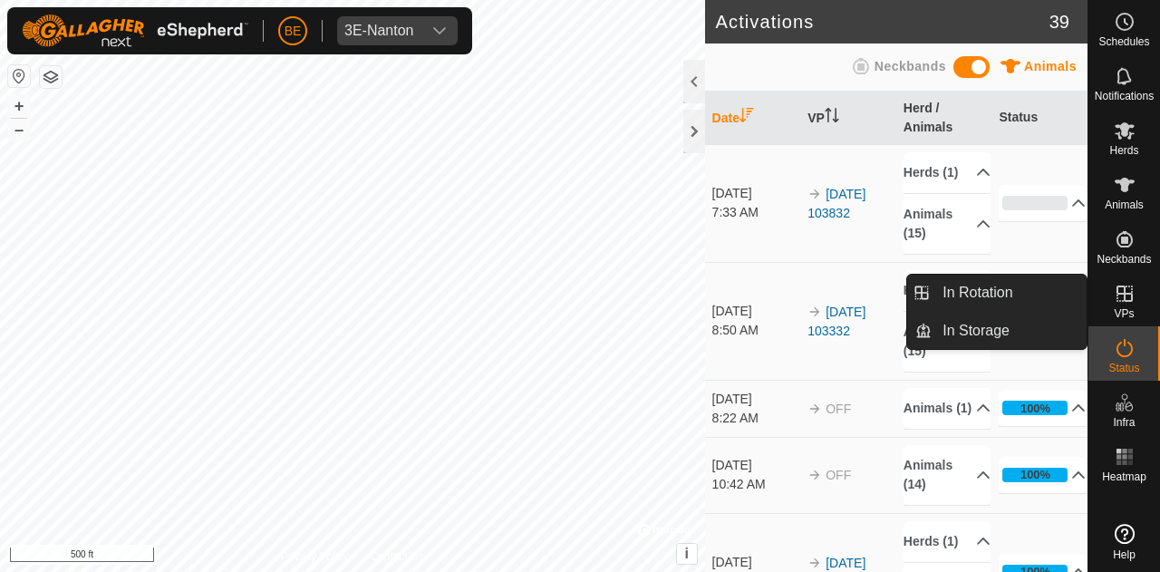
click at [1136, 310] on div "VPs" at bounding box center [1125, 299] width 72 height 54
click at [1036, 297] on link "In Rotation" at bounding box center [1009, 293] width 155 height 36
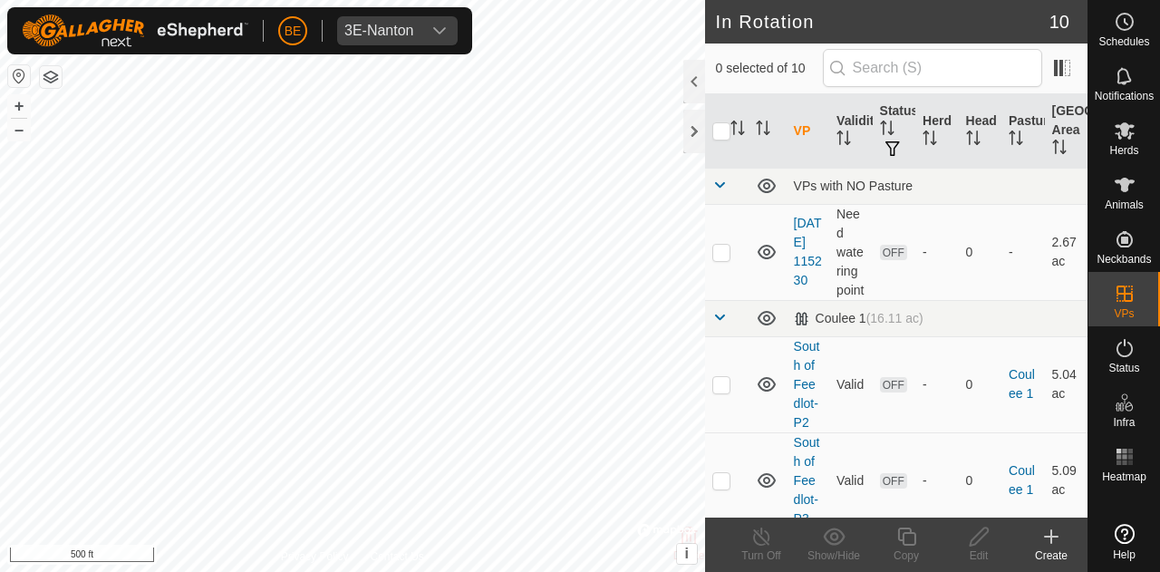
click at [1053, 555] on div "Create" at bounding box center [1051, 556] width 73 height 16
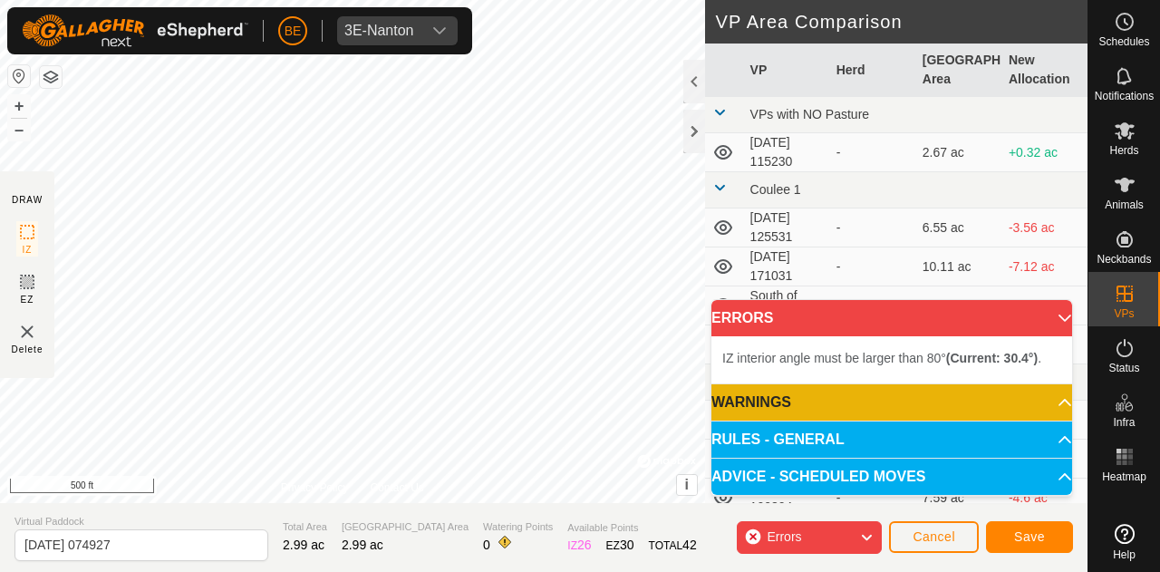
click at [108, 287] on div "IZ interior angle must be larger than 80° (Current: 30.4°) . + – ⇧ i © Mapbox ,…" at bounding box center [352, 251] width 705 height 503
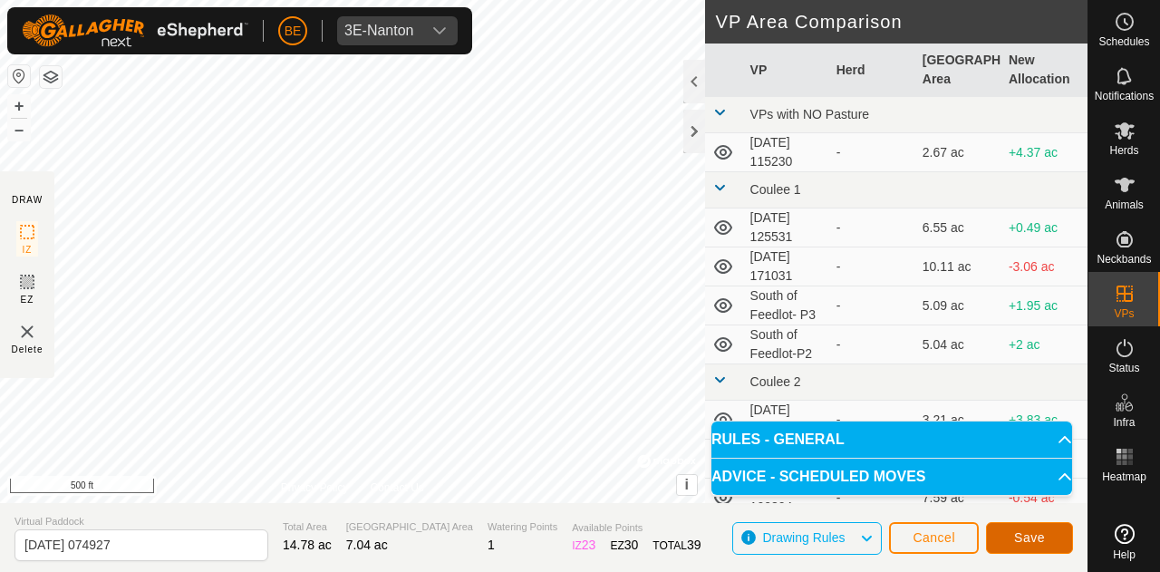
click at [1044, 536] on span "Save" at bounding box center [1029, 537] width 31 height 15
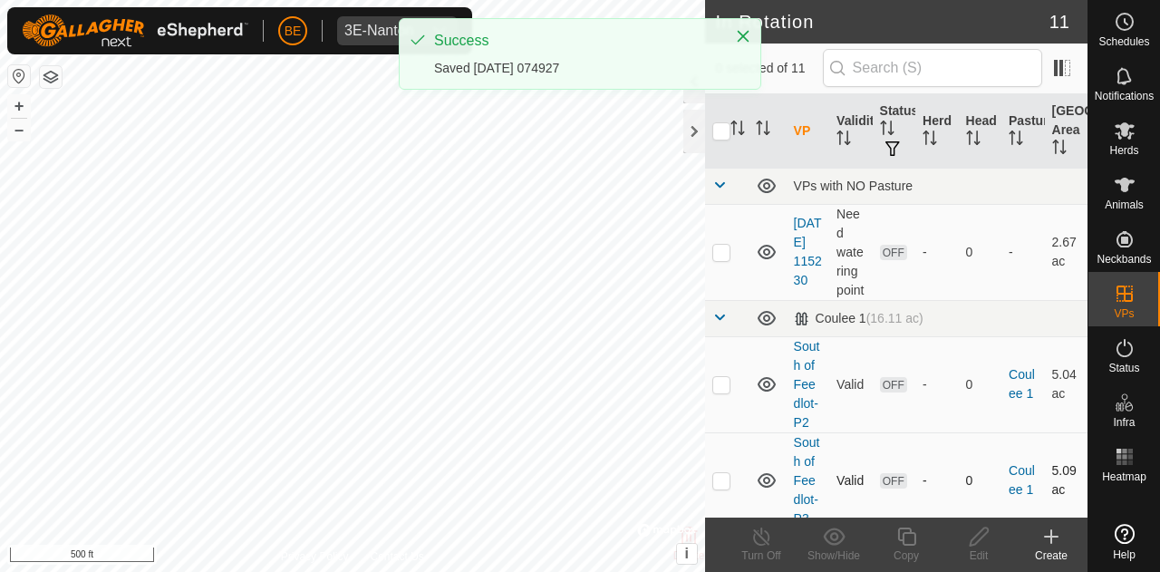
checkbox input "true"
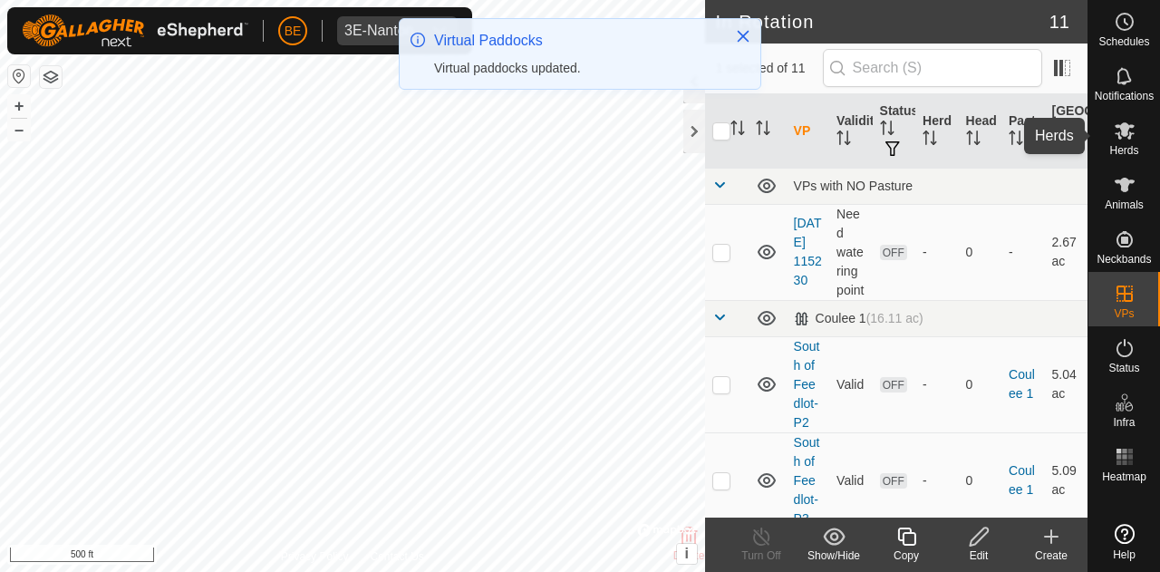
click at [1128, 148] on span "Herds" at bounding box center [1124, 150] width 29 height 11
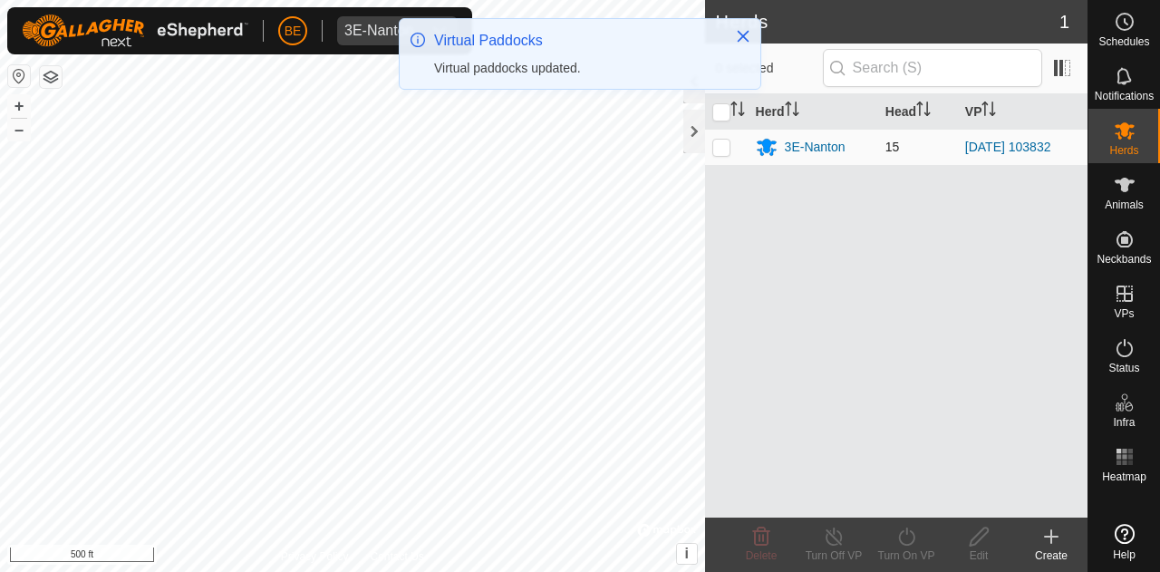
click at [722, 148] on p-checkbox at bounding box center [722, 147] width 18 height 15
checkbox input "true"
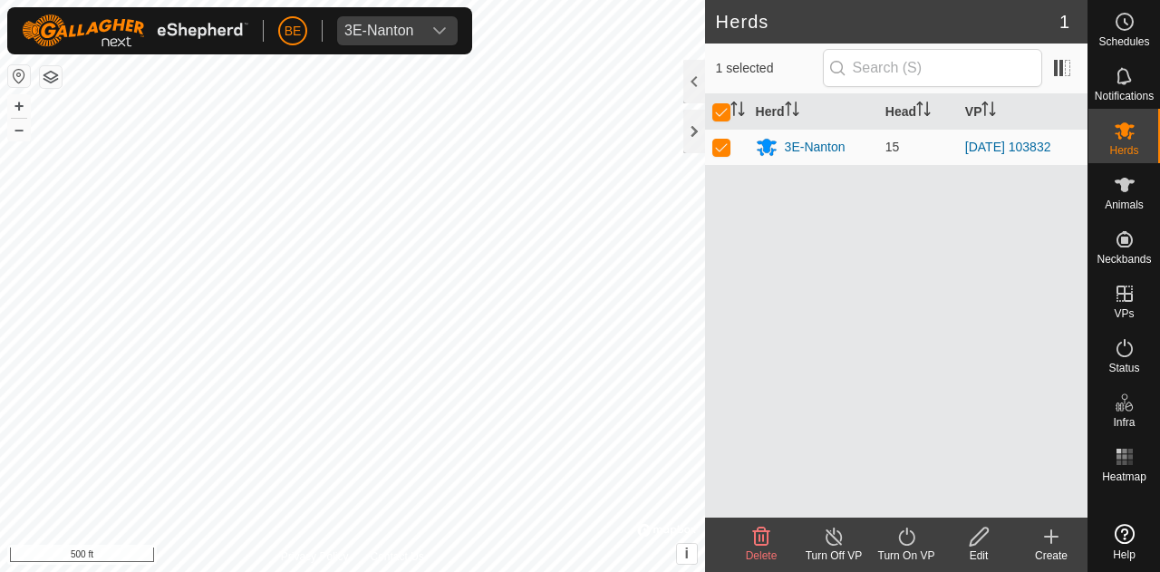
click at [908, 542] on icon at bounding box center [907, 537] width 23 height 22
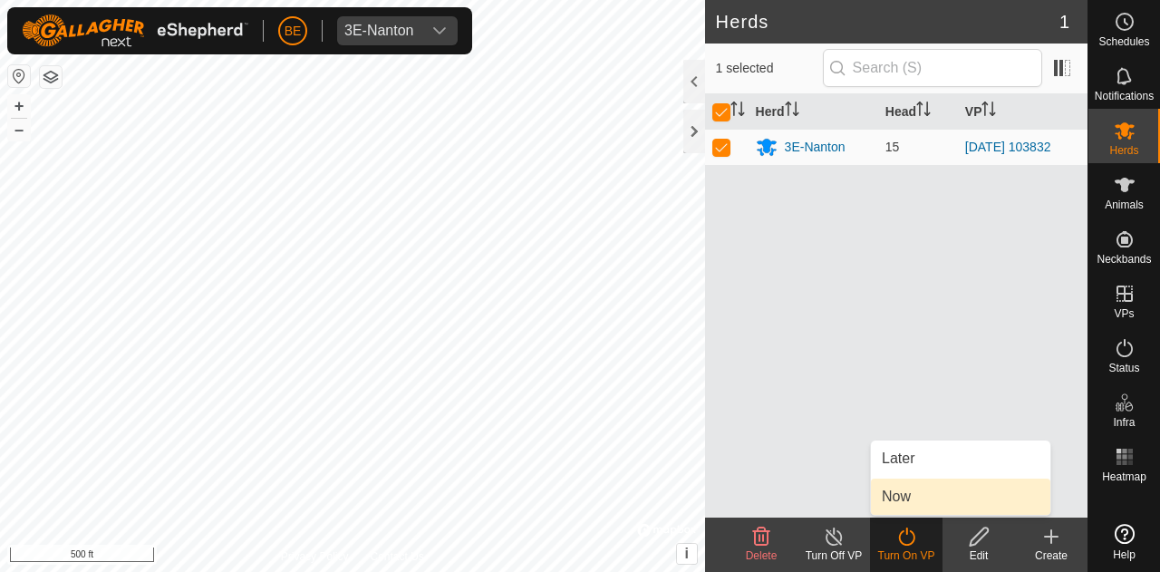
click at [920, 491] on link "Now" at bounding box center [961, 497] width 180 height 36
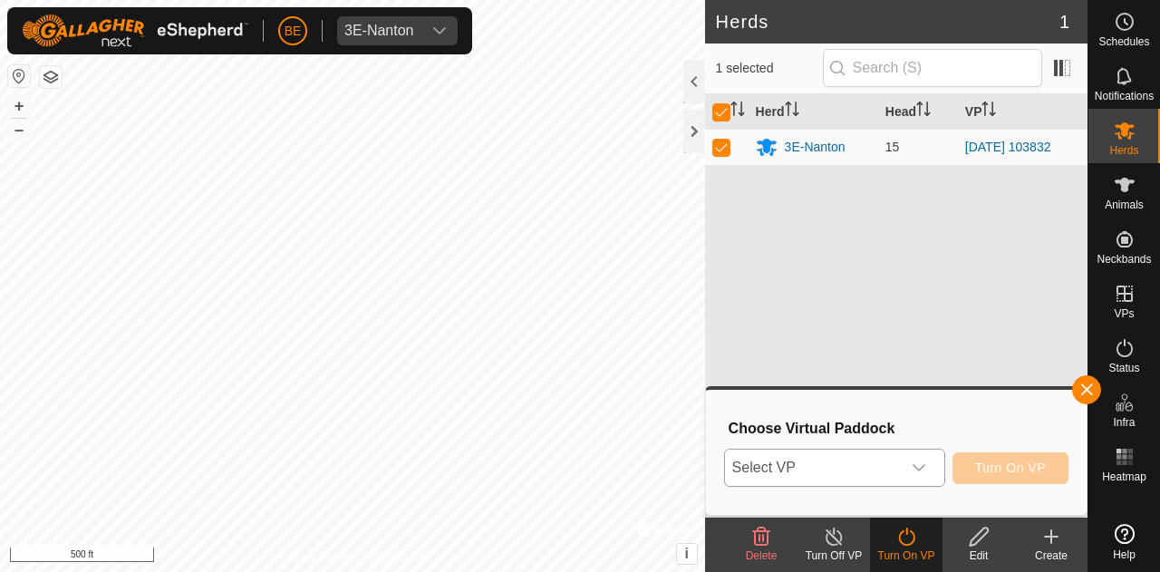
click at [891, 464] on span "Select VP" at bounding box center [813, 468] width 176 height 36
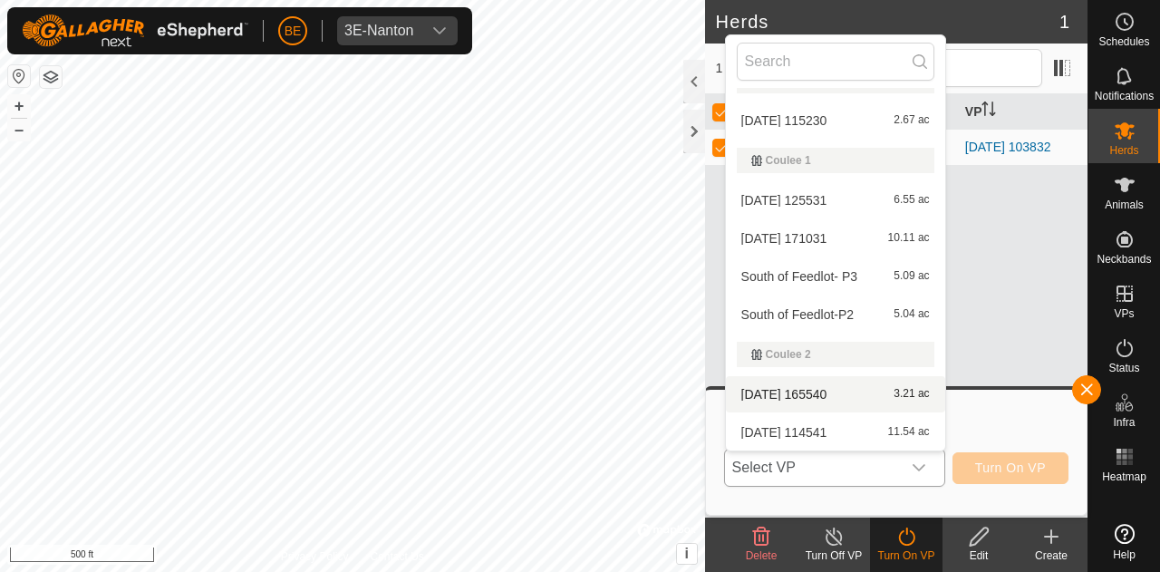
scroll to position [221, 0]
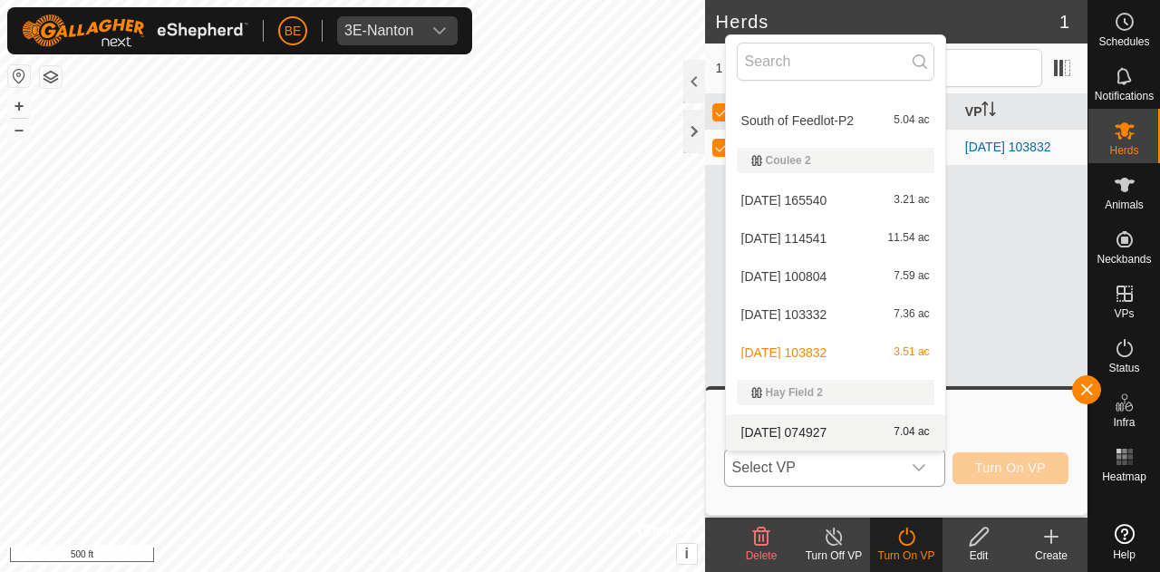
click at [850, 438] on li "[DATE] 074927 7.04 ac" at bounding box center [835, 432] width 219 height 36
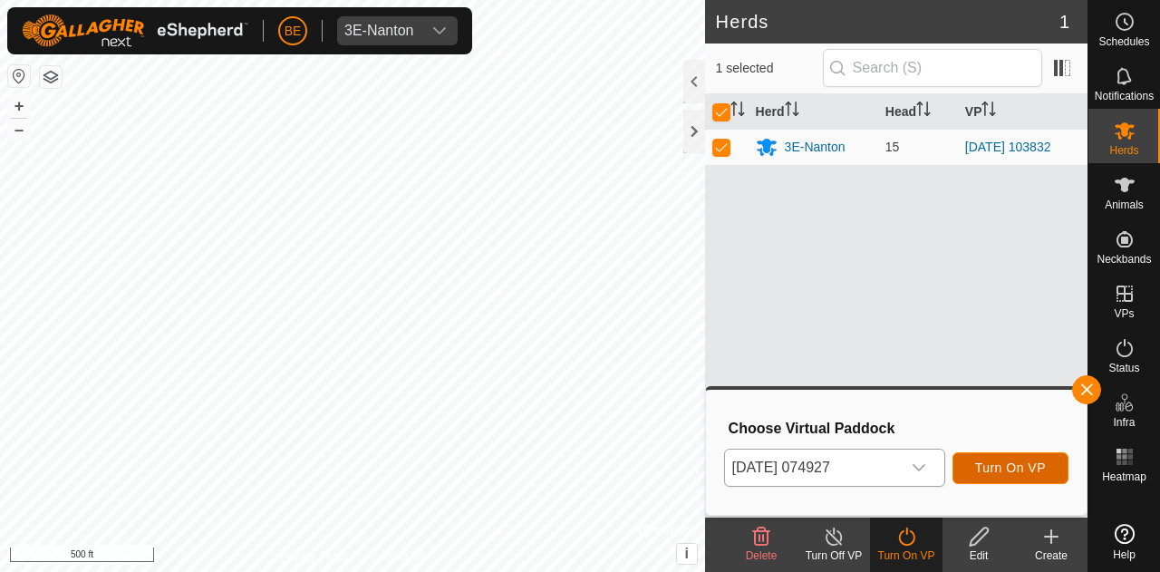
click at [1005, 459] on button "Turn On VP" at bounding box center [1011, 468] width 116 height 32
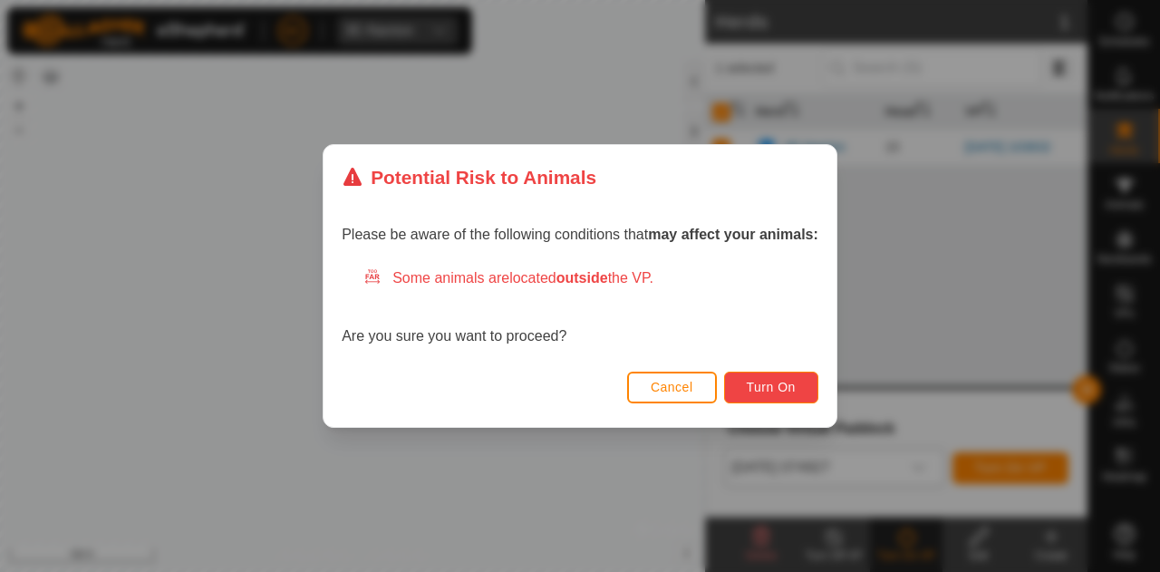
click at [777, 381] on span "Turn On" at bounding box center [771, 387] width 49 height 15
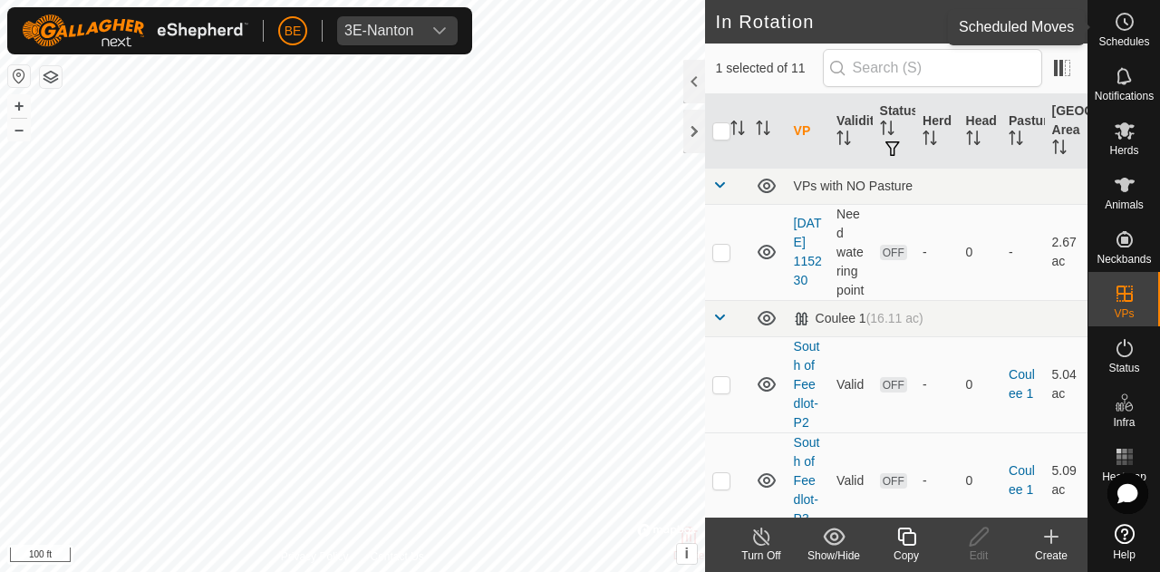
click at [1138, 27] on es-schedule-vp-svg-icon at bounding box center [1125, 21] width 33 height 29
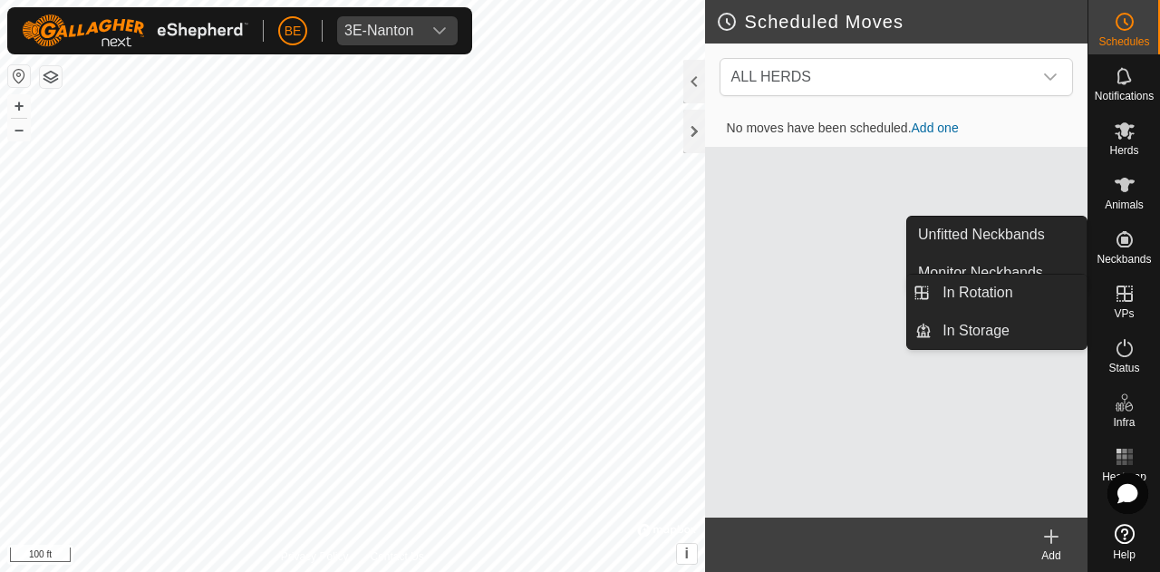
click at [1128, 296] on icon at bounding box center [1125, 294] width 22 height 22
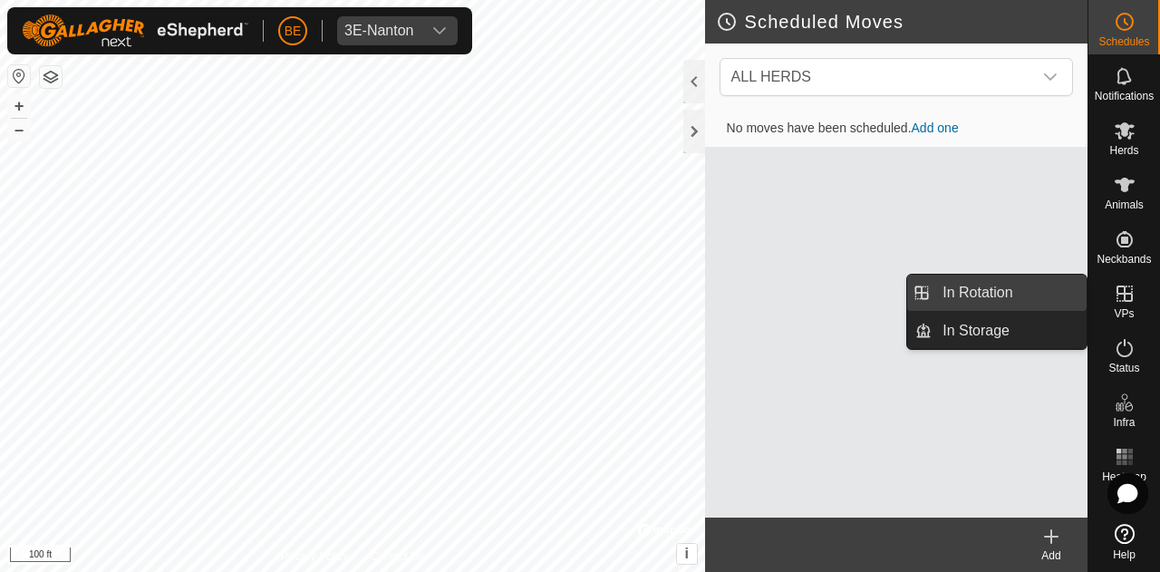
click at [1006, 286] on link "In Rotation" at bounding box center [1009, 293] width 155 height 36
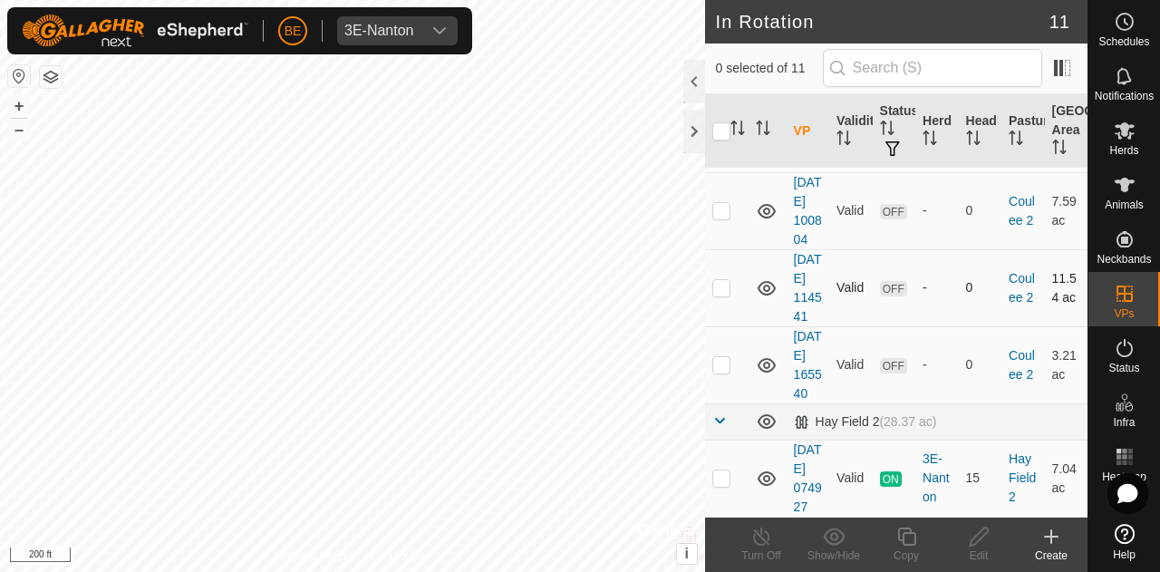
scroll to position [1043, 0]
click at [1117, 361] on es-activation-svg-icon at bounding box center [1125, 348] width 33 height 29
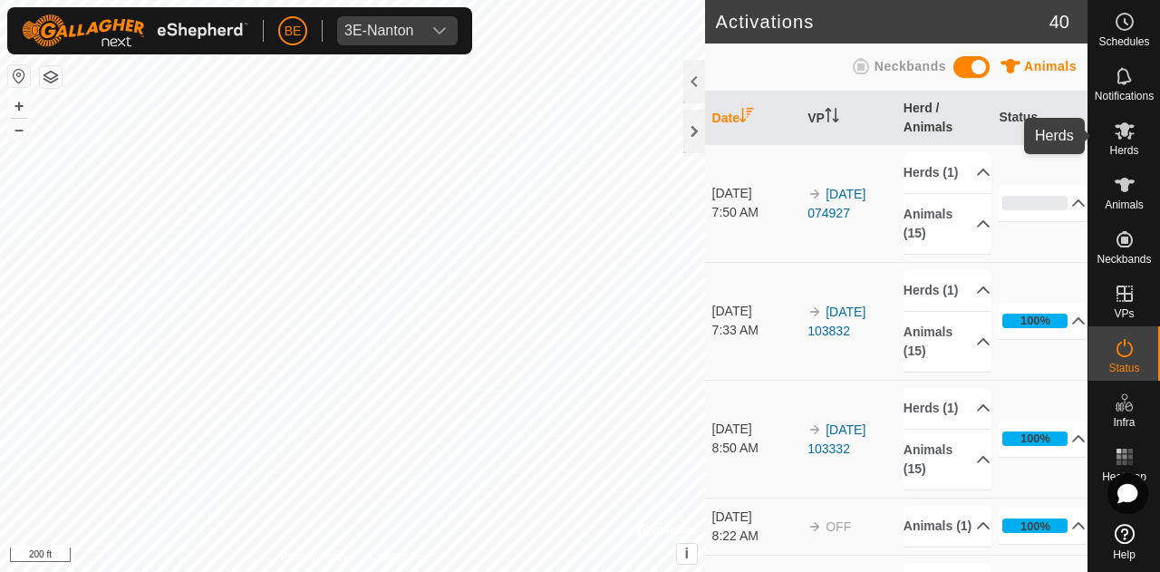
click at [1130, 134] on icon at bounding box center [1125, 130] width 20 height 17
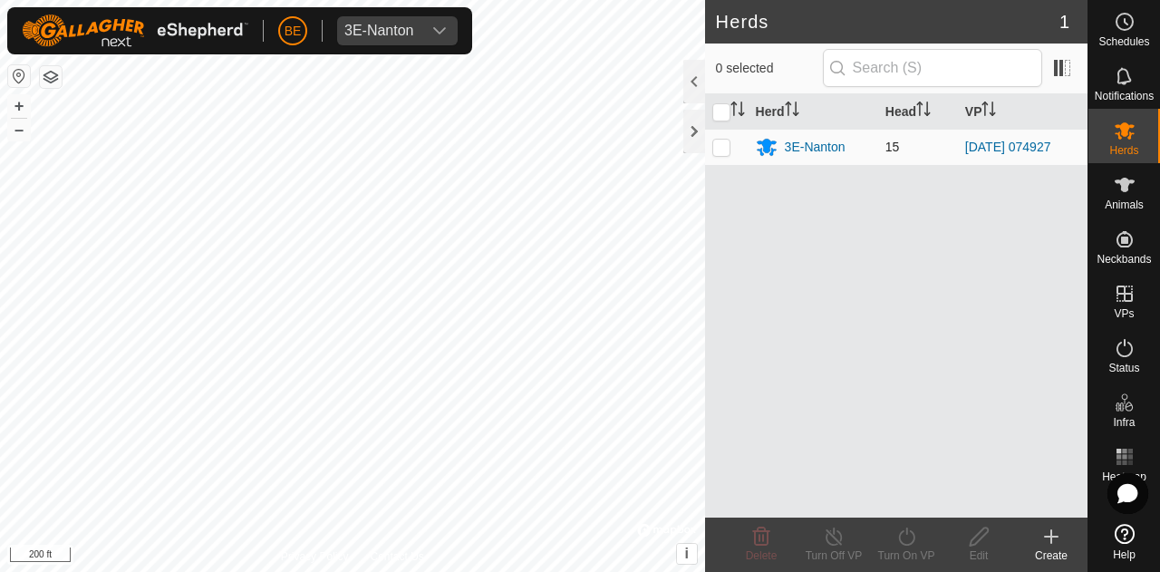
click at [724, 142] on p-checkbox at bounding box center [722, 147] width 18 height 15
checkbox input "true"
click at [913, 541] on icon at bounding box center [906, 537] width 16 height 18
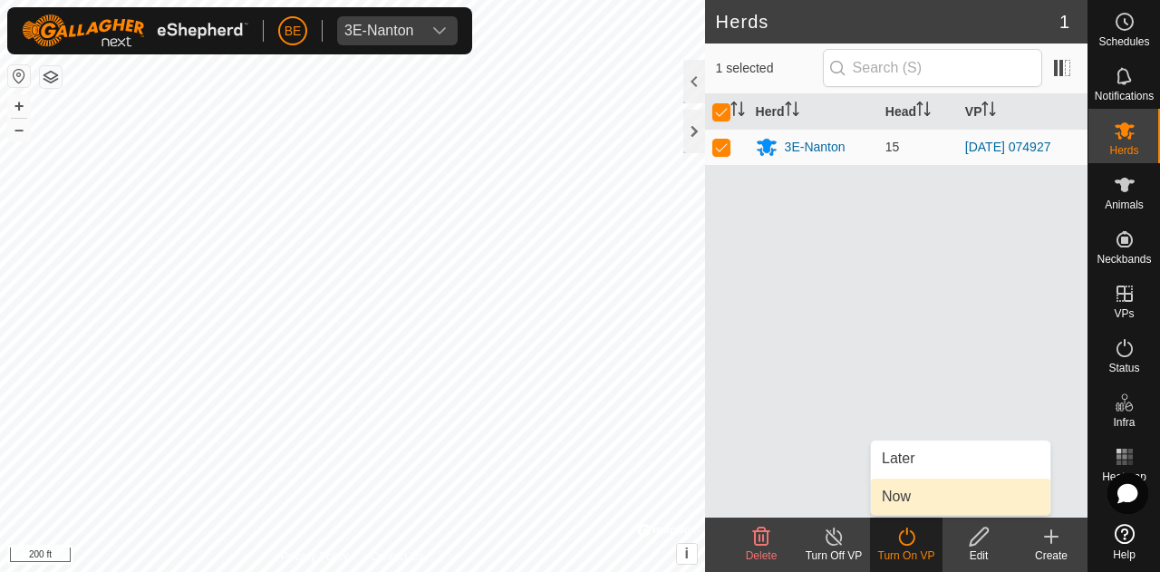
click at [922, 495] on link "Now" at bounding box center [961, 497] width 180 height 36
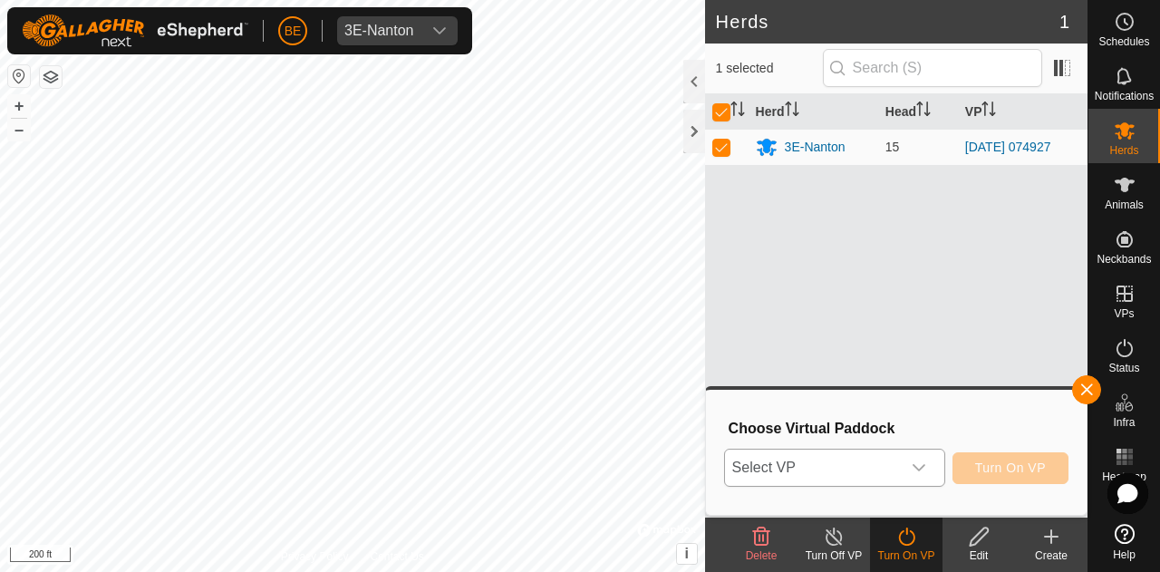
click at [898, 461] on span "Select VP" at bounding box center [813, 468] width 176 height 36
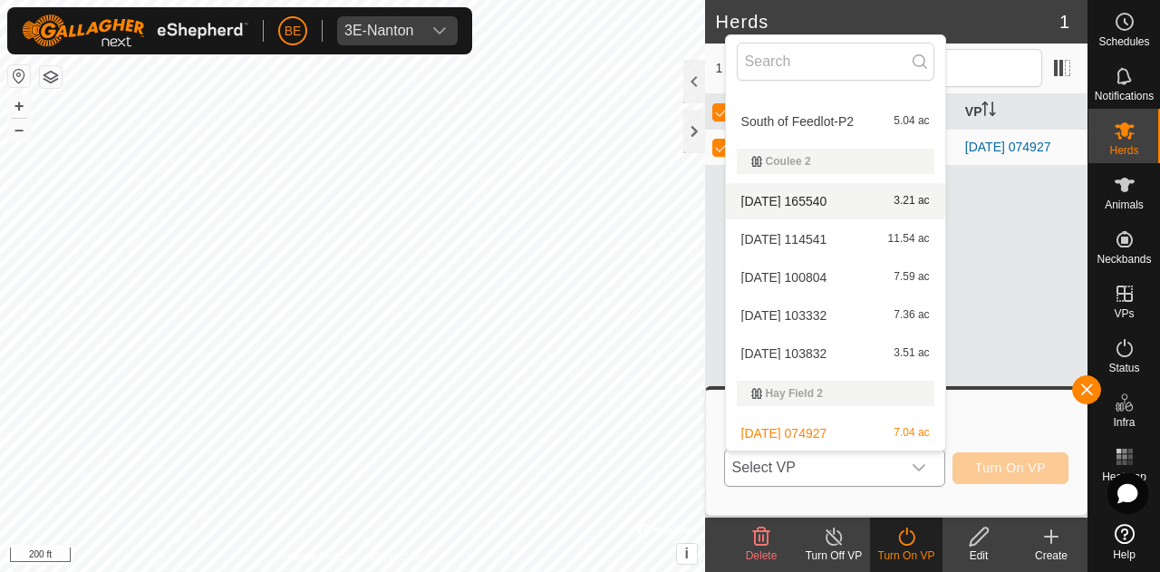
scroll to position [221, 0]
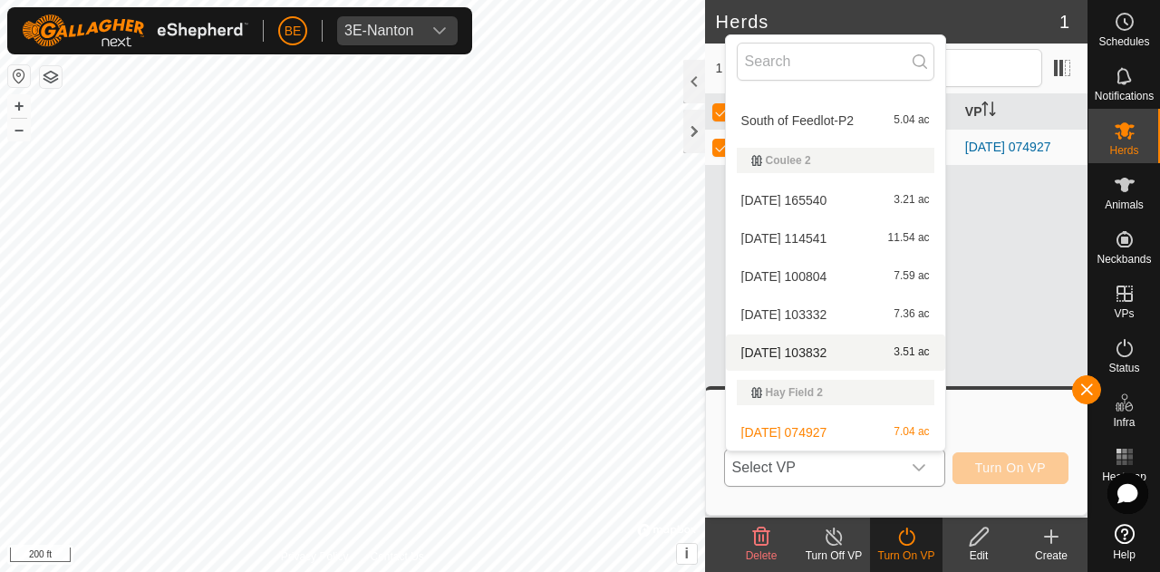
click at [849, 355] on li "[DATE] 103832 3.51 ac" at bounding box center [835, 353] width 219 height 36
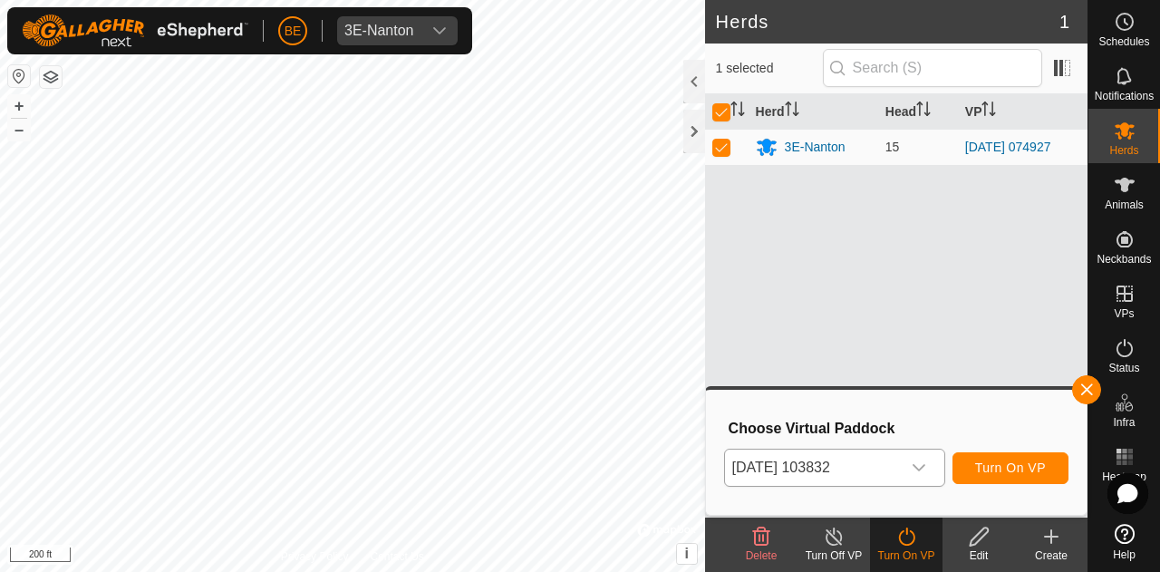
click at [1027, 472] on span "Turn On VP" at bounding box center [1010, 468] width 71 height 15
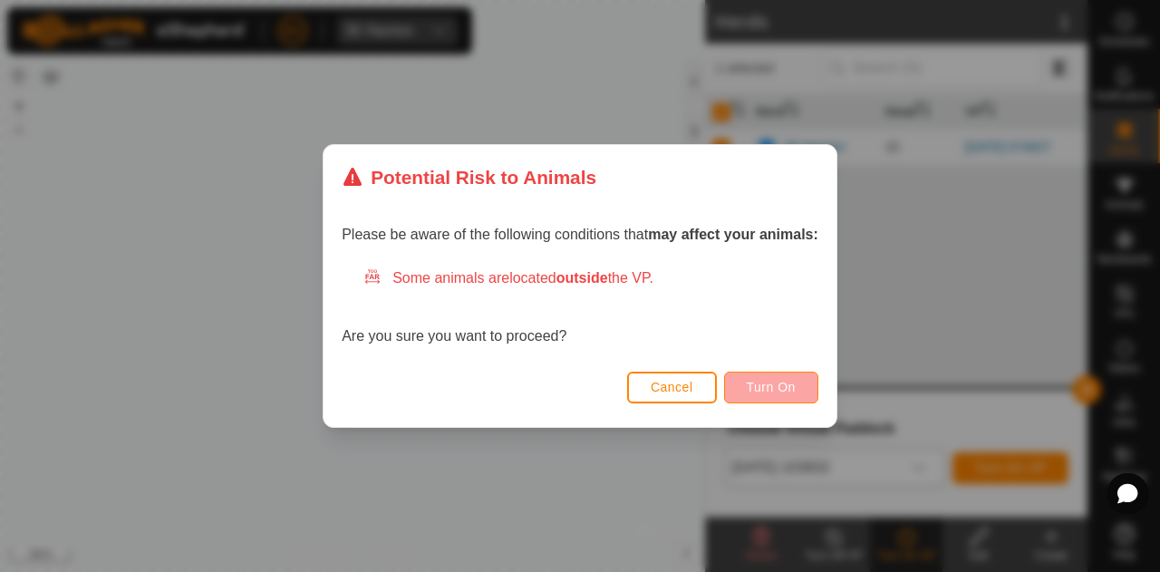
click at [777, 394] on button "Turn On" at bounding box center [771, 388] width 94 height 32
